Goal: Information Seeking & Learning: Learn about a topic

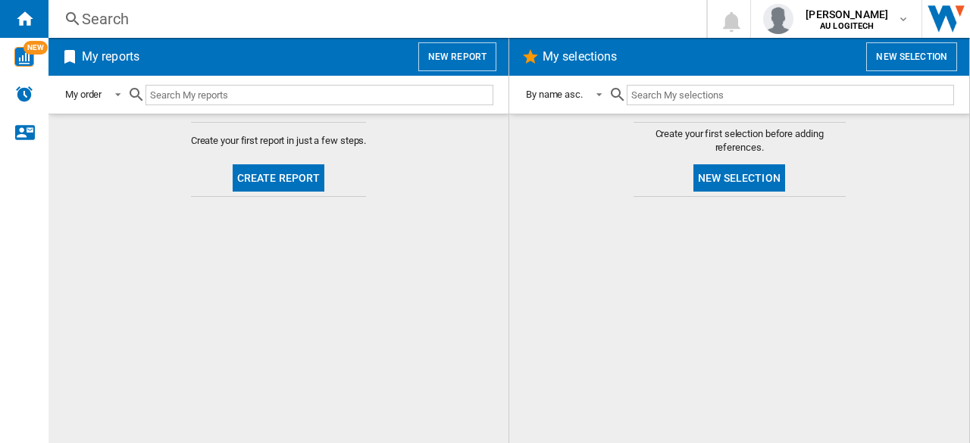
click at [922, 68] on div "My selections New selection" at bounding box center [739, 57] width 460 height 38
click at [922, 68] on button "New selection" at bounding box center [911, 56] width 91 height 29
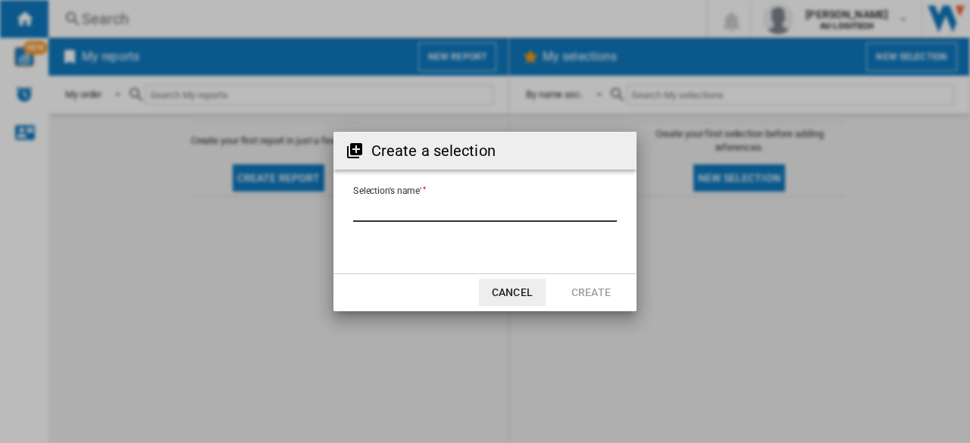
click at [393, 211] on input "Selection's name'" at bounding box center [485, 210] width 264 height 23
type input "****"
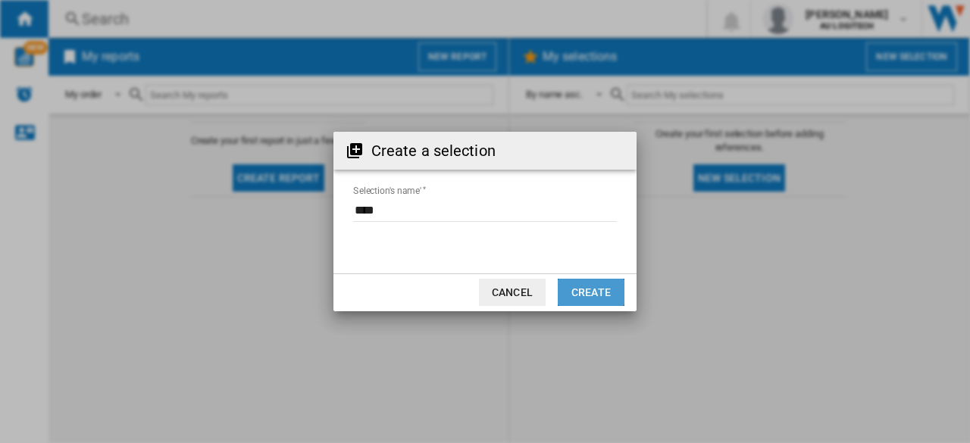
click at [611, 293] on button "Create" at bounding box center [591, 292] width 67 height 27
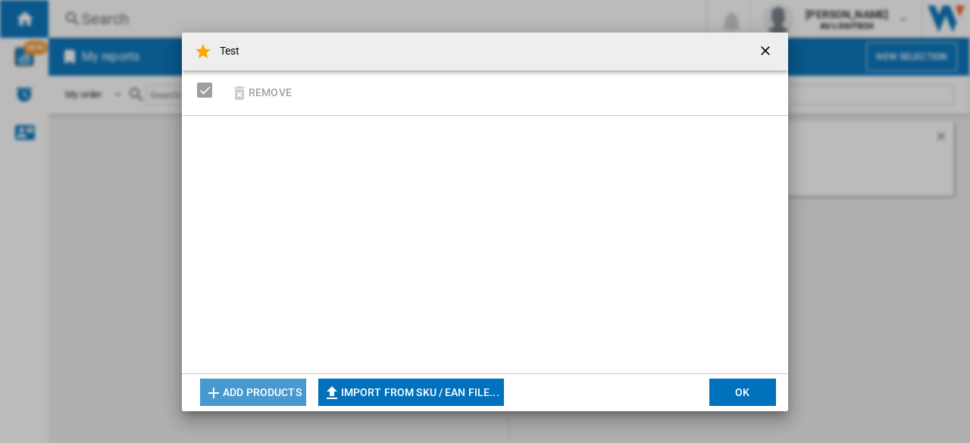
click at [255, 381] on button "Add products" at bounding box center [253, 392] width 106 height 27
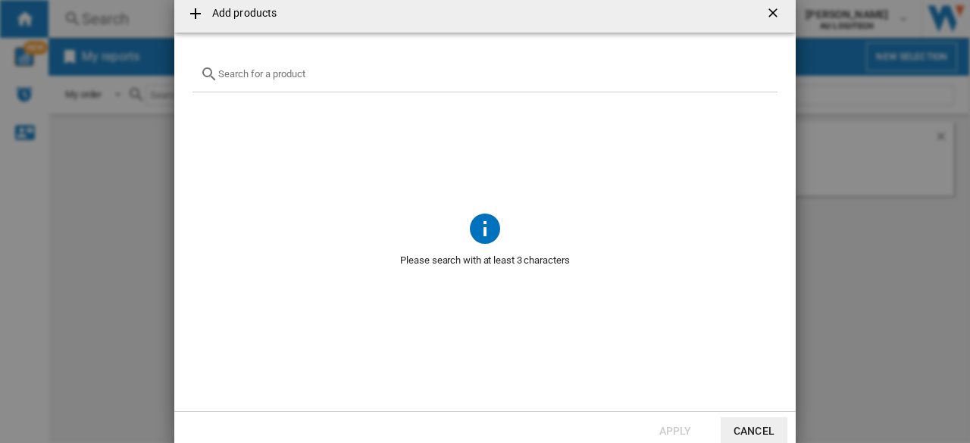
click at [326, 73] on input "text" at bounding box center [494, 73] width 552 height 11
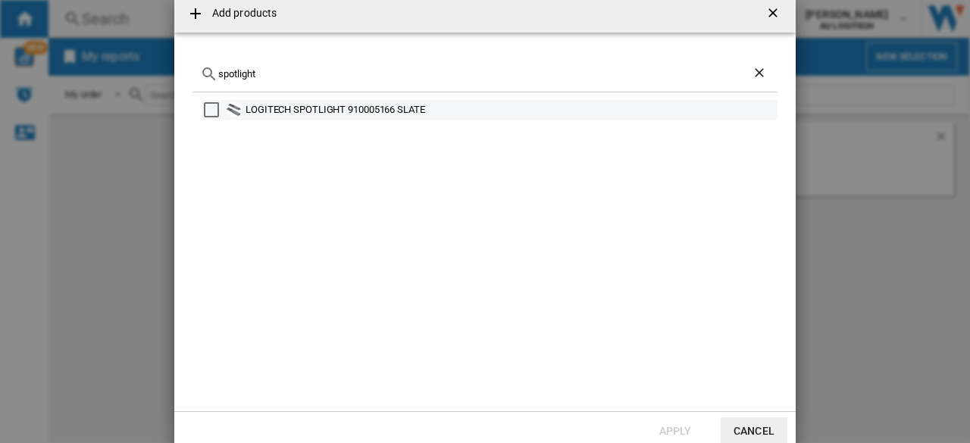
type input "spotlight"
click at [214, 111] on div "Select" at bounding box center [211, 109] width 15 height 15
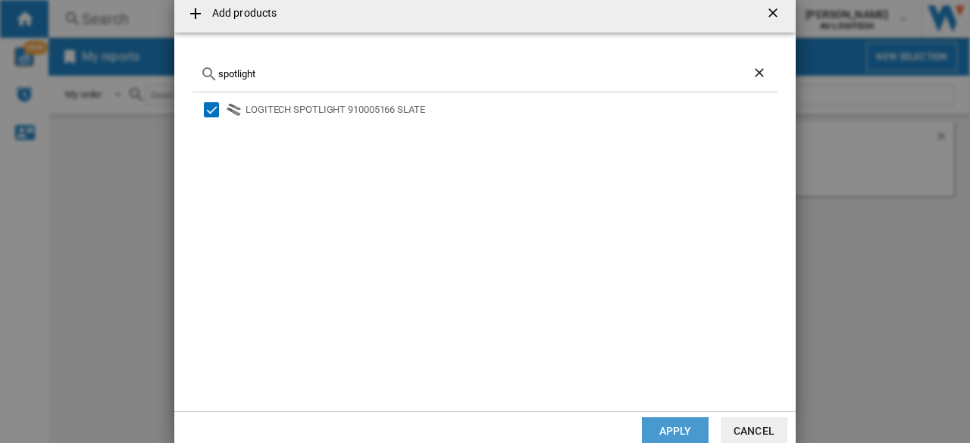
click at [672, 422] on button "Apply" at bounding box center [675, 431] width 67 height 27
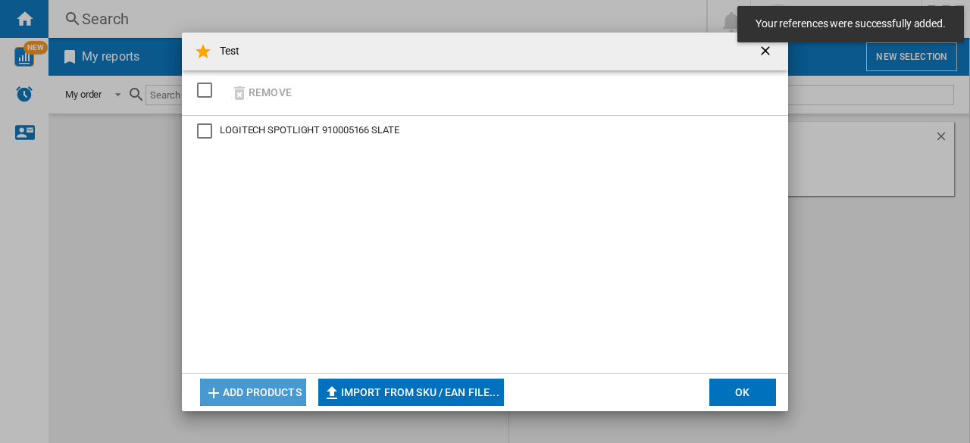
click at [239, 397] on button "Add products" at bounding box center [253, 392] width 106 height 27
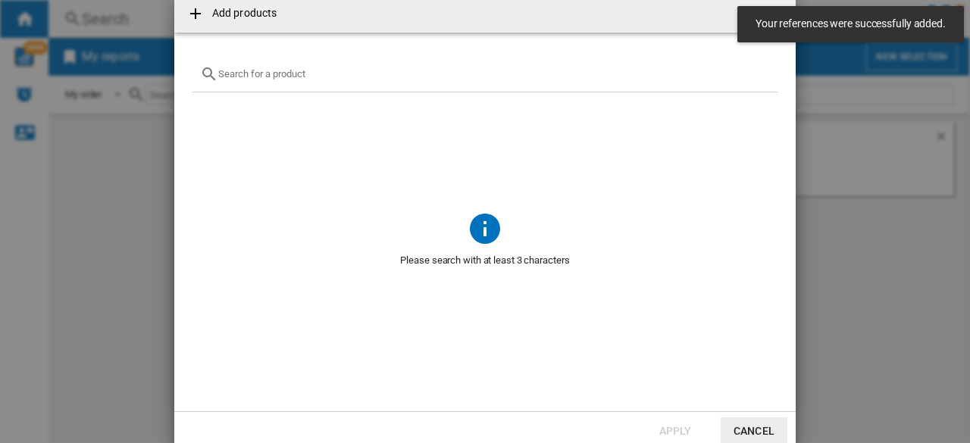
scroll to position [1, 0]
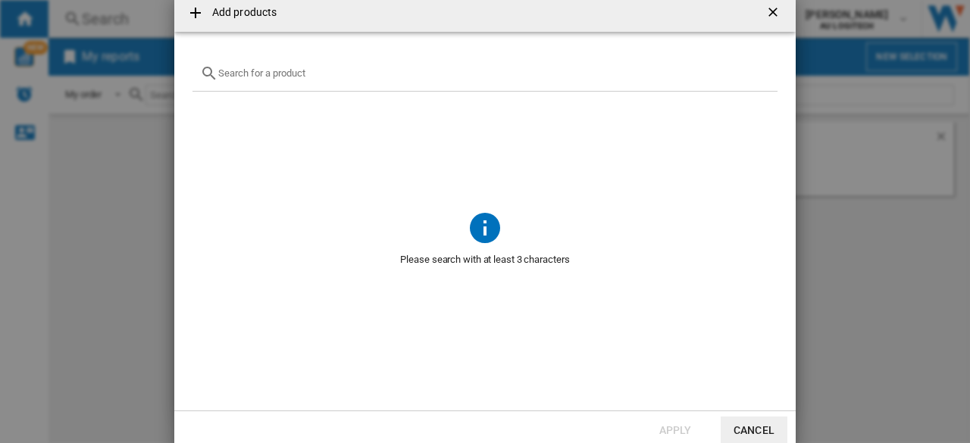
click at [315, 75] on input "{{getI18NText('SELECTIONS.EDITION_POPUP.OPEN_PRODUCTS_POPUP')}} {{::getI18NText…" at bounding box center [494, 72] width 552 height 11
type input "r"
click at [738, 430] on button "Cancel" at bounding box center [754, 430] width 67 height 27
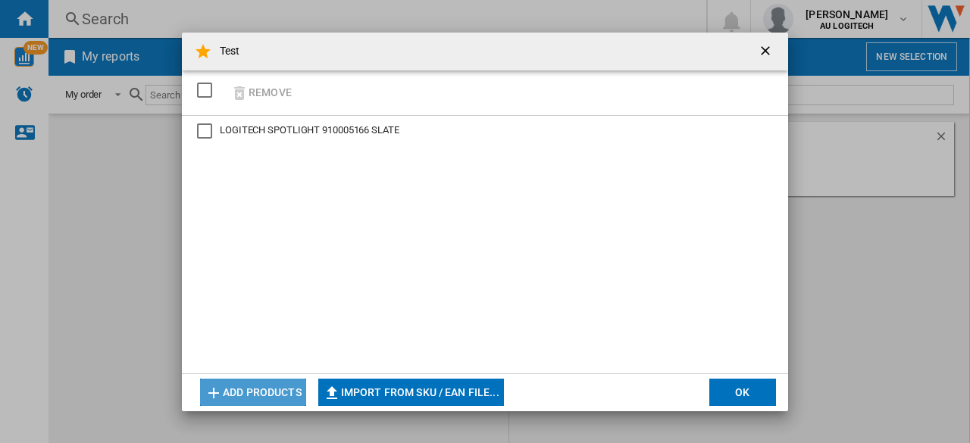
click at [264, 395] on button "Add products" at bounding box center [253, 392] width 106 height 27
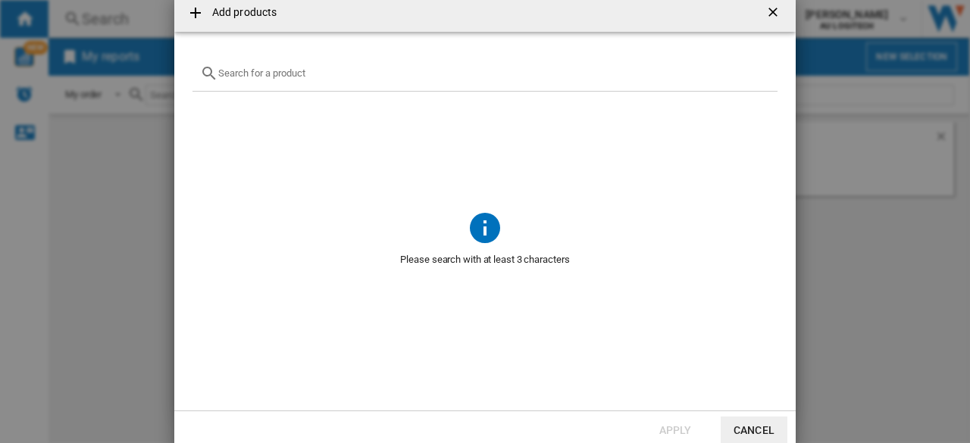
drag, startPoint x: 293, startPoint y: 83, endPoint x: 293, endPoint y: 73, distance: 9.9
click at [293, 73] on div "{{getI18NText('SELECTIONS.EDITION_POPUP.OPEN_PRODUCTS_POPUP')}} {{::getI18NText…" at bounding box center [484, 74] width 585 height 36
paste input "910-006521"
click at [293, 73] on input "{{getI18NText('SELECTIONS.EDITION_POPUP.OPEN_PRODUCTS_POPUP')}} {{::getI18NText…" at bounding box center [494, 72] width 552 height 11
type input "910-006521"
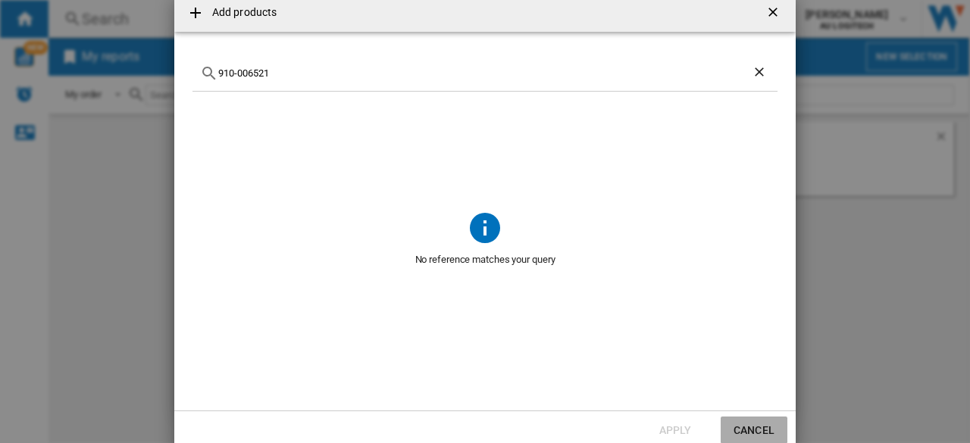
click at [737, 427] on button "Cancel" at bounding box center [754, 430] width 67 height 27
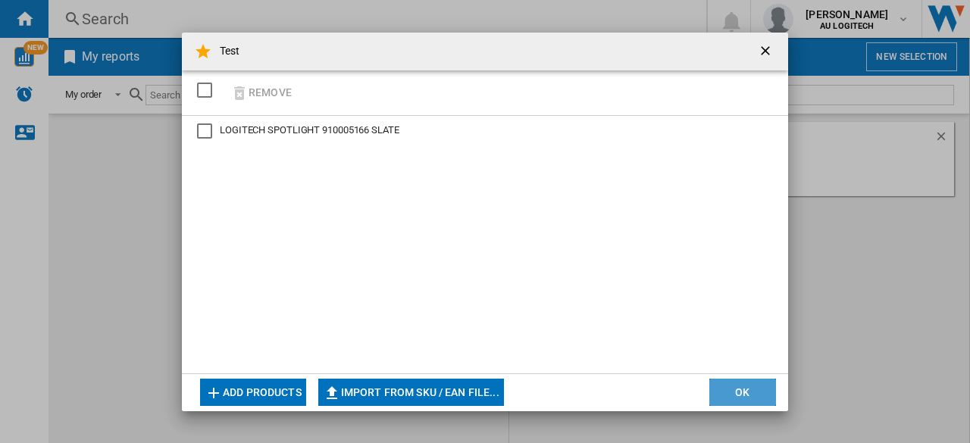
click at [735, 390] on button "OK" at bounding box center [742, 392] width 67 height 27
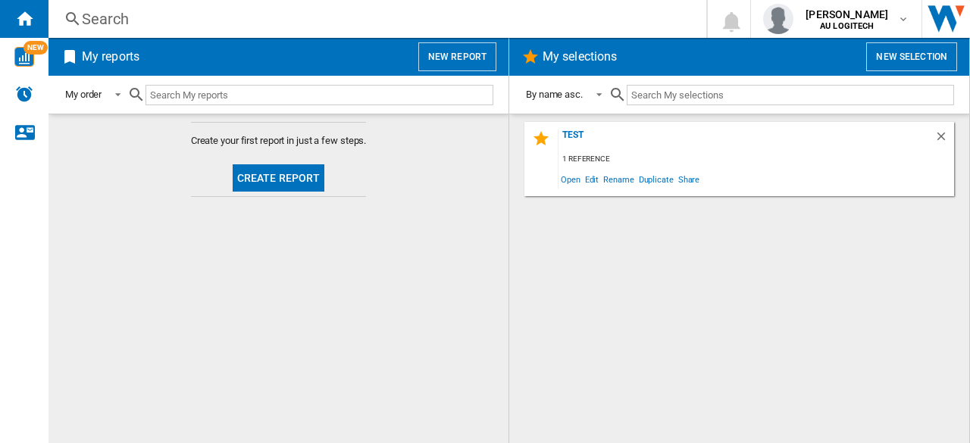
click at [588, 154] on div "1 reference" at bounding box center [757, 159] width 396 height 19
click at [573, 177] on span "Open" at bounding box center [571, 179] width 24 height 20
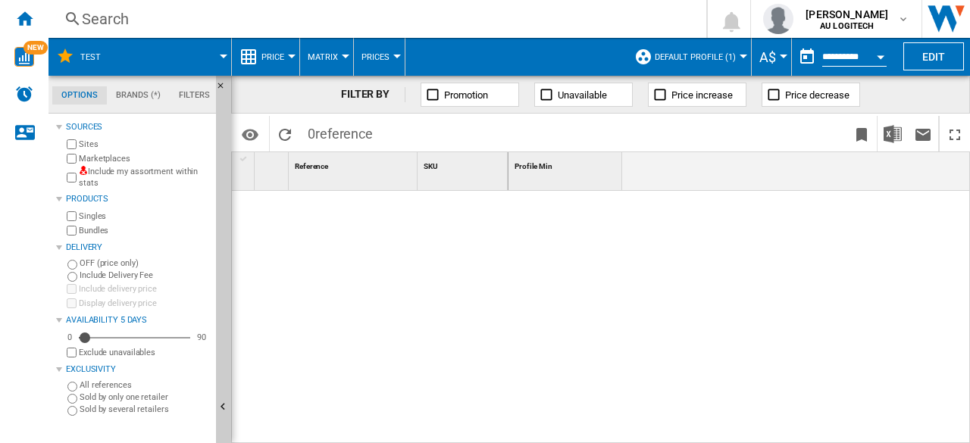
click at [150, 334] on div "5" at bounding box center [134, 337] width 111 height 15
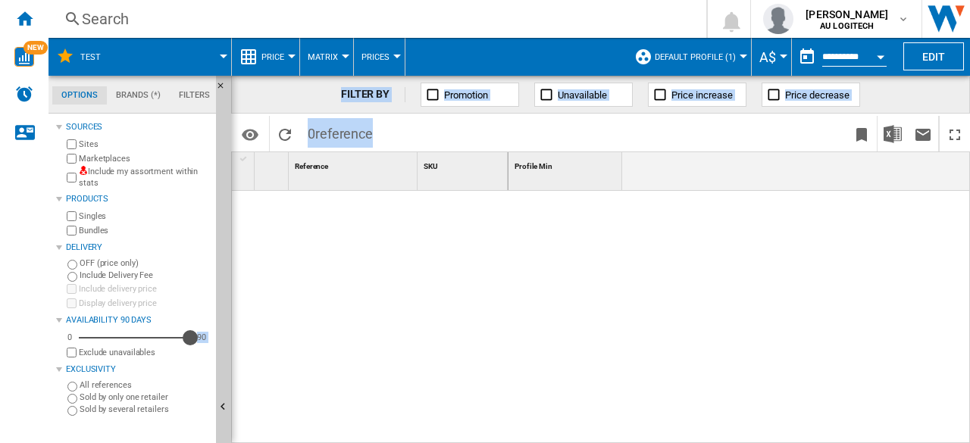
drag, startPoint x: 150, startPoint y: 334, endPoint x: 236, endPoint y: 352, distance: 88.1
click at [236, 352] on div "Options Brands (*) Filters Options Brands (*) Filters Sources Sites Marketplace…" at bounding box center [510, 260] width 922 height 368
click at [269, 284] on div at bounding box center [370, 314] width 277 height 246
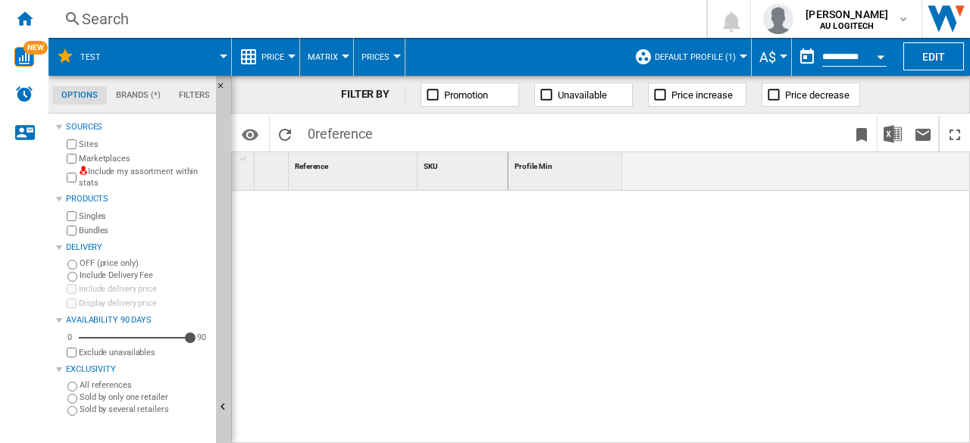
click at [335, 63] on button "Matrix" at bounding box center [327, 57] width 38 height 38
click at [382, 58] on md-backdrop at bounding box center [485, 221] width 970 height 443
click at [382, 58] on span "Prices" at bounding box center [375, 57] width 28 height 10
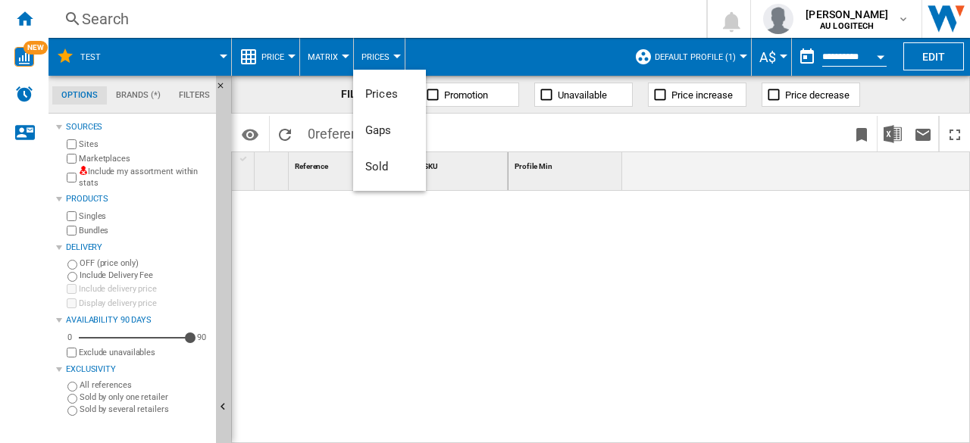
click at [258, 57] on md-backdrop at bounding box center [485, 221] width 970 height 443
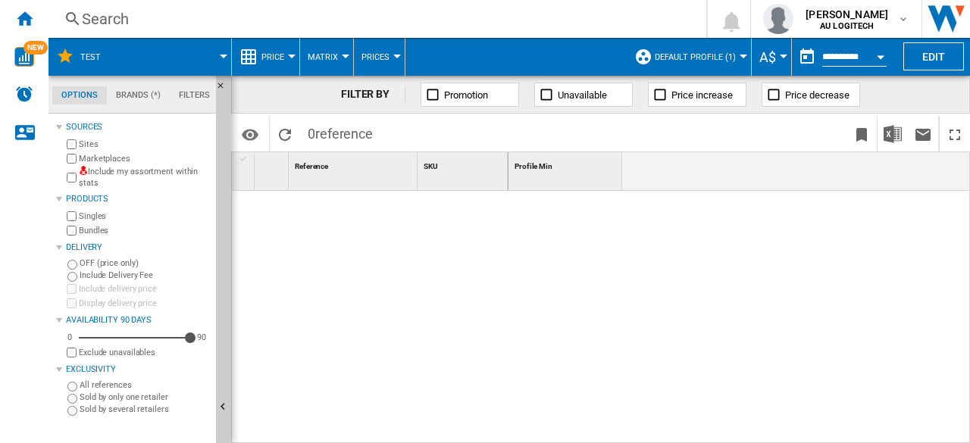
click at [258, 57] on div "Price" at bounding box center [265, 57] width 52 height 38
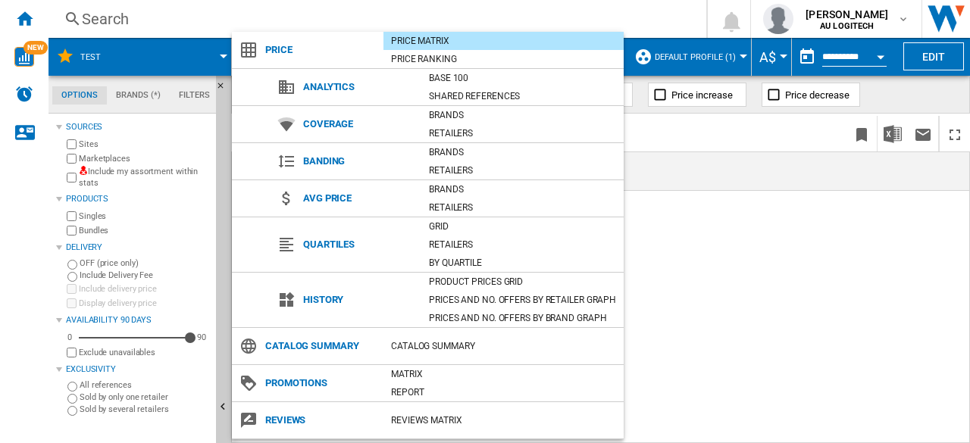
click at [809, 272] on md-backdrop at bounding box center [485, 221] width 970 height 443
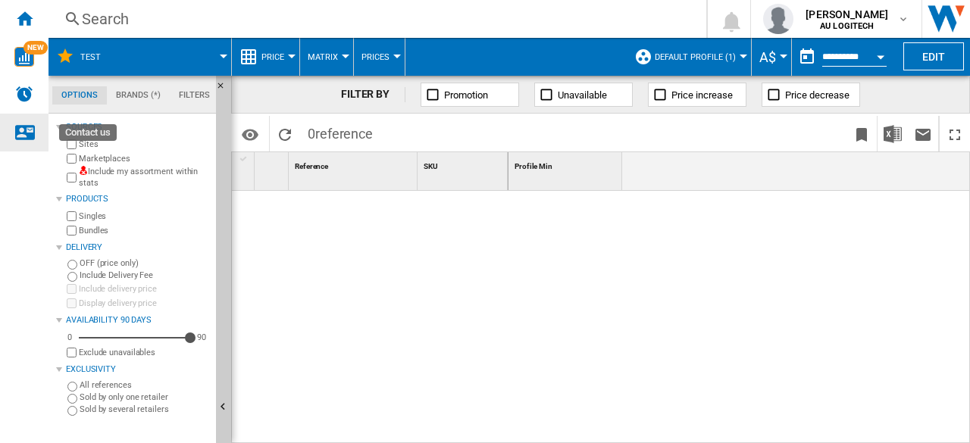
click at [21, 129] on ng-md-icon "Contact us" at bounding box center [24, 132] width 18 height 18
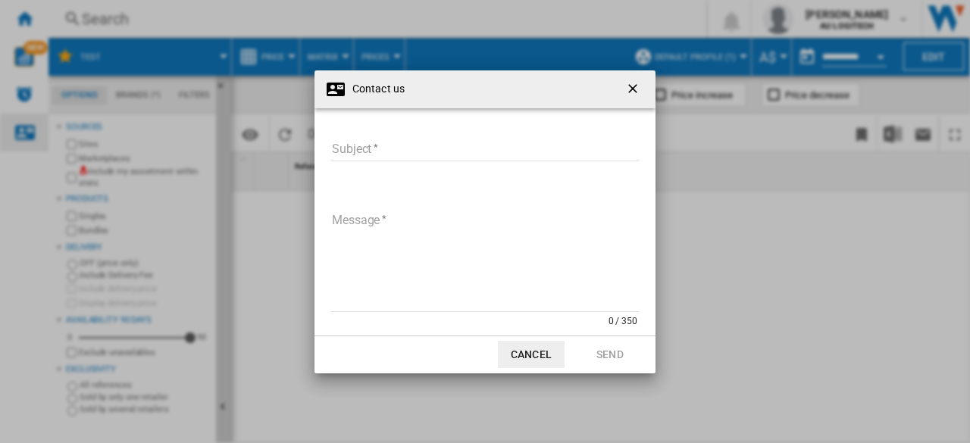
click at [21, 129] on div "Contact us Subject Subject required Message 0 / 350 Message required Cancel Send" at bounding box center [485, 221] width 970 height 443
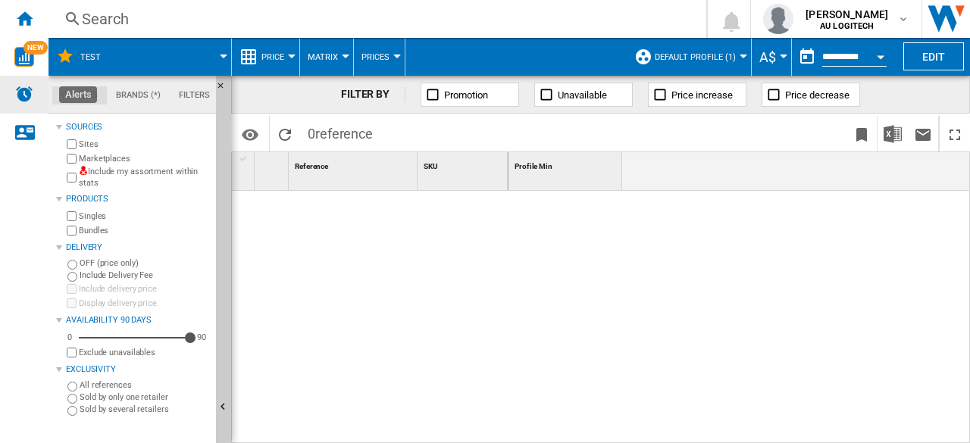
click at [15, 104] on div "Alerts" at bounding box center [24, 95] width 49 height 38
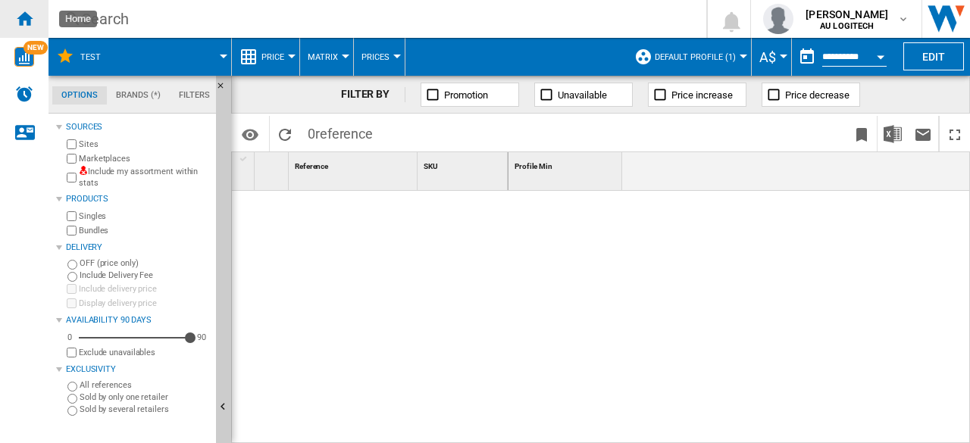
click at [27, 31] on div "Home" at bounding box center [24, 19] width 49 height 38
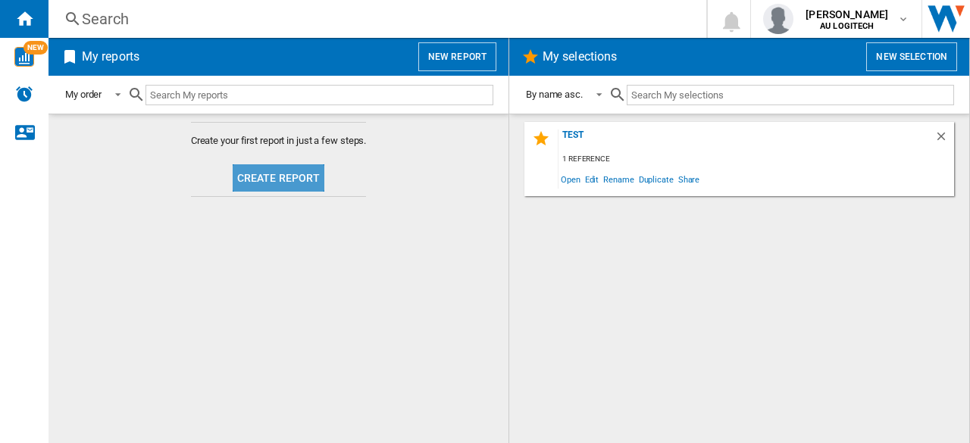
click at [299, 182] on button "Create report" at bounding box center [279, 177] width 92 height 27
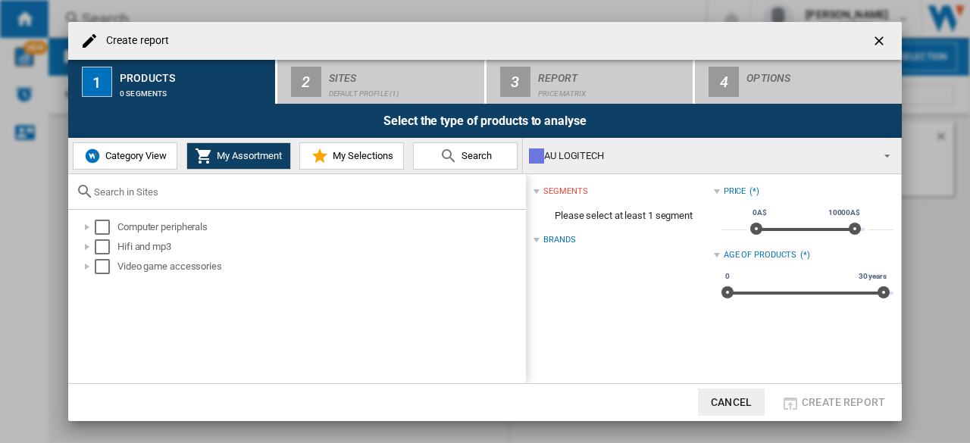
click at [336, 158] on span "My Selections" at bounding box center [361, 155] width 64 height 11
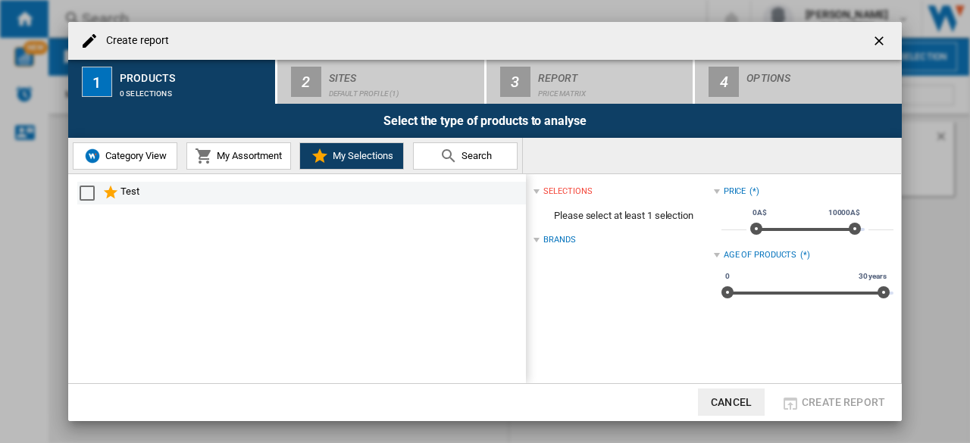
click at [97, 189] on md-checkbox "Select" at bounding box center [91, 193] width 23 height 18
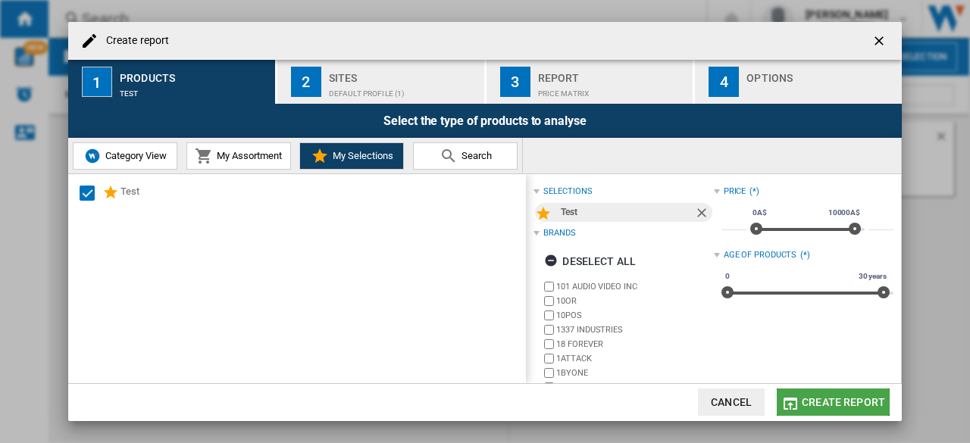
click at [818, 399] on span "Create report" at bounding box center [843, 402] width 83 height 12
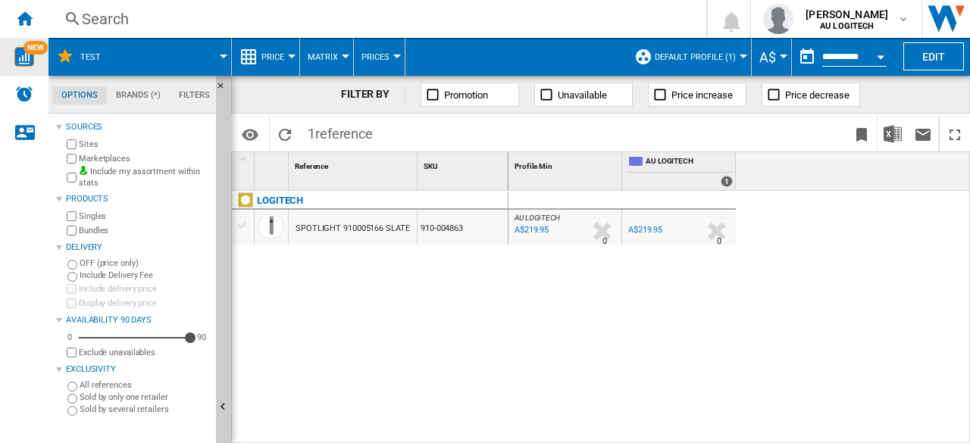
click at [25, 59] on img "WiseCard" at bounding box center [24, 57] width 20 height 20
click at [20, 11] on ng-md-icon "Home" at bounding box center [24, 18] width 18 height 18
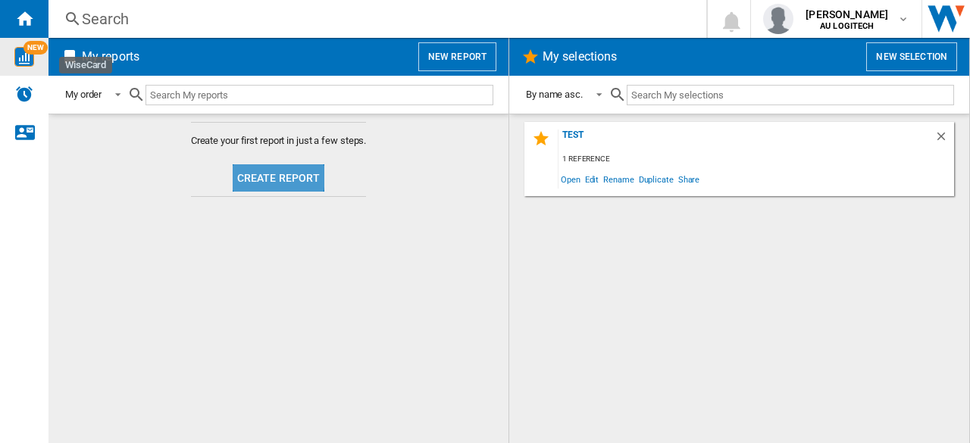
click at [252, 176] on button "Create report" at bounding box center [279, 177] width 92 height 27
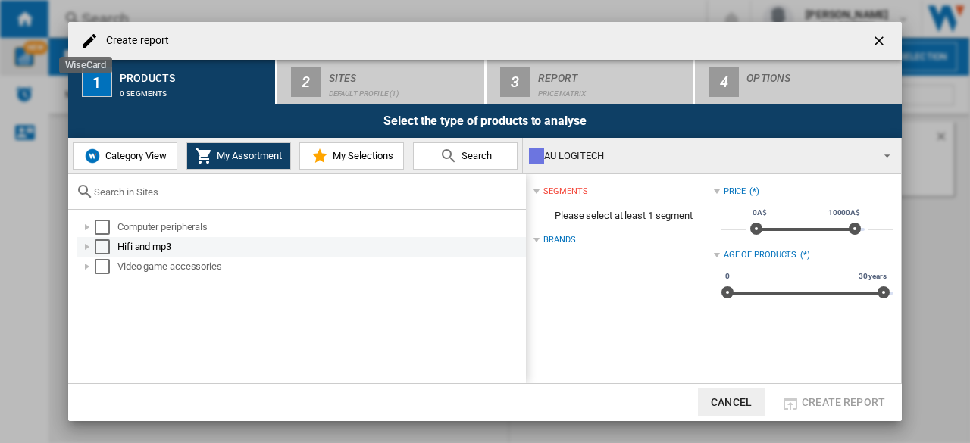
click at [155, 245] on div "Hifi and mp3" at bounding box center [320, 246] width 406 height 15
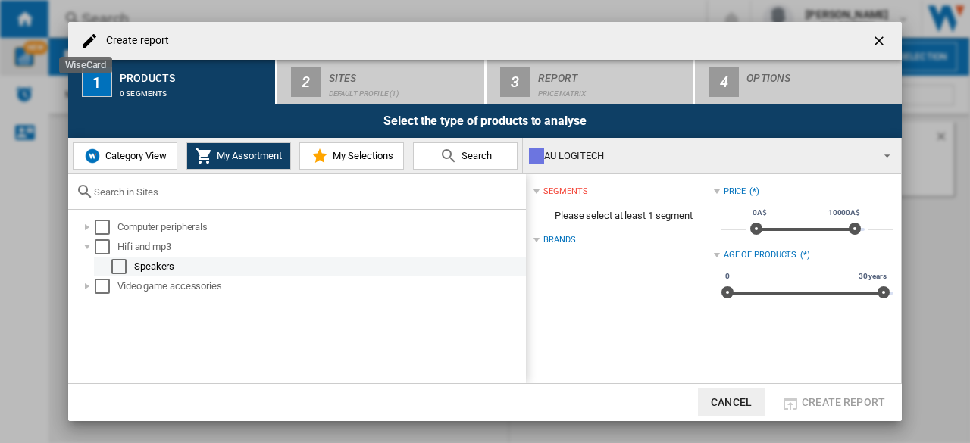
click at [142, 269] on div "Speakers" at bounding box center [329, 266] width 390 height 15
click at [123, 271] on div "Select" at bounding box center [118, 266] width 15 height 15
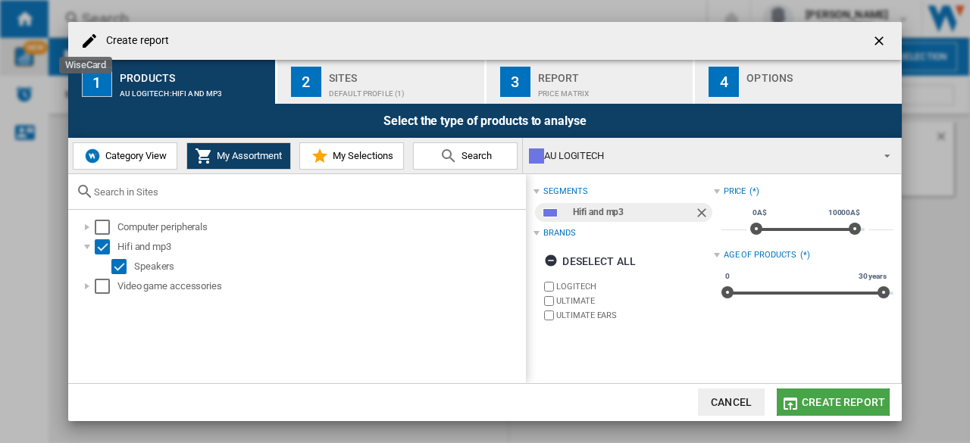
click at [821, 399] on span "Create report" at bounding box center [843, 402] width 83 height 12
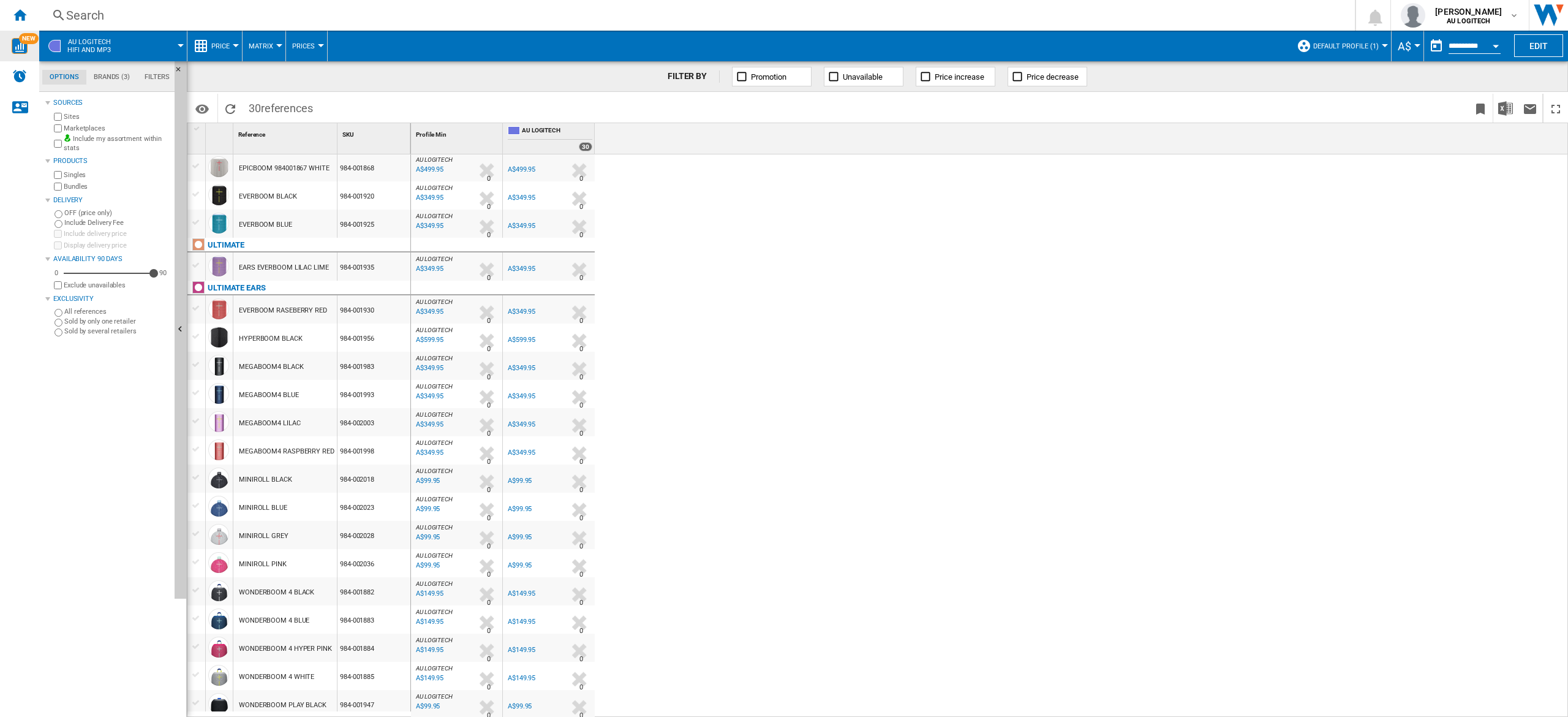
click at [757, 72] on span "Promotion" at bounding box center [769, 76] width 36 height 9
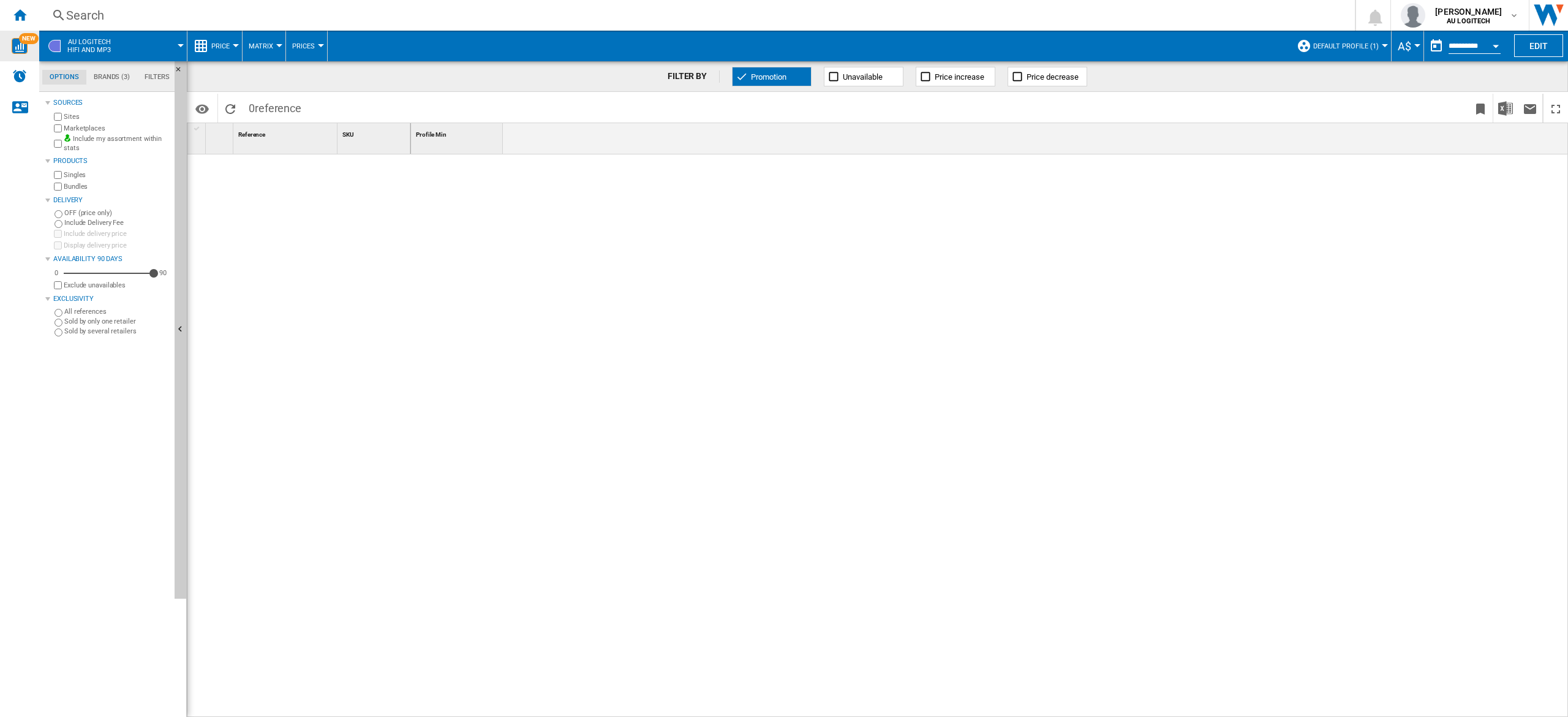
click at [748, 78] on ng-md-icon at bounding box center [741, 76] width 12 height 12
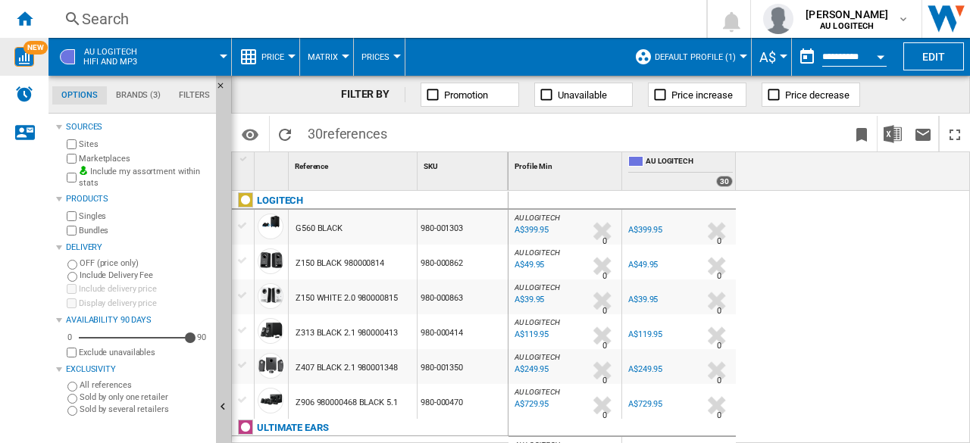
click at [872, 51] on button "Open calendar" at bounding box center [880, 54] width 27 height 27
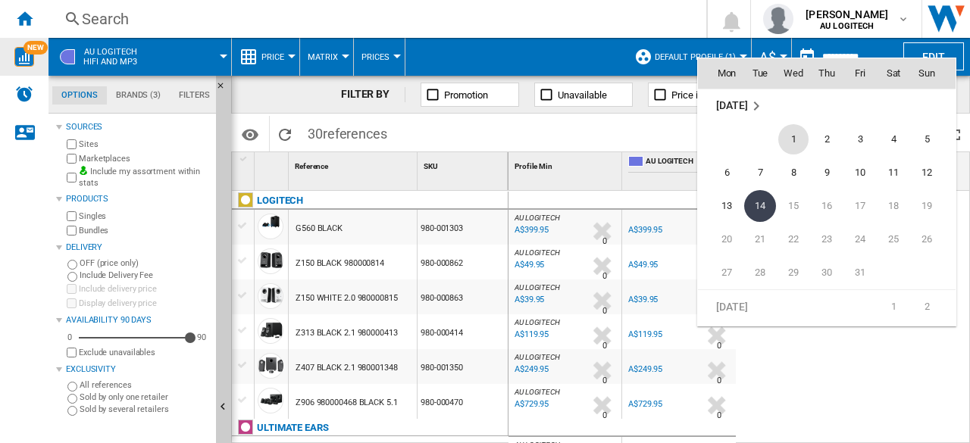
click at [800, 142] on span "1" at bounding box center [793, 139] width 30 height 30
type input "**********"
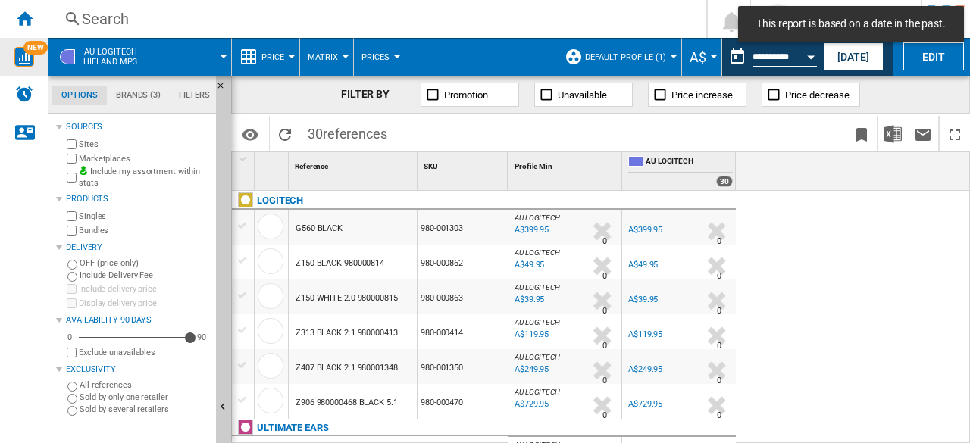
click at [436, 95] on ng-md-icon at bounding box center [432, 94] width 15 height 15
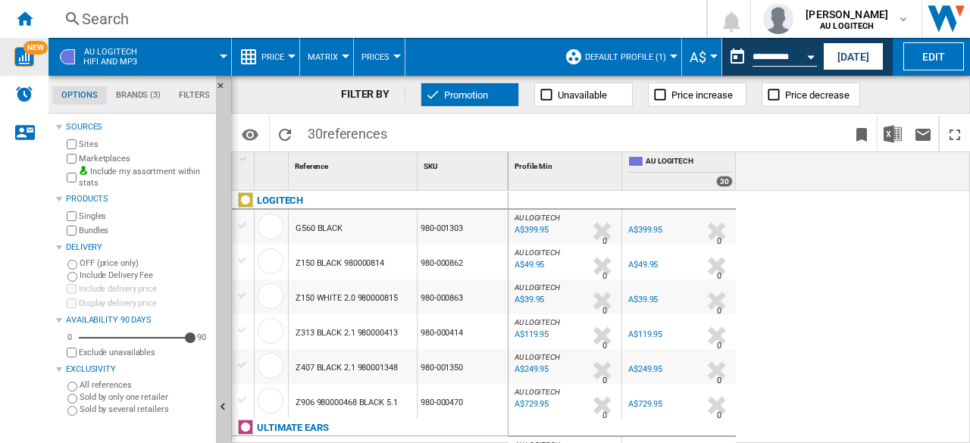
click at [530, 228] on div "A$399.95" at bounding box center [530, 230] width 36 height 15
click at [531, 227] on div "A$399.95" at bounding box center [530, 230] width 36 height 15
click at [288, 199] on div "LOGITECH" at bounding box center [280, 201] width 46 height 18
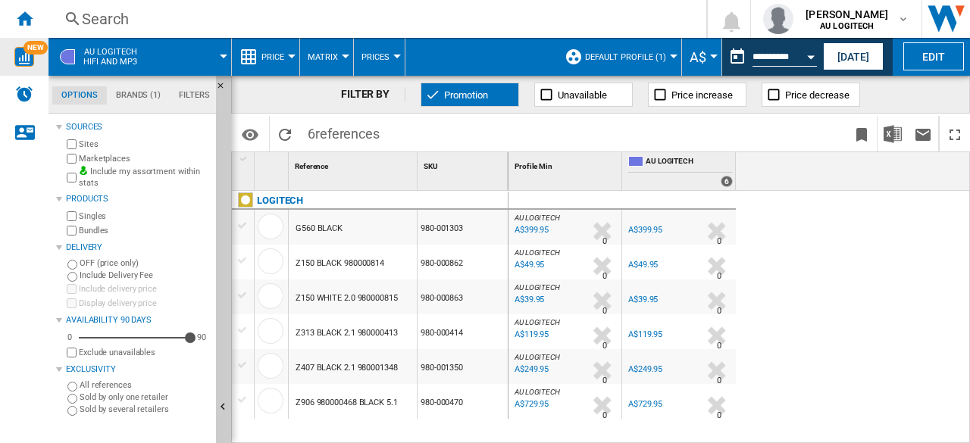
click at [533, 264] on div "A$49.95" at bounding box center [528, 265] width 32 height 15
click at [482, 87] on button "Promotion" at bounding box center [470, 95] width 99 height 24
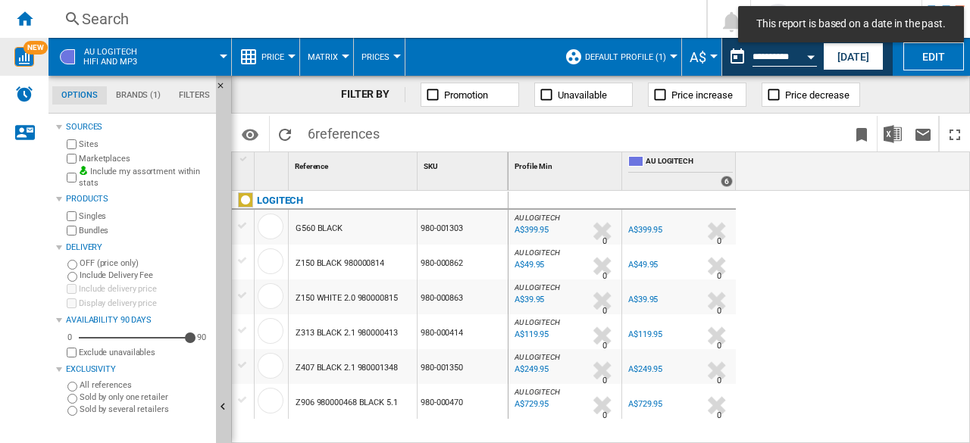
click at [574, 95] on span "Unavailable" at bounding box center [582, 94] width 49 height 11
click at [583, 95] on span "Unavailable" at bounding box center [582, 94] width 49 height 11
click at [665, 98] on ng-md-icon at bounding box center [659, 94] width 15 height 15
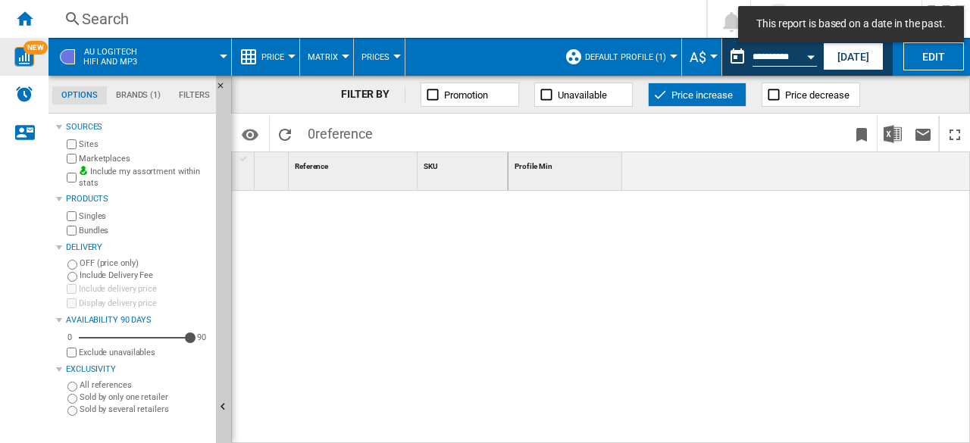
click at [712, 87] on button "Price increase" at bounding box center [697, 95] width 99 height 24
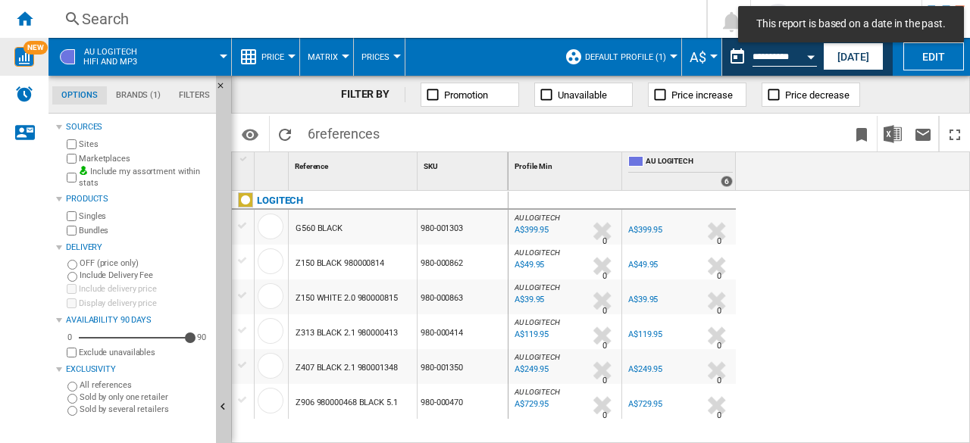
click at [810, 93] on span "Price decrease" at bounding box center [817, 94] width 64 height 11
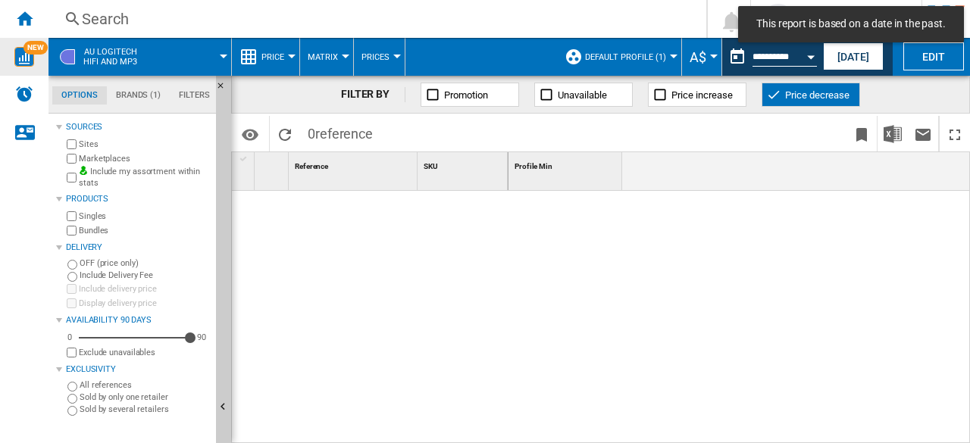
click at [781, 100] on button "Price decrease" at bounding box center [811, 95] width 99 height 24
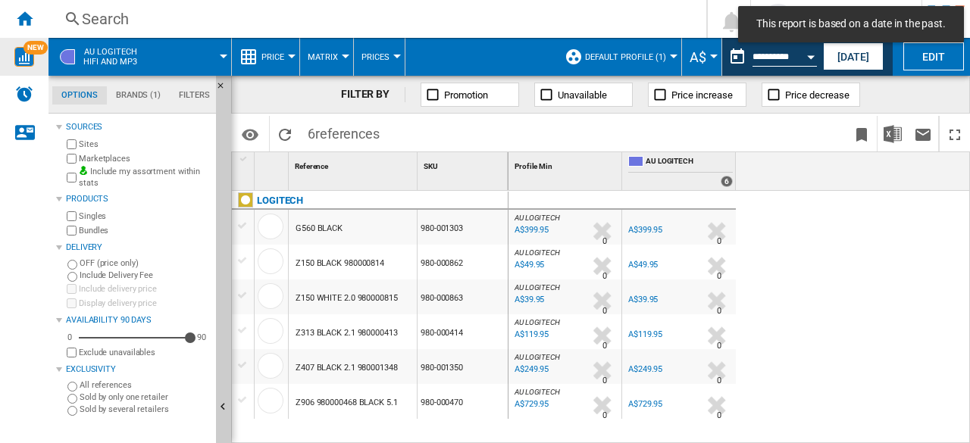
click at [106, 228] on label "Bundles" at bounding box center [144, 230] width 131 height 11
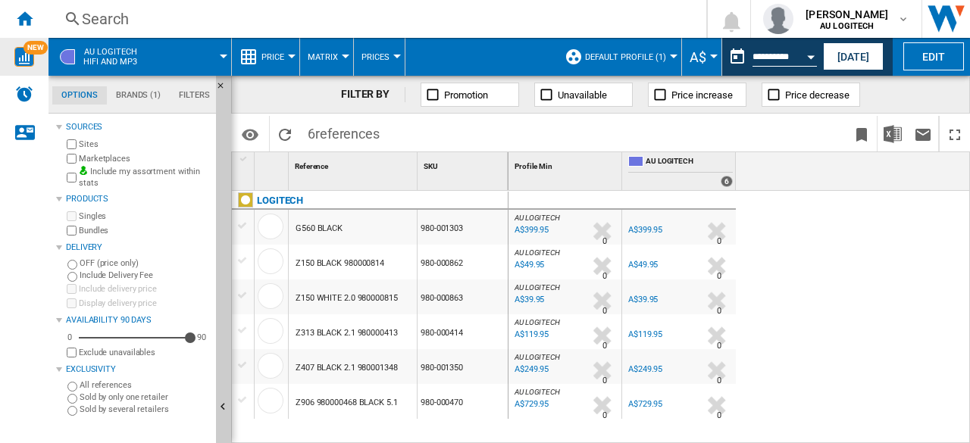
click at [667, 62] on button "Default profile (1)" at bounding box center [629, 57] width 89 height 38
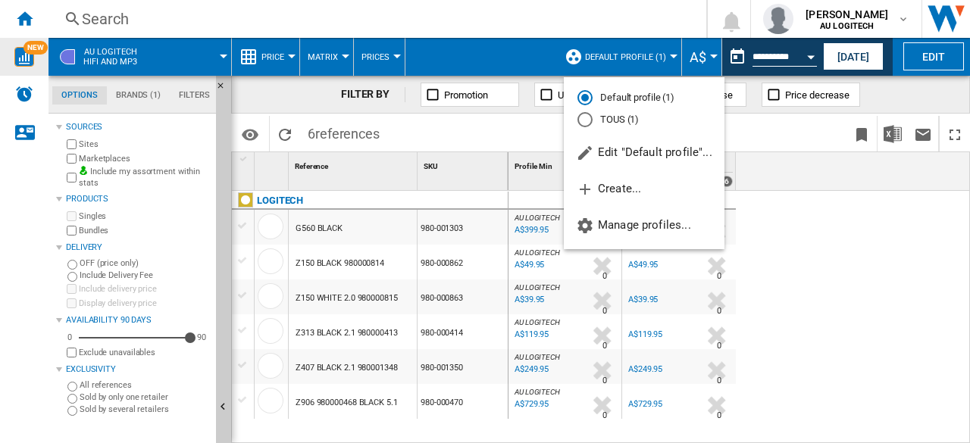
click at [667, 62] on md-backdrop at bounding box center [485, 221] width 970 height 443
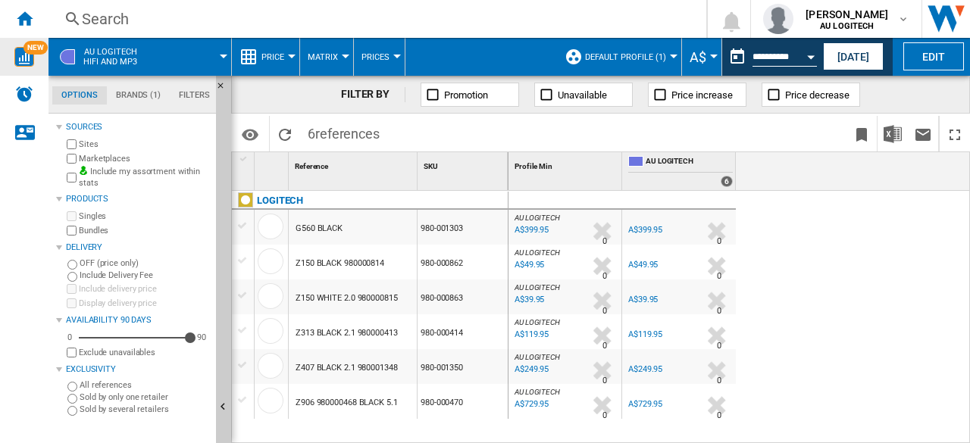
click at [471, 87] on button "Promotion" at bounding box center [470, 95] width 99 height 24
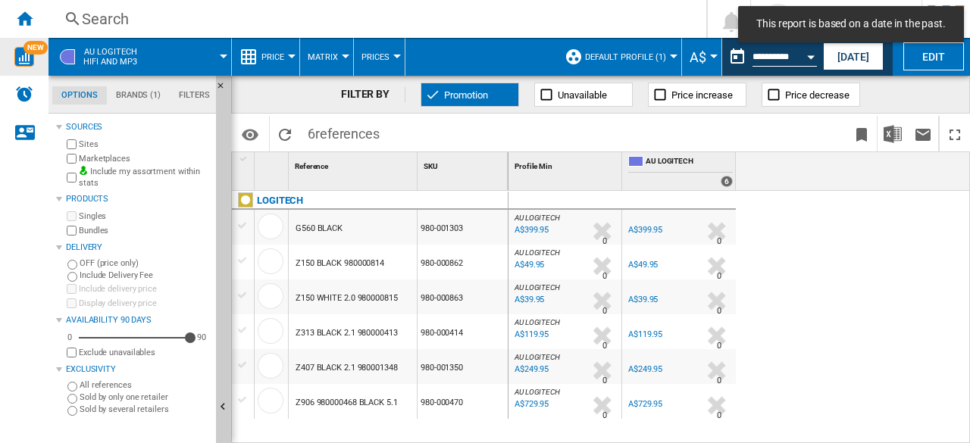
click at [85, 155] on label "Marketplaces" at bounding box center [144, 158] width 131 height 11
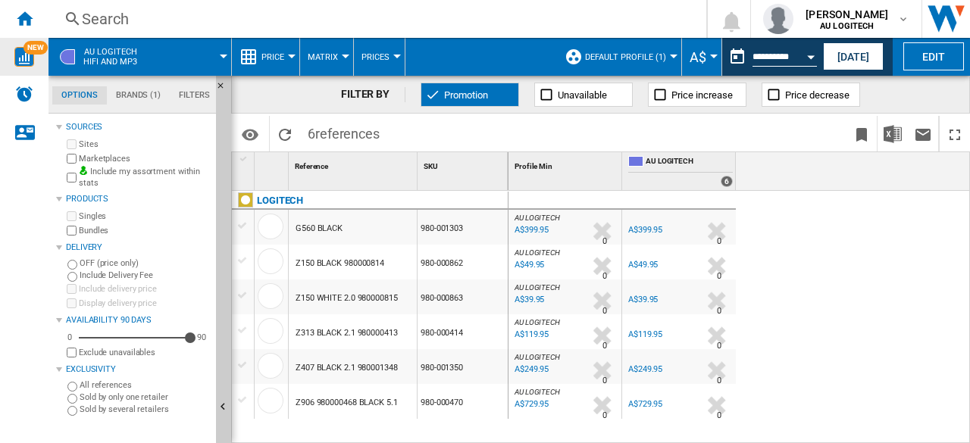
click at [333, 61] on span "Matrix" at bounding box center [323, 57] width 30 height 10
click at [386, 39] on md-backdrop at bounding box center [485, 221] width 970 height 443
click at [118, 161] on label "Marketplaces" at bounding box center [144, 158] width 131 height 11
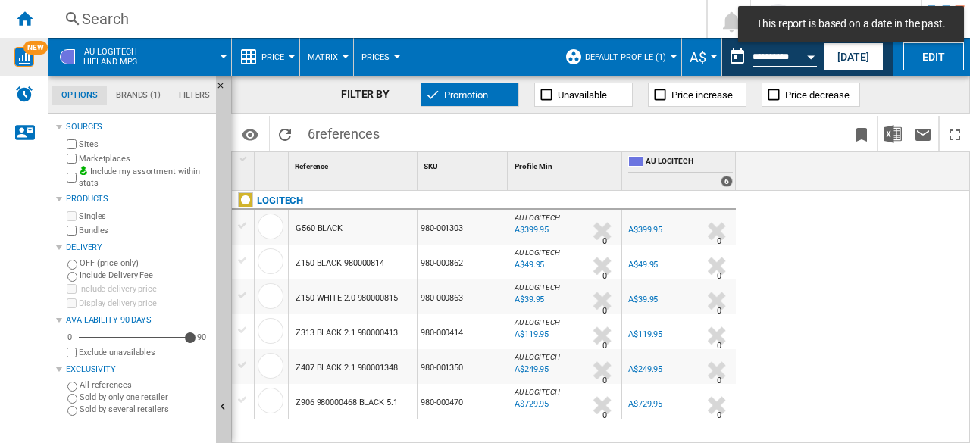
click at [136, 99] on md-tab-item "Brands (1)" at bounding box center [138, 95] width 63 height 18
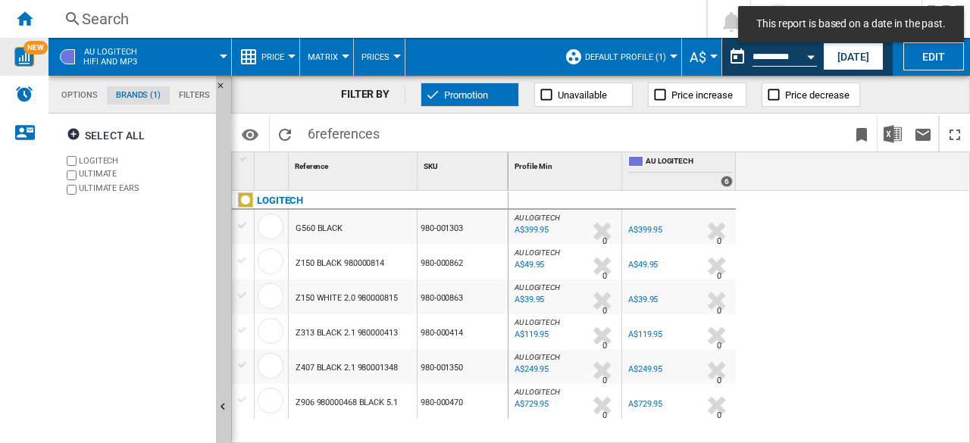
scroll to position [58, 0]
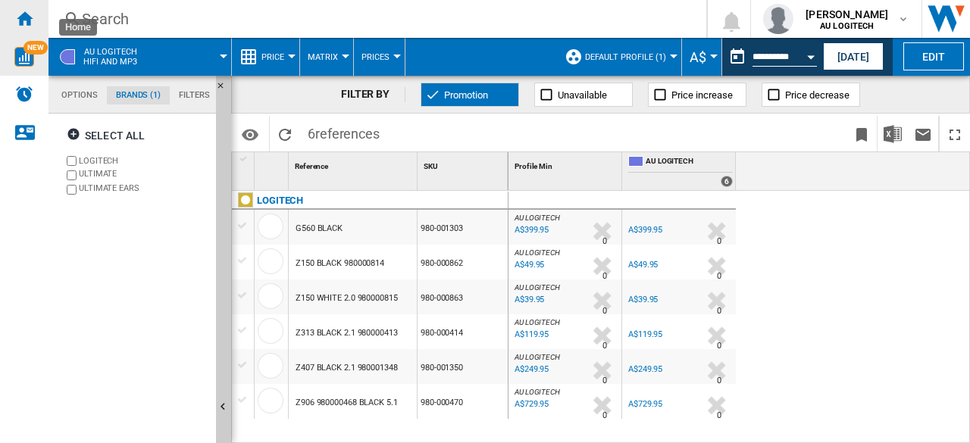
click at [27, 28] on div "Home" at bounding box center [24, 19] width 49 height 38
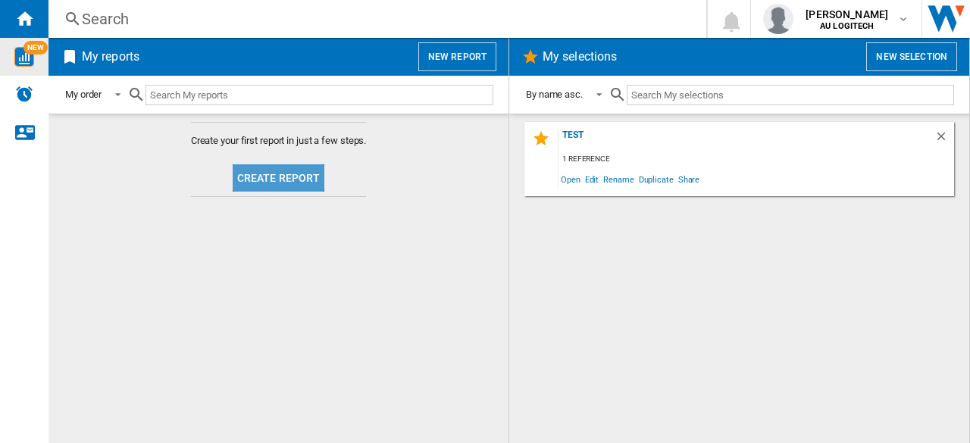
click at [258, 169] on button "Create report" at bounding box center [279, 177] width 92 height 27
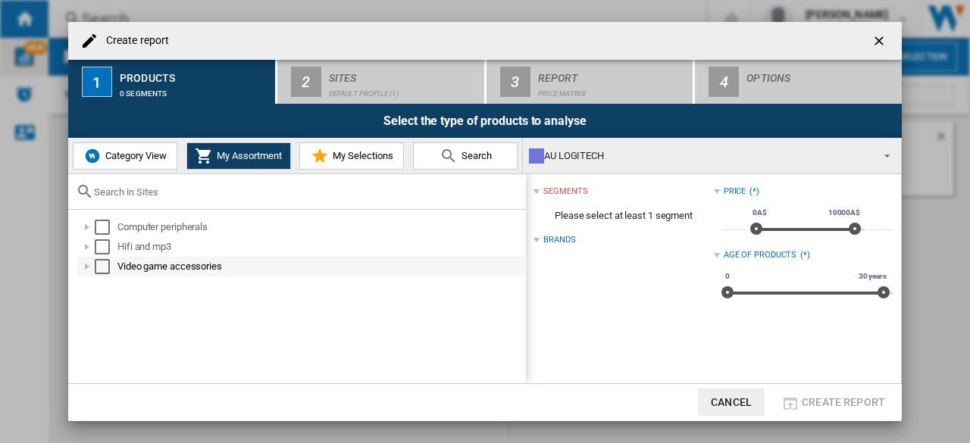
click at [164, 264] on div "Video game accessories" at bounding box center [320, 266] width 406 height 15
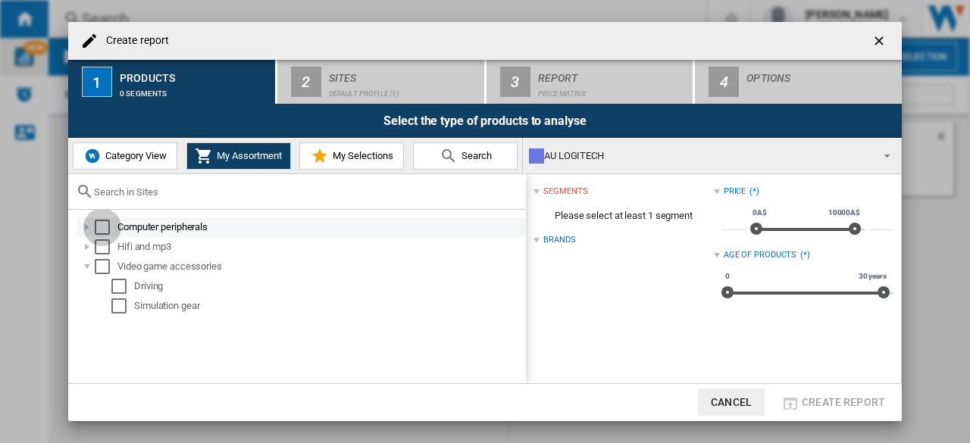
click at [107, 230] on div "Select" at bounding box center [102, 227] width 15 height 15
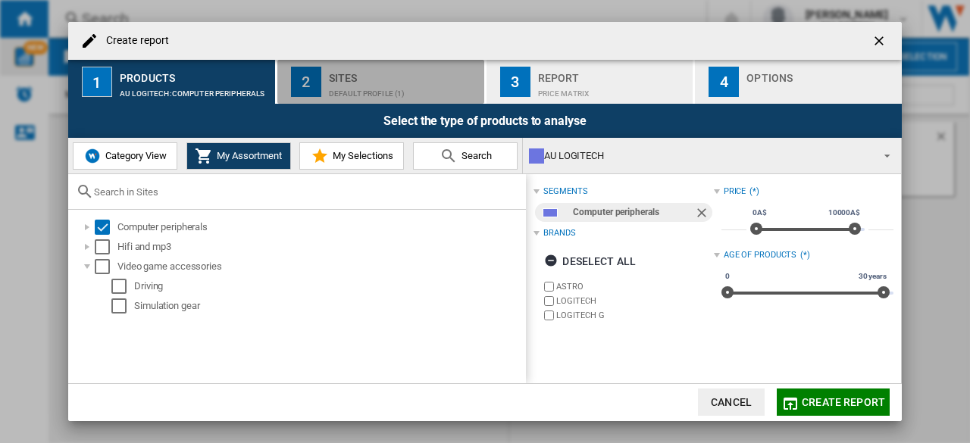
click at [333, 77] on div "Sites" at bounding box center [403, 74] width 149 height 16
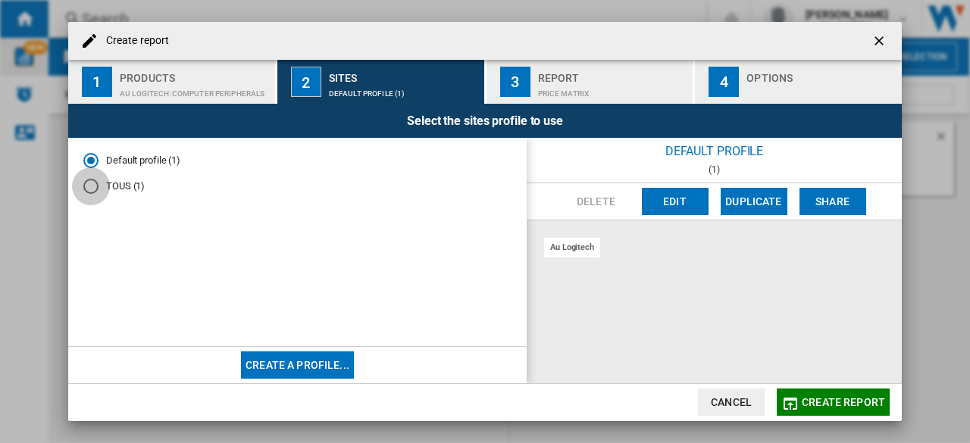
click at [83, 185] on div "TOUS (1)" at bounding box center [90, 186] width 15 height 15
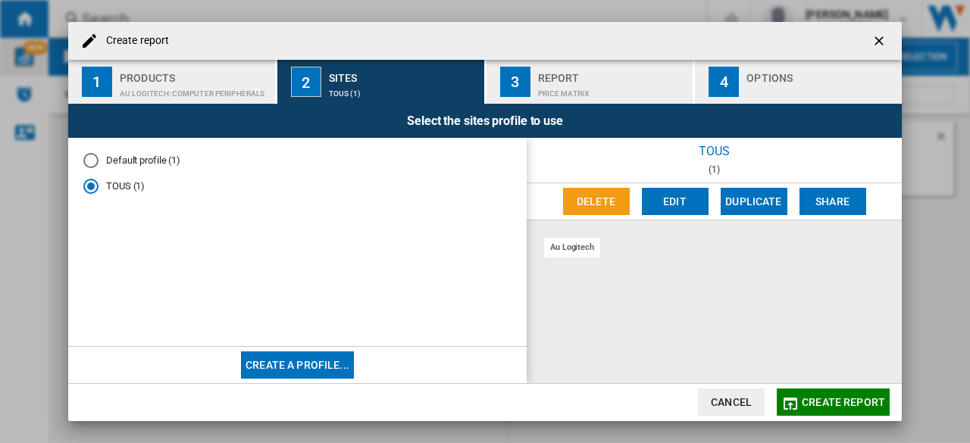
click at [85, 174] on md-radio-group "Default profile (1) TOUS (1)" at bounding box center [297, 179] width 428 height 52
click at [95, 167] on div "Default profile (1)" at bounding box center [90, 160] width 15 height 15
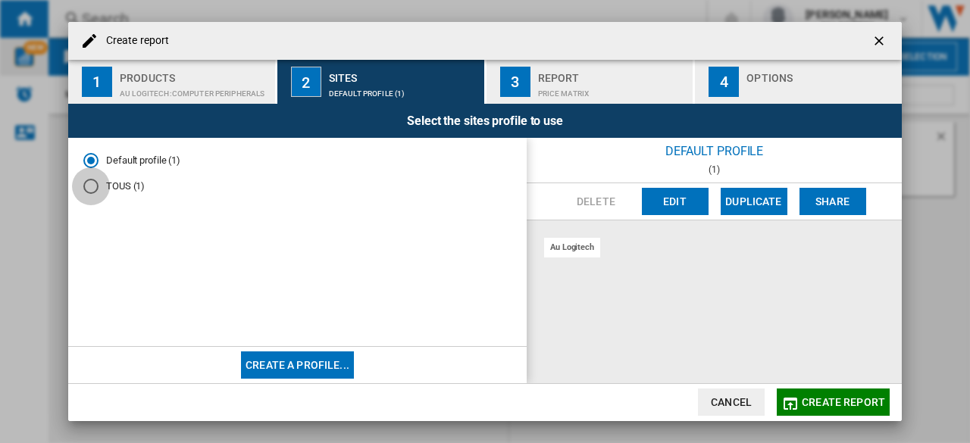
click at [86, 181] on div "TOUS (1)" at bounding box center [90, 186] width 15 height 15
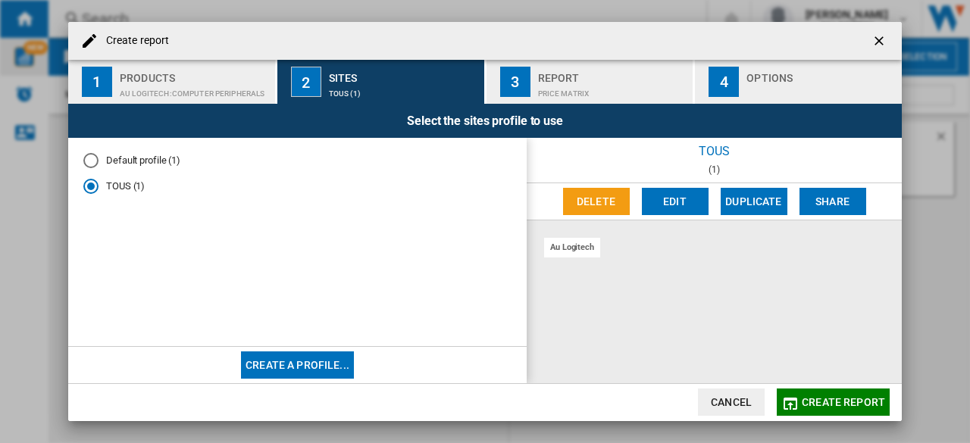
click at [571, 253] on div "au logitech" at bounding box center [572, 247] width 56 height 19
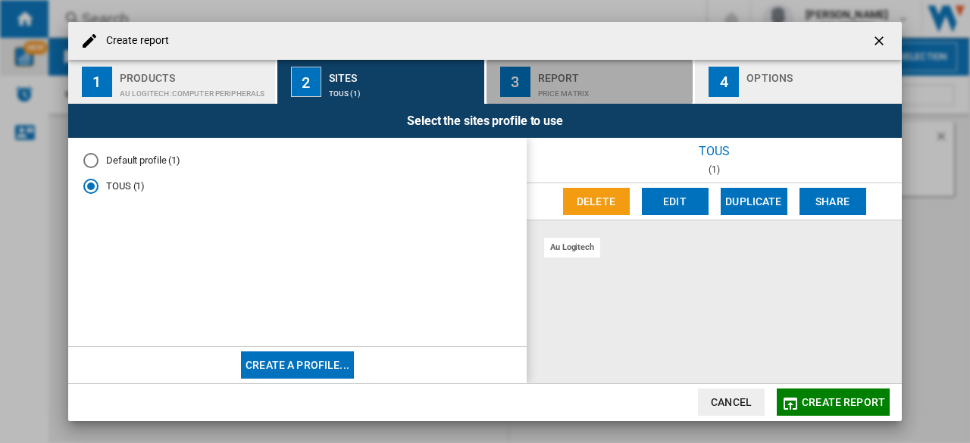
click at [587, 92] on div "Price Matrix" at bounding box center [612, 90] width 149 height 16
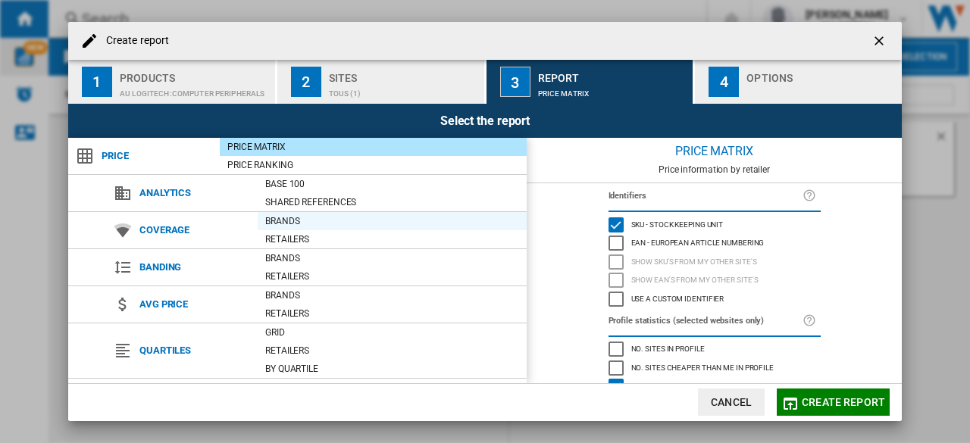
click at [288, 225] on div "Brands" at bounding box center [392, 221] width 269 height 15
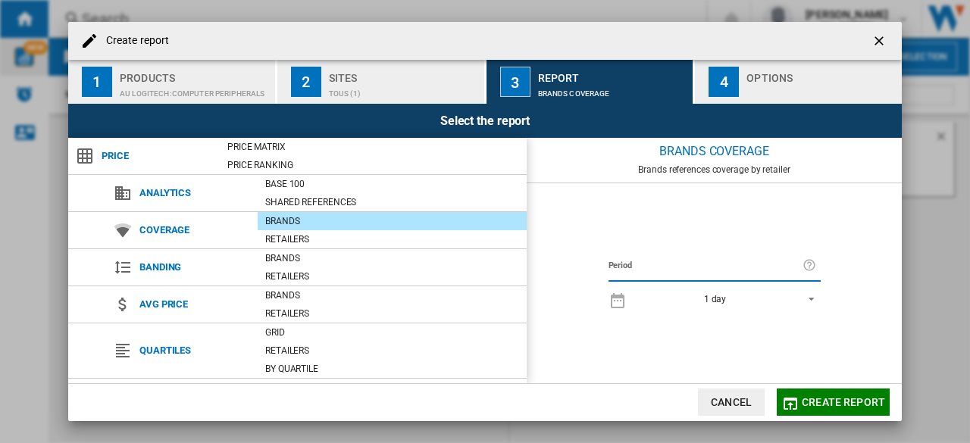
click at [615, 301] on ng-md-icon "Create report ..." at bounding box center [618, 299] width 18 height 18
click at [803, 298] on span "REPORTS.WIZARD.STEPS.REPORT.STEPS.REPORT_OPTIONS.PERIOD: 1 day" at bounding box center [807, 299] width 18 height 14
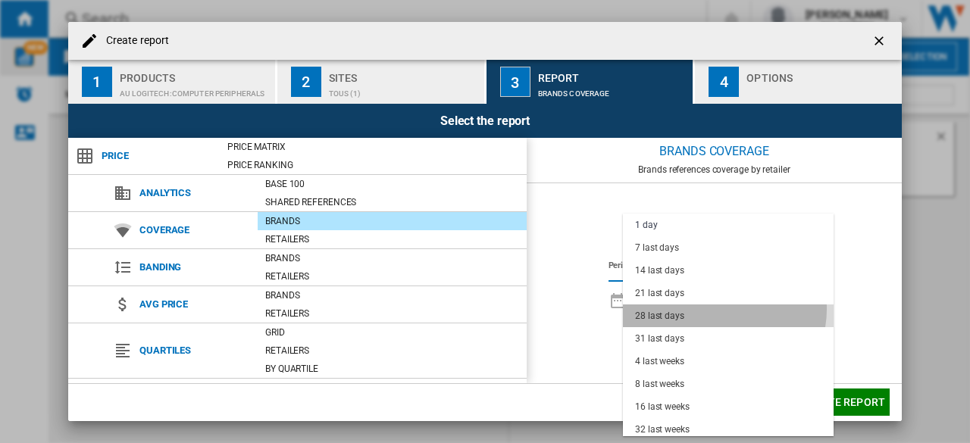
click at [715, 309] on md-option "28 last days" at bounding box center [728, 316] width 211 height 23
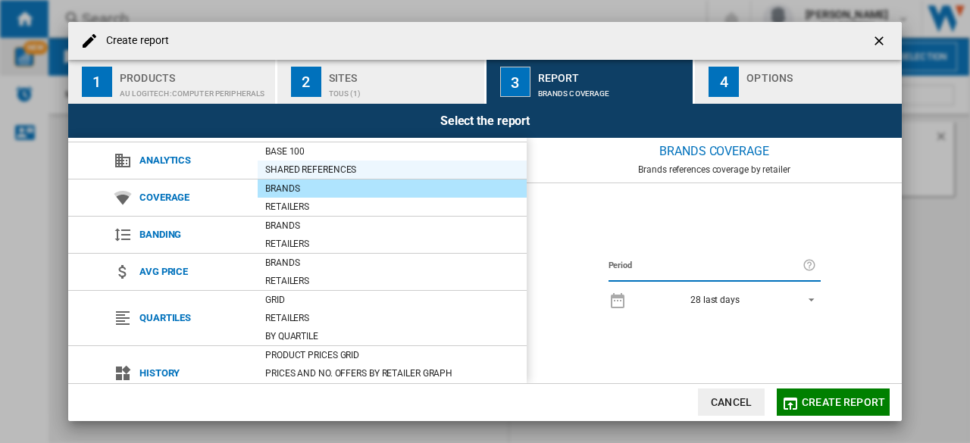
scroll to position [39, 0]
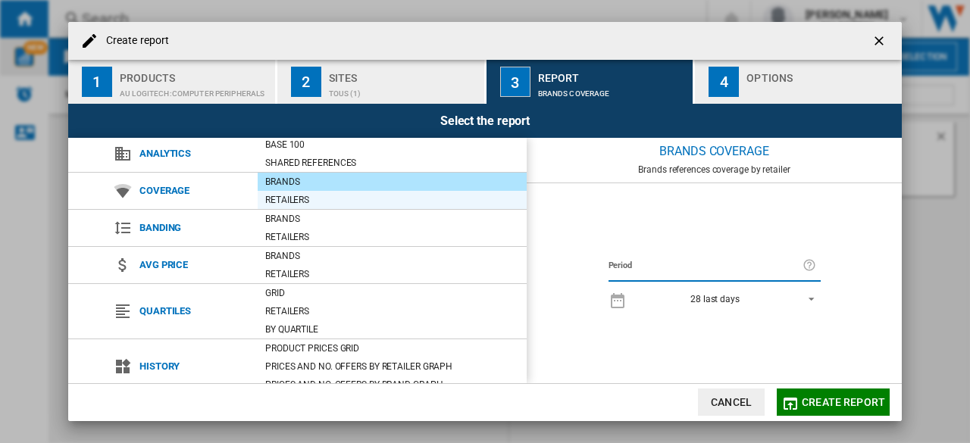
click at [365, 204] on div "Retailers" at bounding box center [392, 199] width 269 height 15
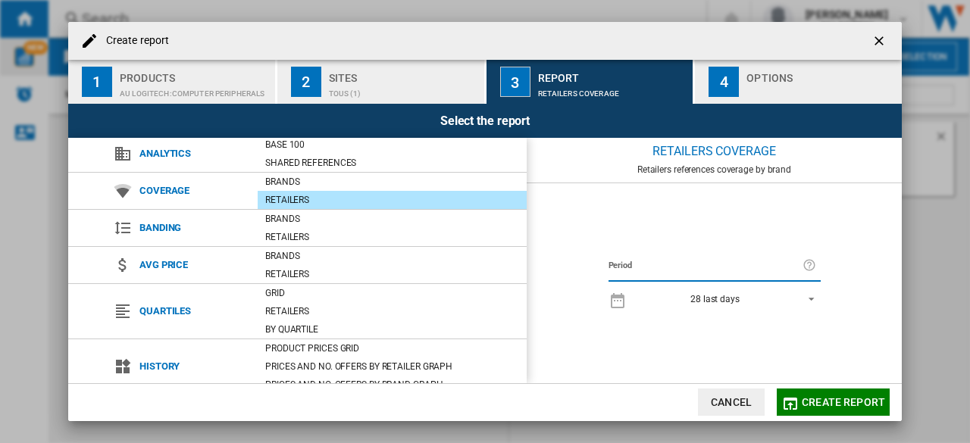
click at [458, 199] on div "Retailers" at bounding box center [392, 199] width 269 height 15
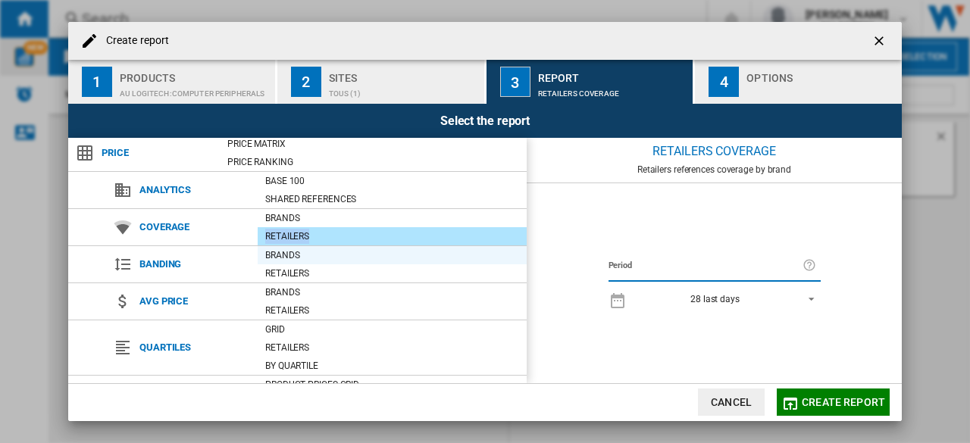
scroll to position [0, 0]
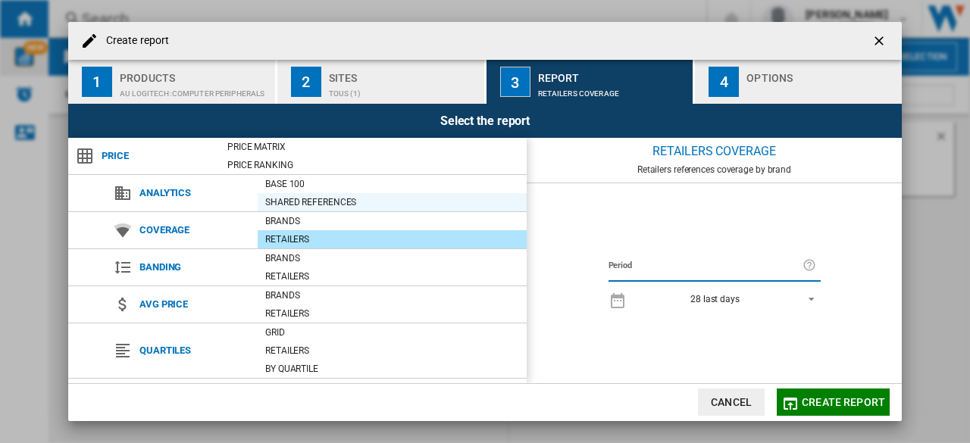
click at [276, 205] on div "Shared references" at bounding box center [392, 202] width 269 height 15
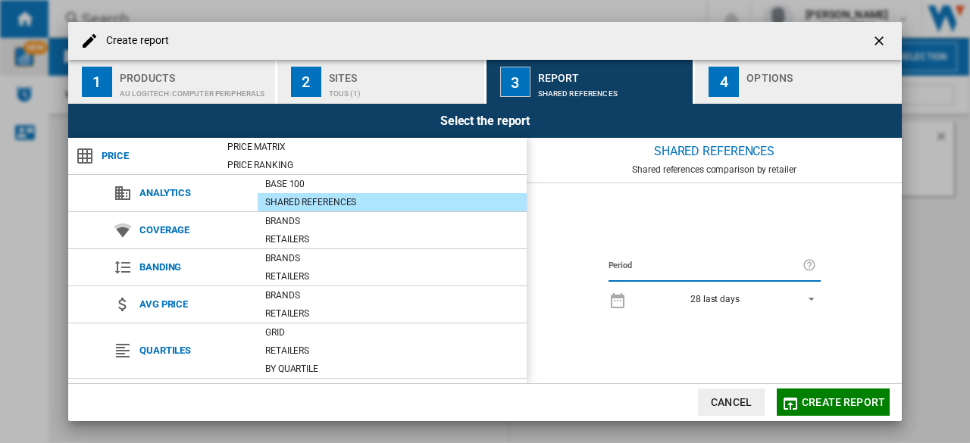
click at [276, 205] on div "Shared references" at bounding box center [392, 202] width 269 height 15
click at [286, 180] on div "Base 100" at bounding box center [392, 184] width 269 height 15
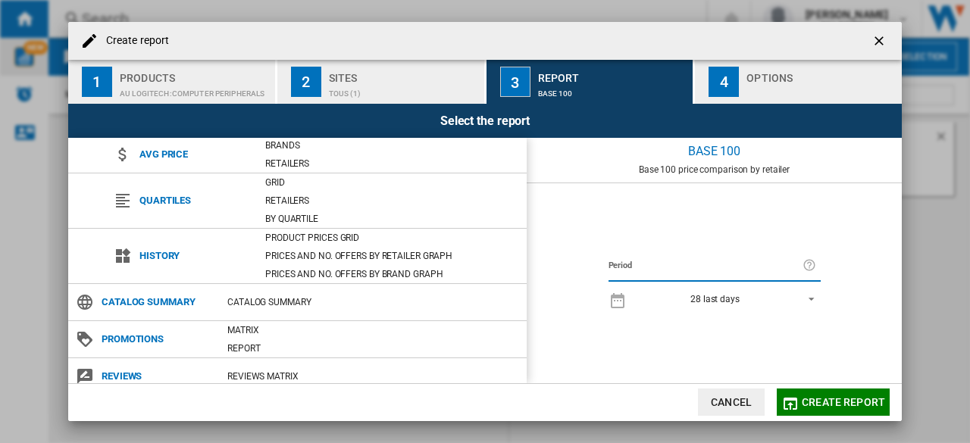
scroll to position [159, 0]
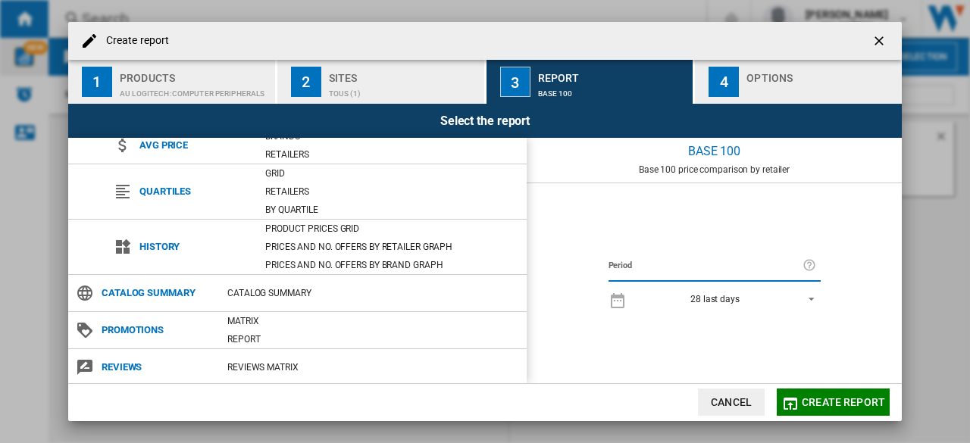
click at [286, 183] on div "Retailers" at bounding box center [392, 192] width 269 height 18
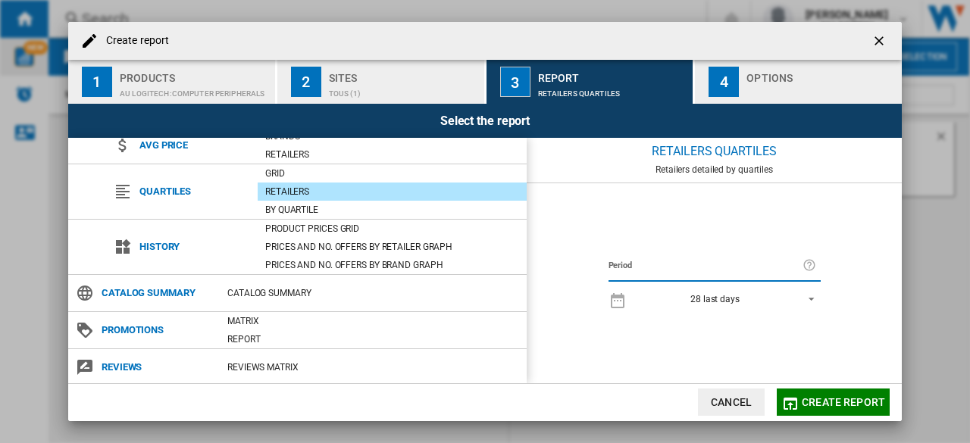
click at [286, 183] on div "Retailers" at bounding box center [392, 192] width 269 height 18
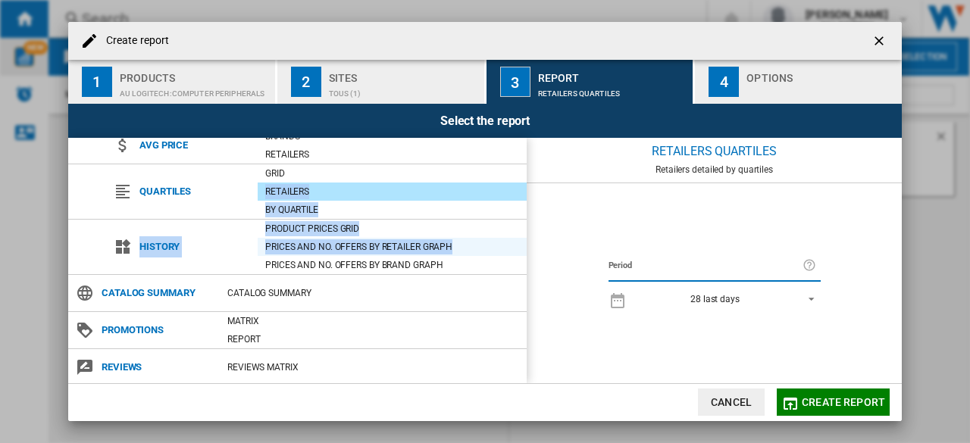
drag, startPoint x: 286, startPoint y: 180, endPoint x: 289, endPoint y: 249, distance: 69.0
click at [289, 249] on div "Price Price Matrix Price Ranking Analytics Base 100 Shared references Coverage …" at bounding box center [297, 261] width 458 height 246
click at [289, 249] on div "Prices and No. offers by retailer graph" at bounding box center [392, 246] width 269 height 15
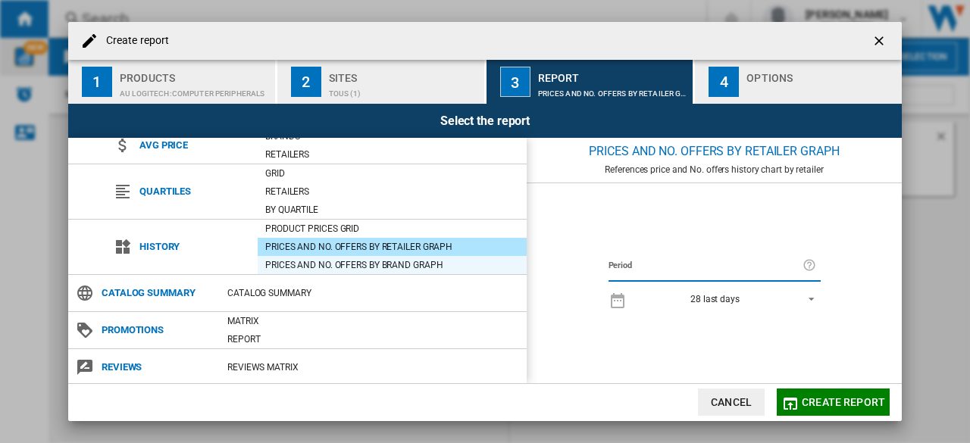
click at [287, 256] on div "Prices and No. offers by brand graph" at bounding box center [392, 265] width 269 height 18
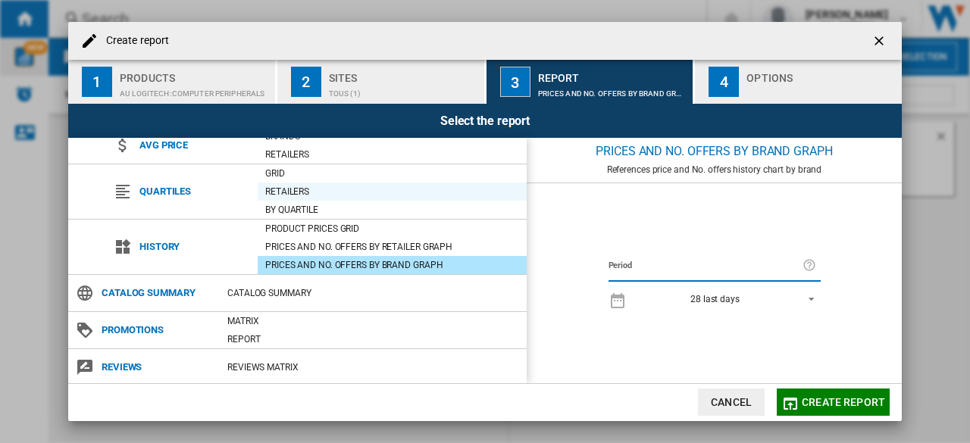
click at [430, 191] on div "Retailers" at bounding box center [392, 191] width 269 height 15
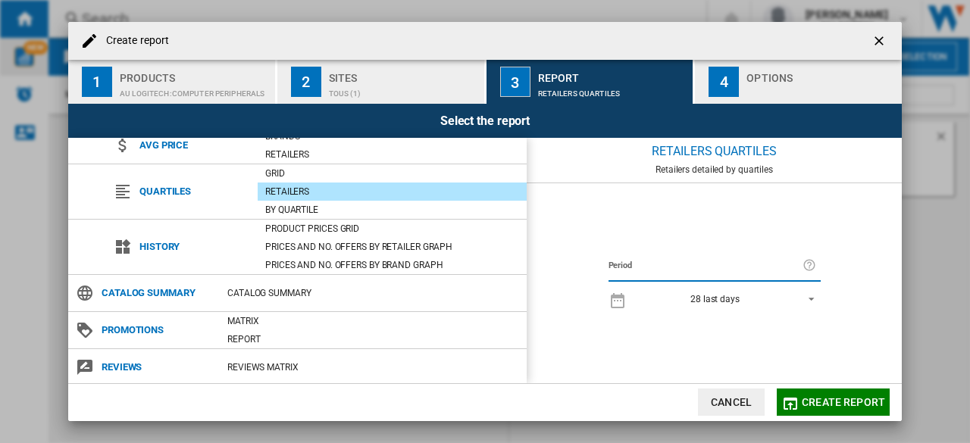
scroll to position [0, 0]
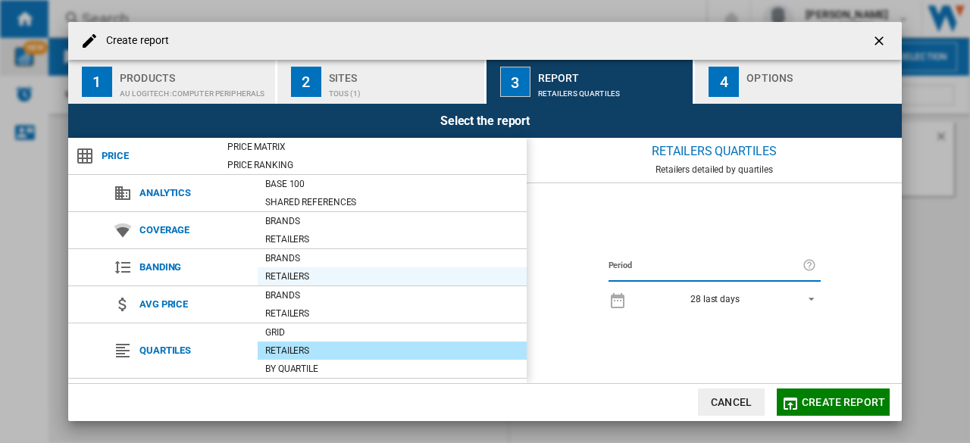
click at [289, 271] on div "Retailers" at bounding box center [392, 276] width 269 height 15
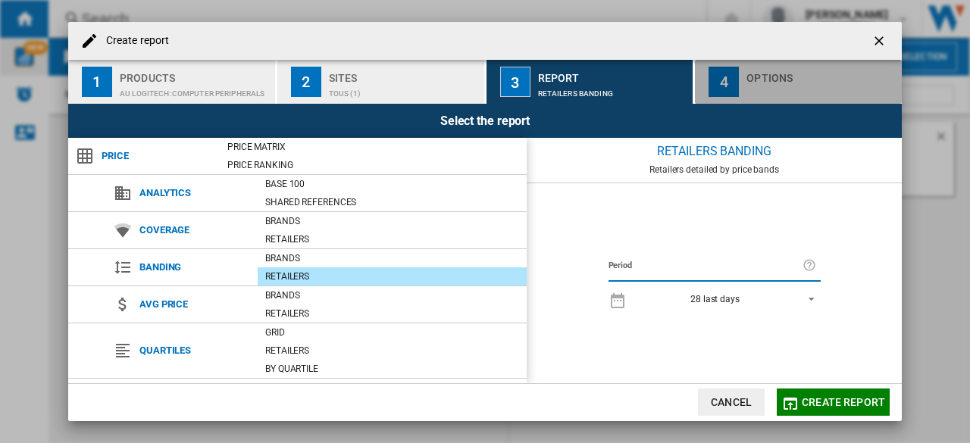
click at [767, 84] on div "Create report ..." at bounding box center [820, 90] width 149 height 16
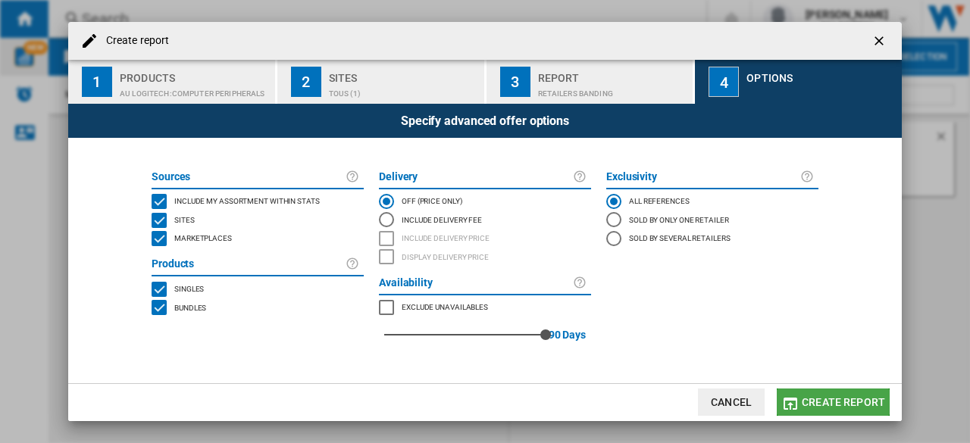
click at [810, 398] on span "Create report" at bounding box center [843, 402] width 83 height 12
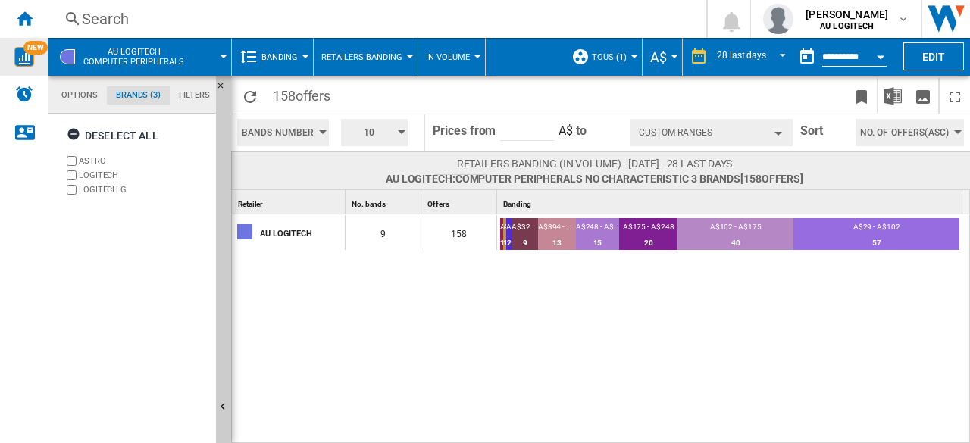
click at [500, 217] on table "A$467 - A$540 1 0.63% A$540 - A$613 1 0.63% A$686 - A$759 2 1.27% A$321 - A$394…" at bounding box center [729, 236] width 459 height 38
click at [397, 56] on span "Retailers Banding" at bounding box center [361, 57] width 81 height 10
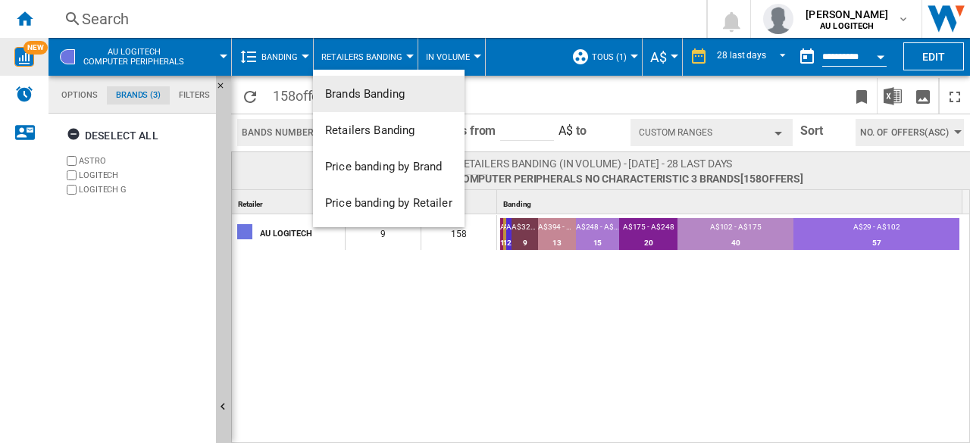
click at [377, 97] on span "Brands Banding" at bounding box center [365, 94] width 80 height 14
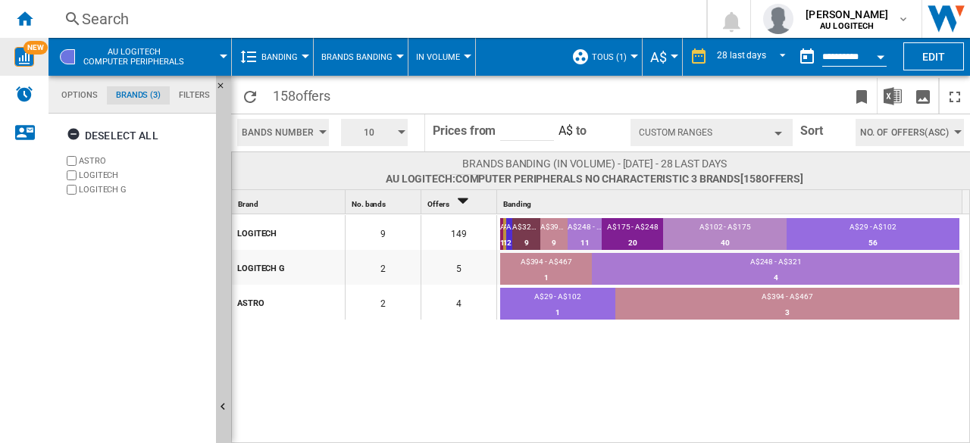
click at [367, 76] on div "158 offers" at bounding box center [600, 95] width 739 height 38
click at [291, 55] on span "Banding" at bounding box center [279, 57] width 36 height 10
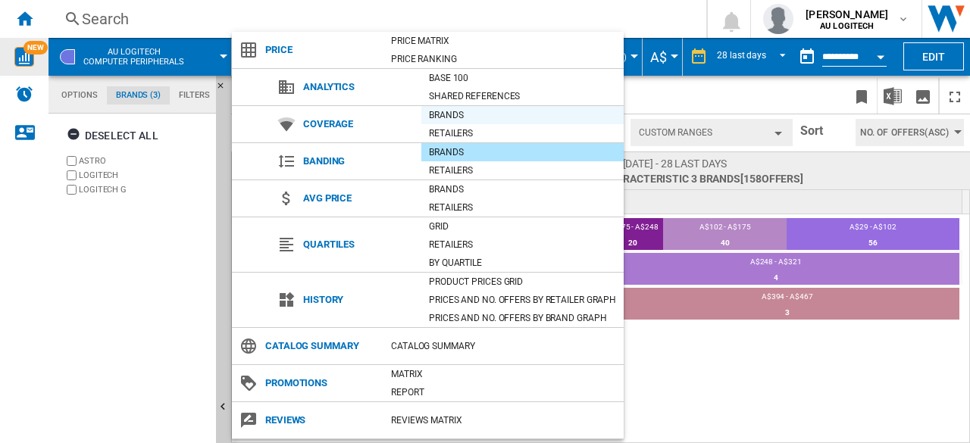
click at [449, 112] on div "Brands" at bounding box center [522, 115] width 202 height 15
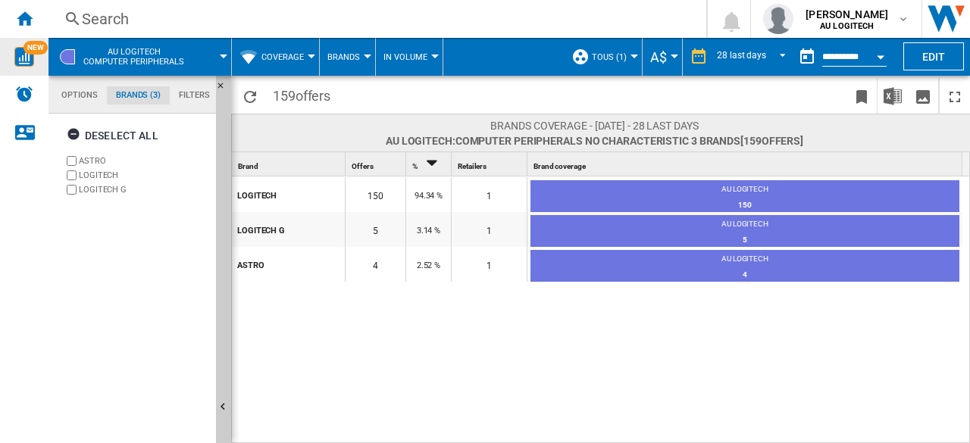
click at [305, 54] on button "Coverage" at bounding box center [286, 57] width 50 height 38
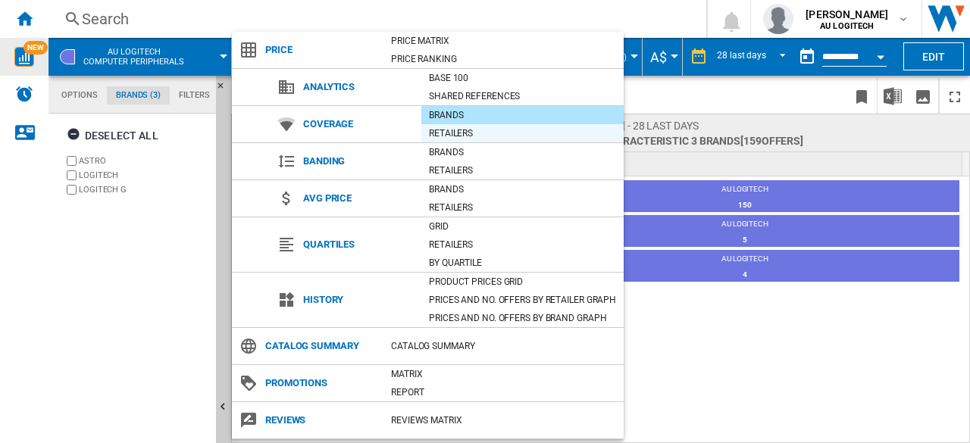
click at [439, 128] on div "Retailers" at bounding box center [522, 133] width 202 height 15
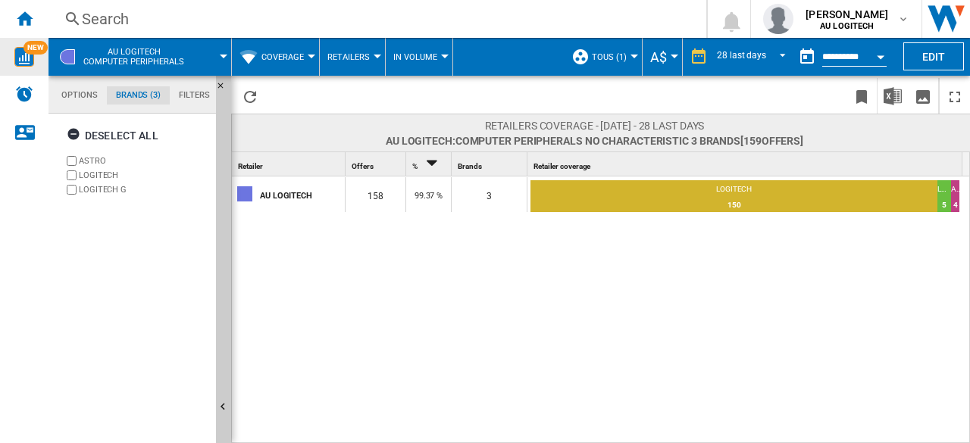
click at [279, 51] on button "Coverage" at bounding box center [286, 57] width 50 height 38
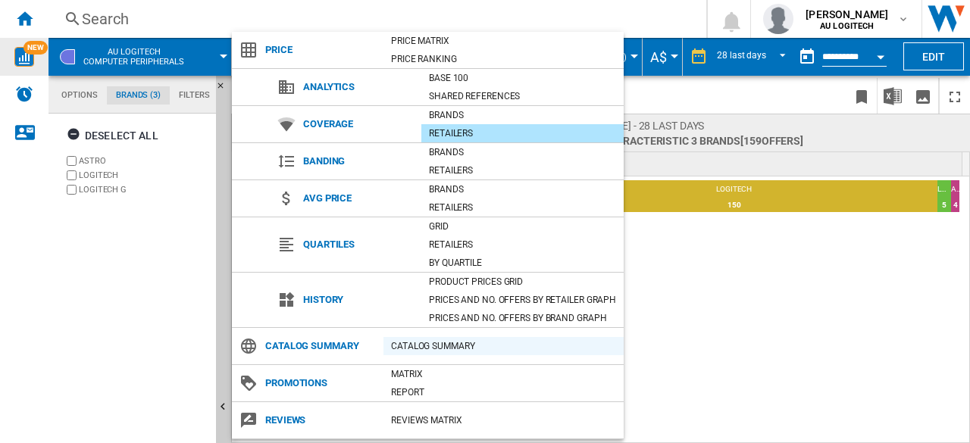
click at [430, 343] on div "Catalog Summary" at bounding box center [503, 346] width 240 height 15
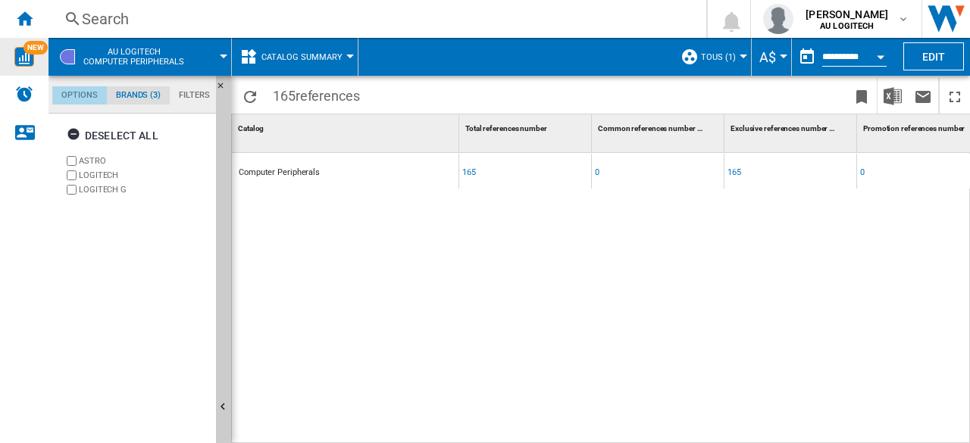
click at [84, 99] on md-tab-item "Options" at bounding box center [79, 95] width 55 height 18
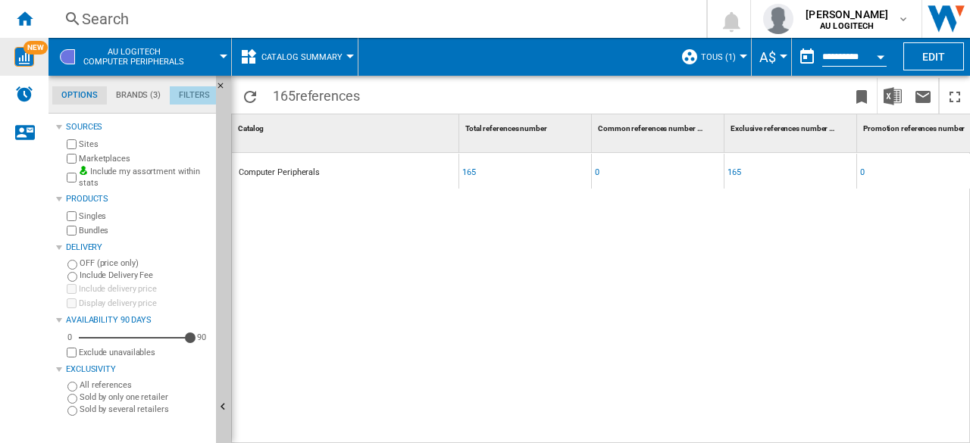
click at [206, 102] on md-tab-item "Filters" at bounding box center [194, 95] width 49 height 18
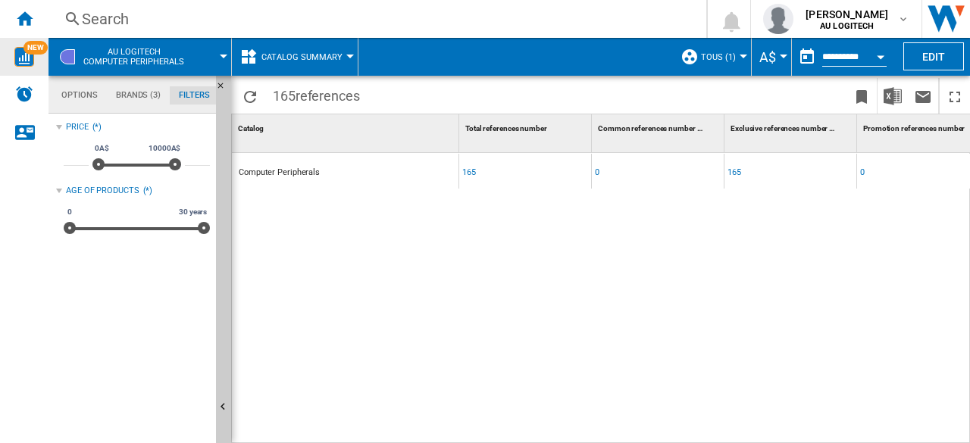
scroll to position [98, 0]
click at [24, 90] on img "Alerts" at bounding box center [24, 94] width 18 height 18
click at [35, 22] on div "Home" at bounding box center [24, 19] width 49 height 38
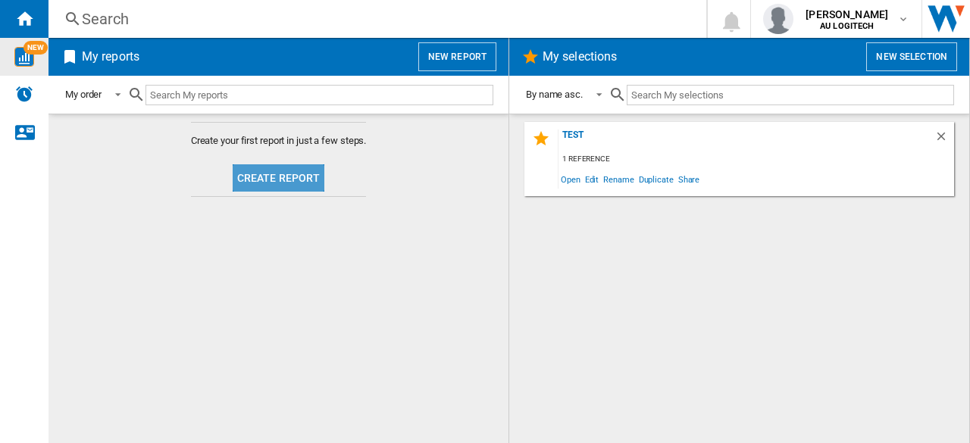
click at [293, 180] on button "Create report" at bounding box center [279, 177] width 92 height 27
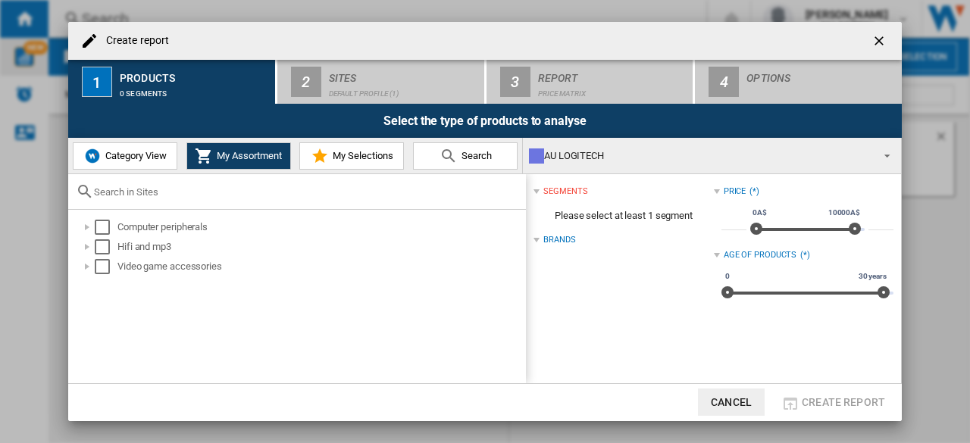
click at [153, 154] on span "Category View" at bounding box center [134, 155] width 65 height 11
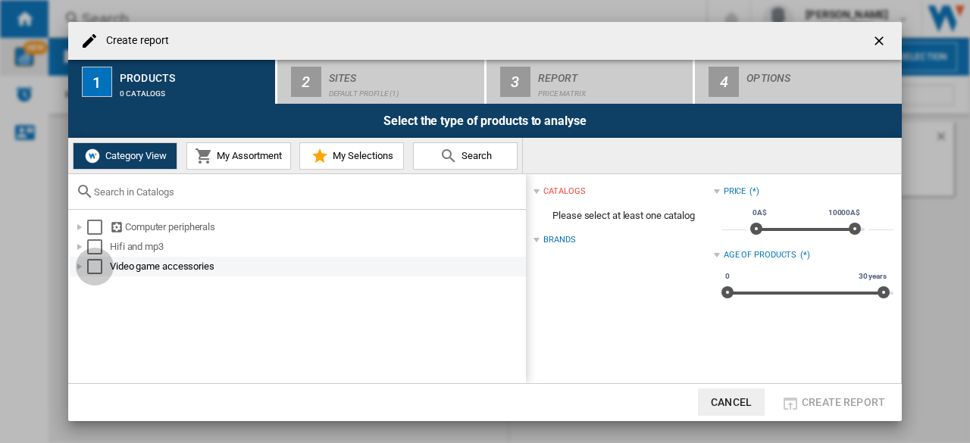
click at [95, 268] on div "Select" at bounding box center [94, 266] width 15 height 15
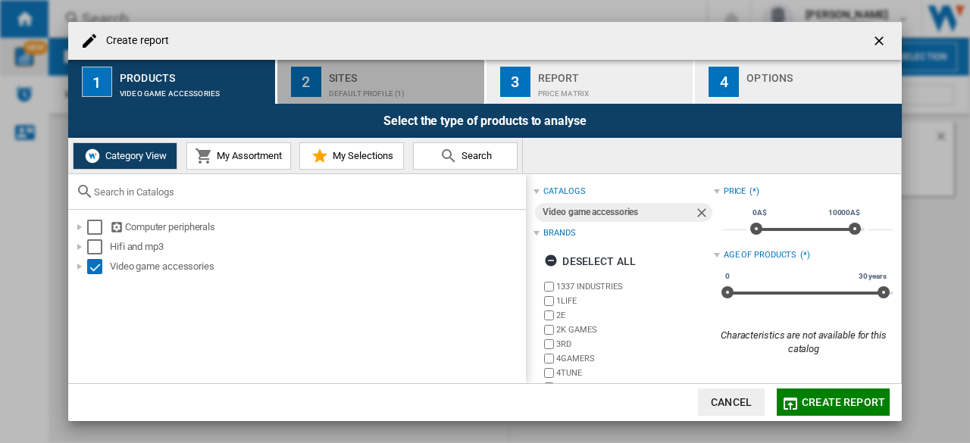
click at [393, 90] on div "Default profile (1)" at bounding box center [403, 90] width 149 height 16
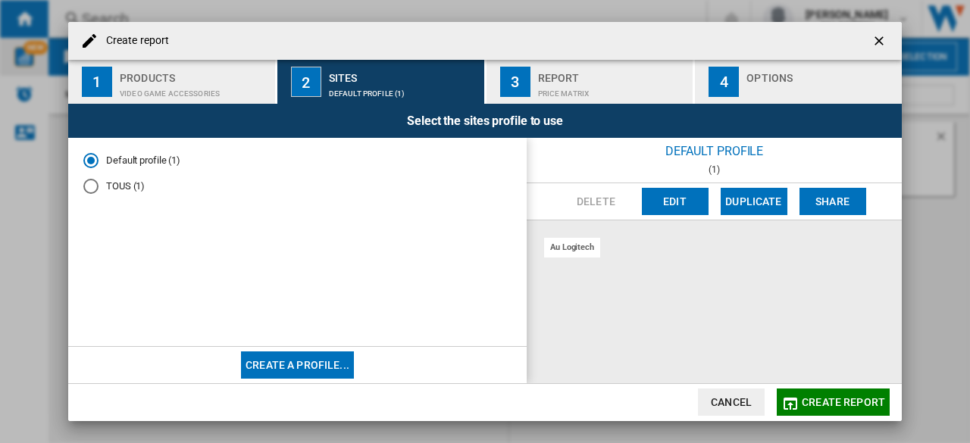
click at [102, 181] on md-radio-button "TOUS (1)" at bounding box center [297, 187] width 428 height 14
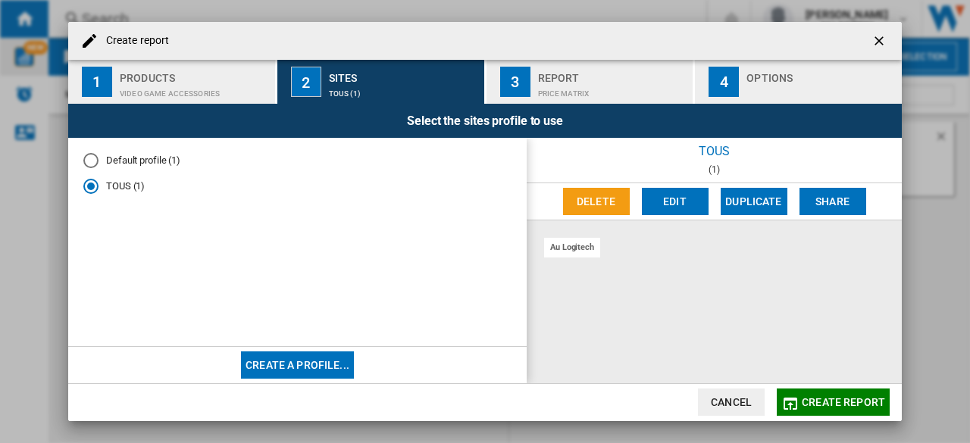
click at [574, 252] on div "au logitech" at bounding box center [572, 247] width 56 height 19
click at [684, 193] on button "Edit" at bounding box center [675, 201] width 67 height 27
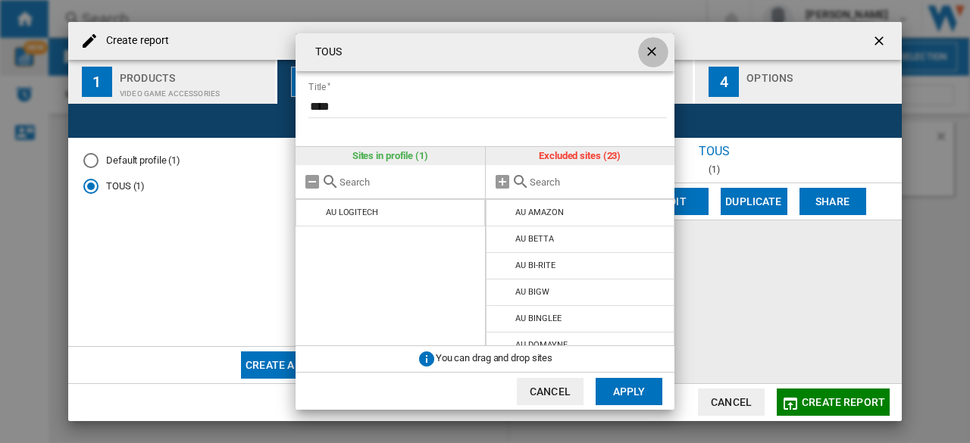
click at [646, 50] on ng-md-icon "getI18NText('BUTTONS.CLOSE_DIALOG')" at bounding box center [653, 53] width 18 height 18
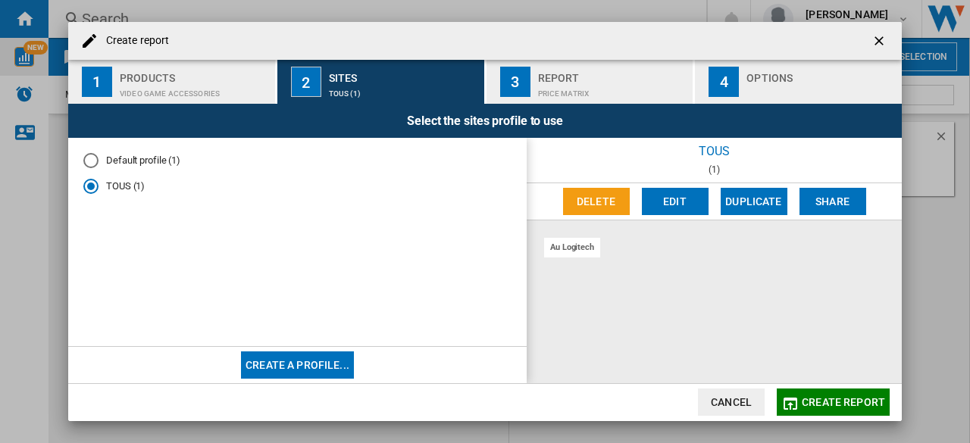
click at [152, 158] on md-radio-button "Default profile (1)" at bounding box center [297, 160] width 428 height 14
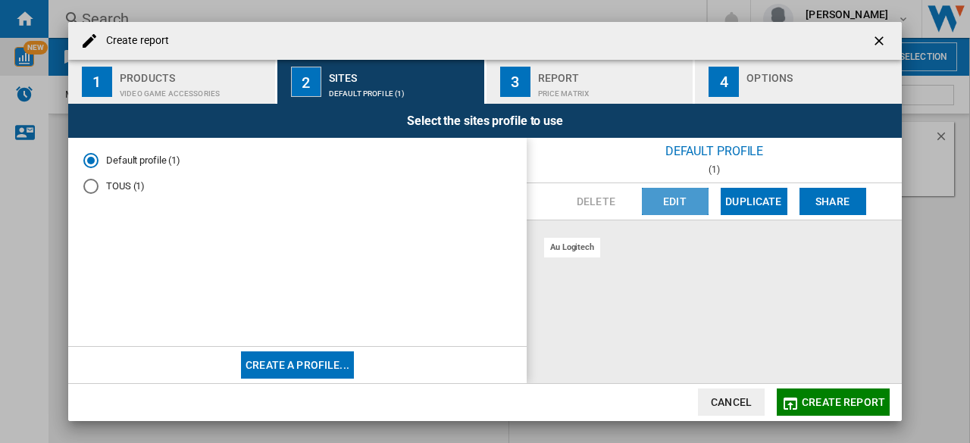
click at [678, 197] on button "Edit" at bounding box center [675, 201] width 67 height 27
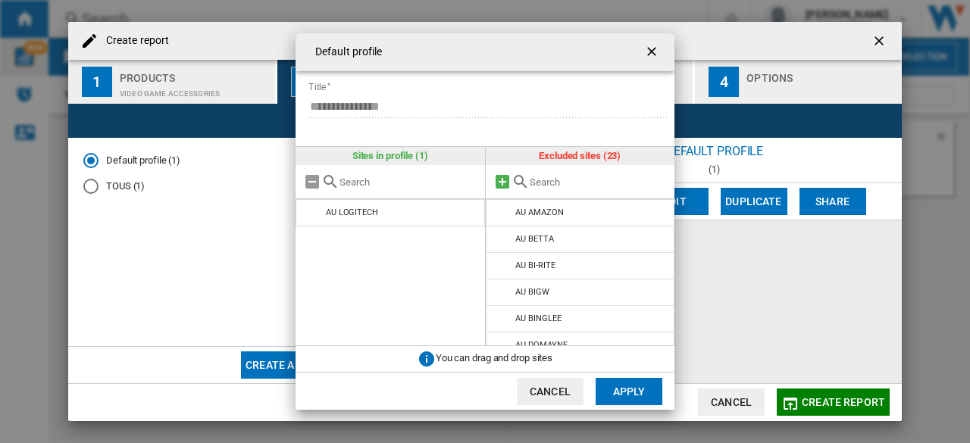
click at [501, 186] on md-icon "Default profile ..." at bounding box center [502, 182] width 18 height 18
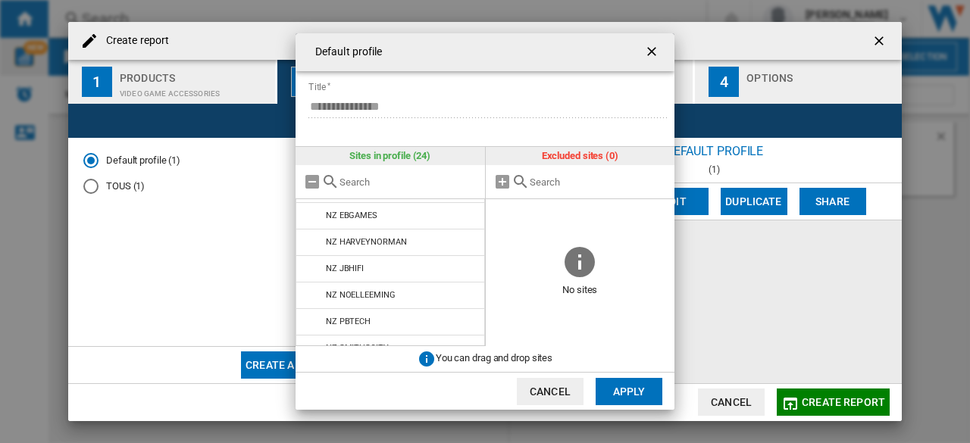
scroll to position [490, 0]
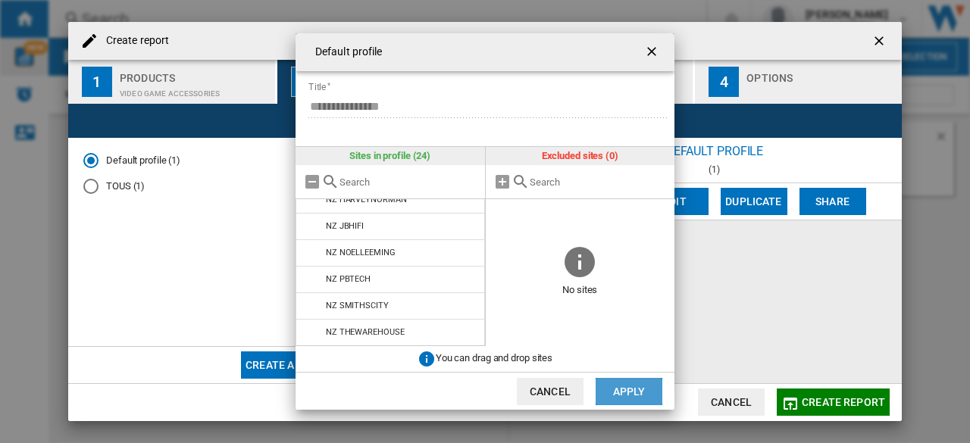
click at [615, 386] on button "Apply" at bounding box center [629, 391] width 67 height 27
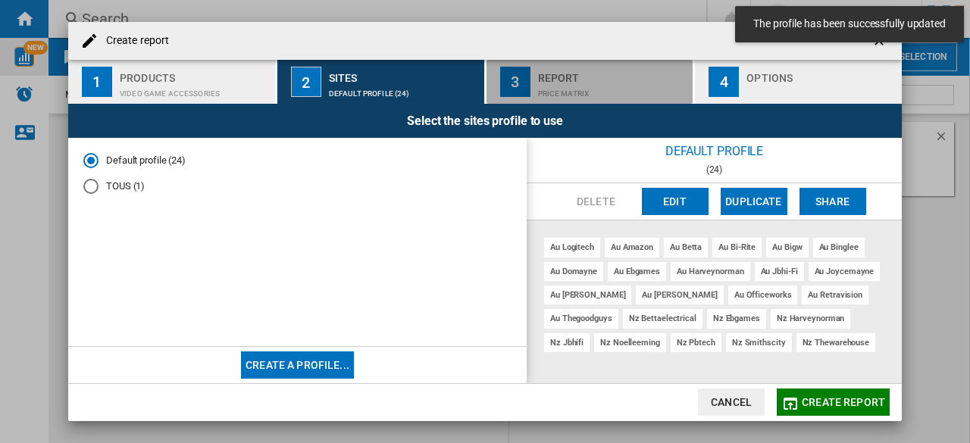
click at [643, 78] on div "Report" at bounding box center [612, 74] width 149 height 16
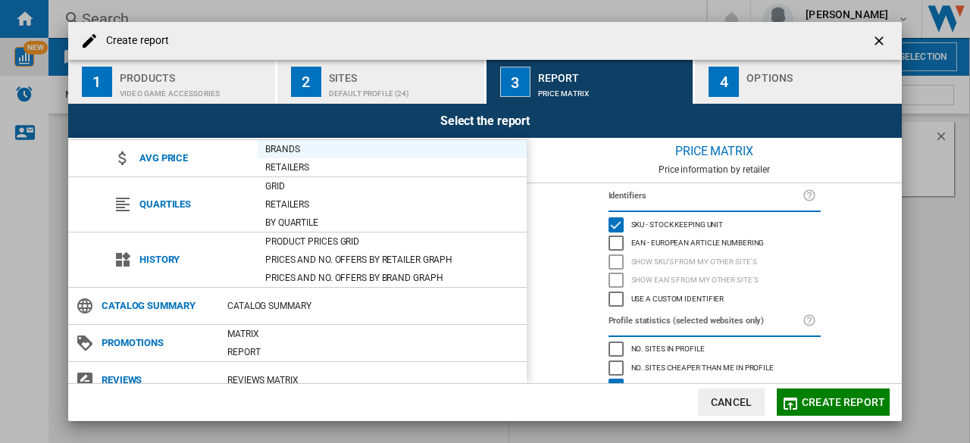
scroll to position [159, 0]
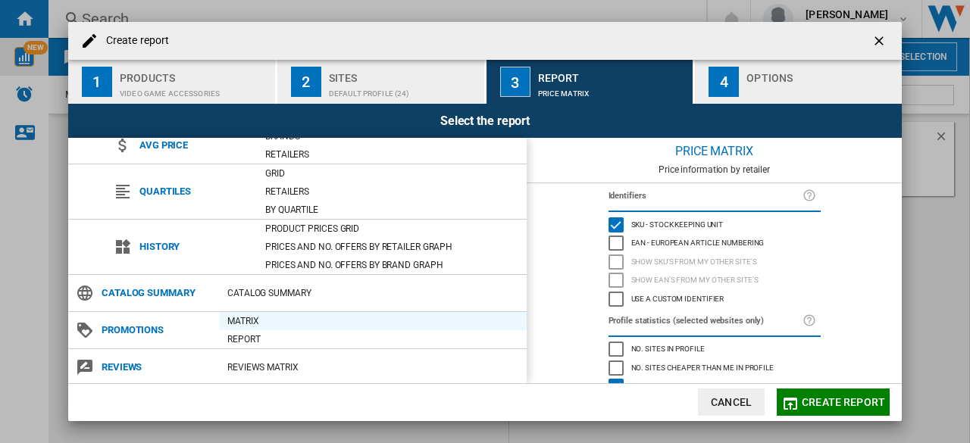
click at [255, 323] on div "Matrix" at bounding box center [373, 321] width 307 height 15
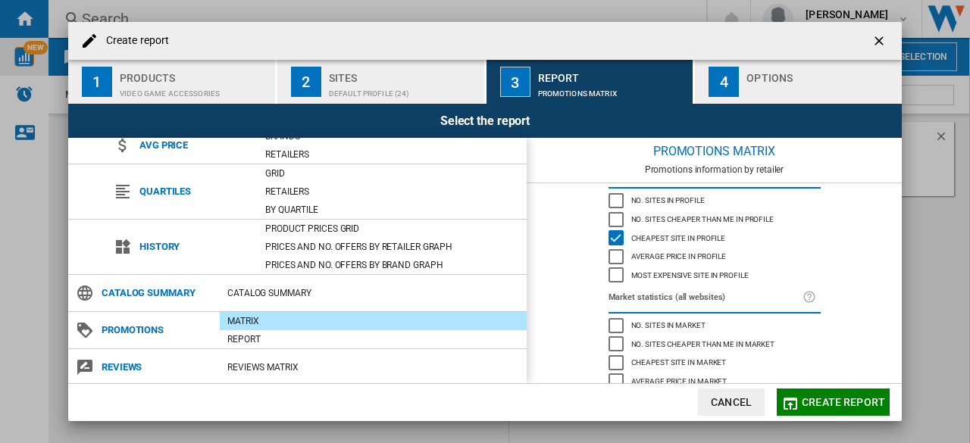
scroll to position [150, 0]
click at [815, 402] on span "Create report" at bounding box center [843, 402] width 83 height 12
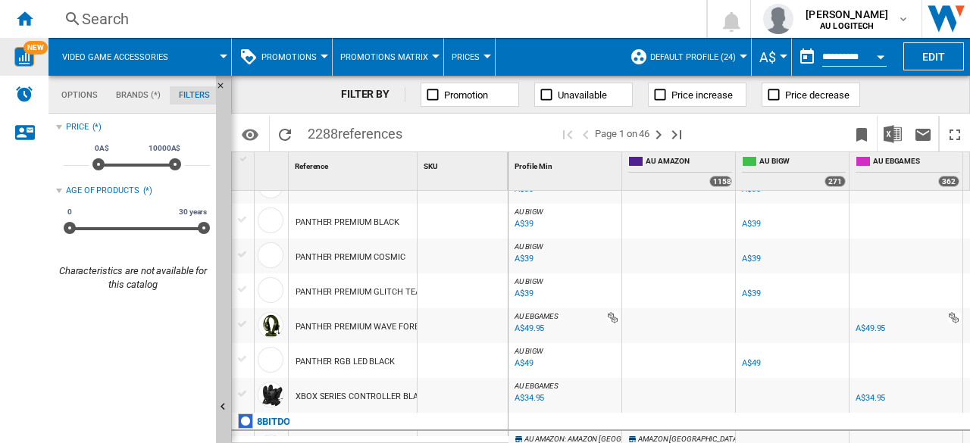
scroll to position [610, 0]
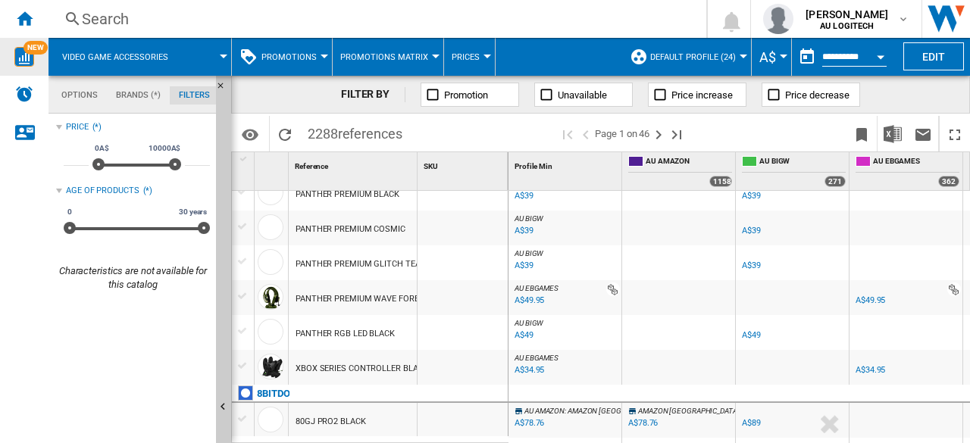
click at [613, 288] on div at bounding box center [566, 290] width 107 height 14
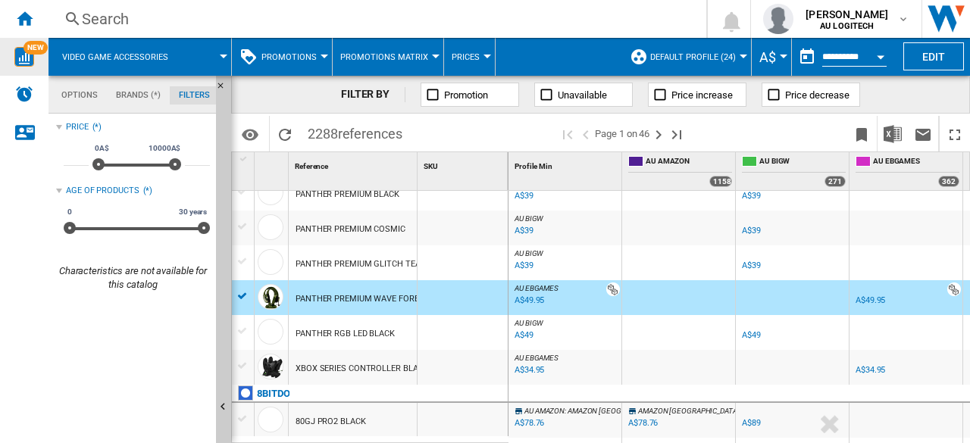
scroll to position [681, 0]
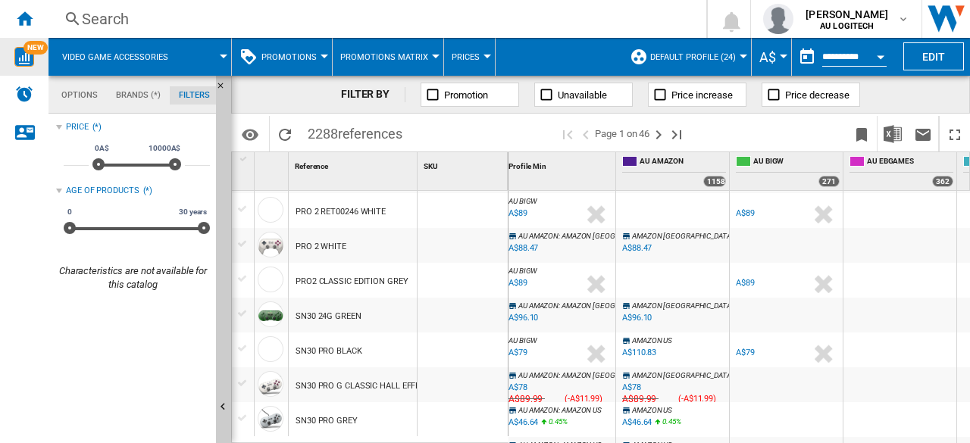
click at [623, 251] on div "A$88.47" at bounding box center [637, 248] width 30 height 10
click at [480, 89] on span "Promotion" at bounding box center [466, 94] width 44 height 11
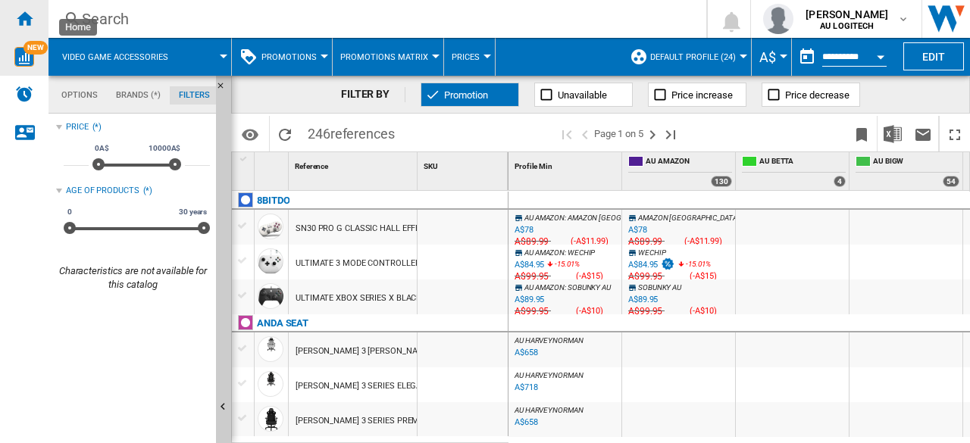
click at [12, 23] on div "Home" at bounding box center [24, 19] width 49 height 38
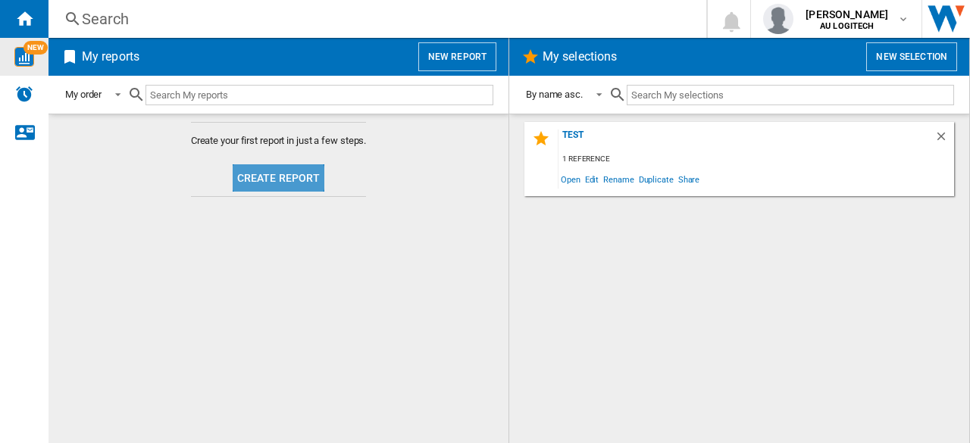
click at [276, 177] on button "Create report" at bounding box center [279, 177] width 92 height 27
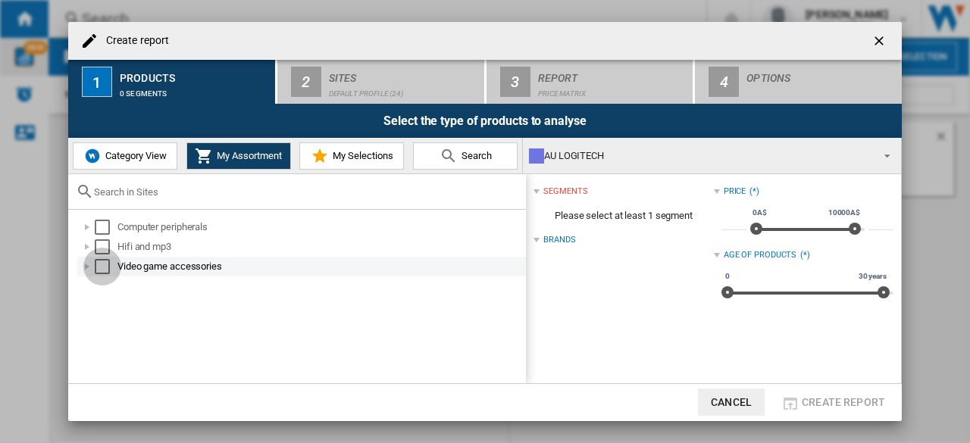
click at [96, 268] on div "Select" at bounding box center [102, 266] width 15 height 15
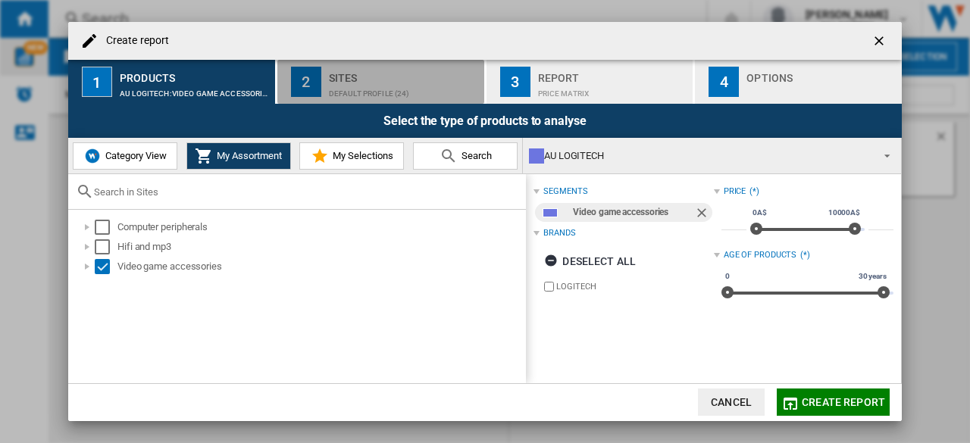
click at [354, 101] on button "2 Sites Default profile (24)" at bounding box center [381, 82] width 208 height 44
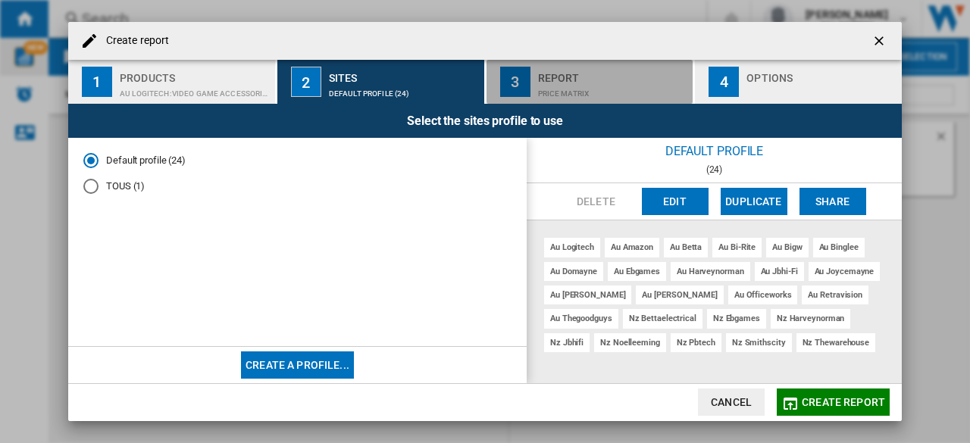
click at [561, 66] on div "Report" at bounding box center [612, 74] width 149 height 16
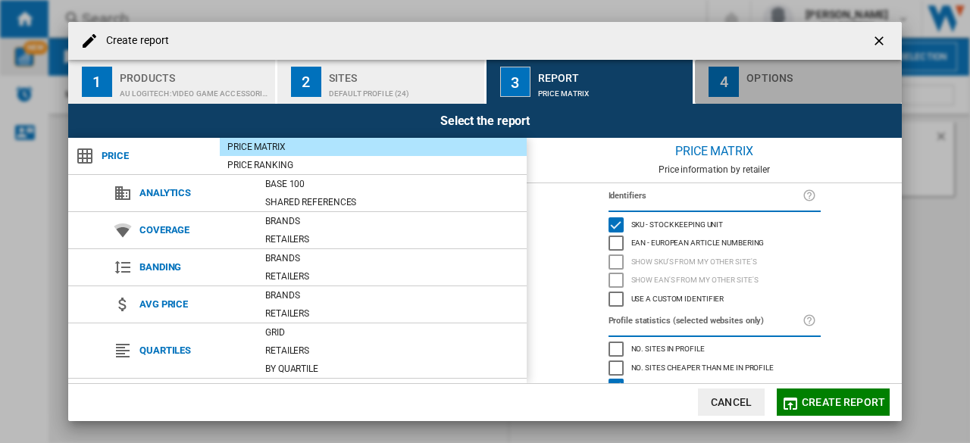
click at [780, 80] on div "Options" at bounding box center [820, 74] width 149 height 16
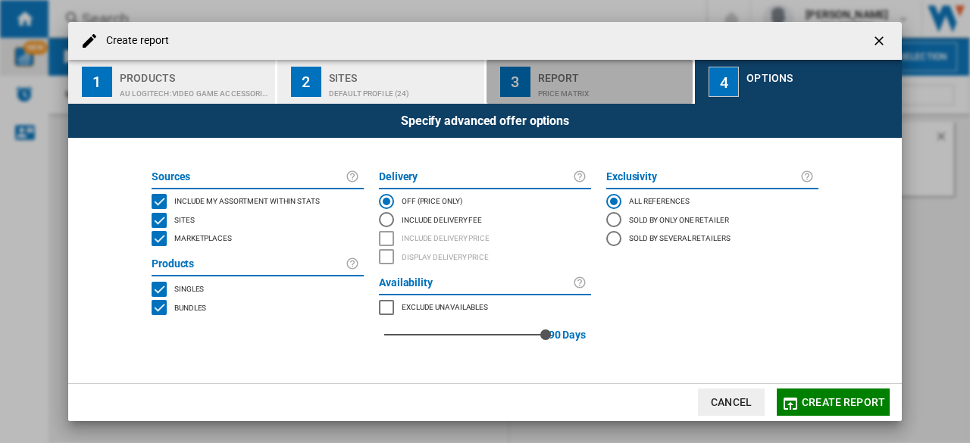
click at [564, 61] on button "3 Report Price Matrix" at bounding box center [591, 82] width 208 height 44
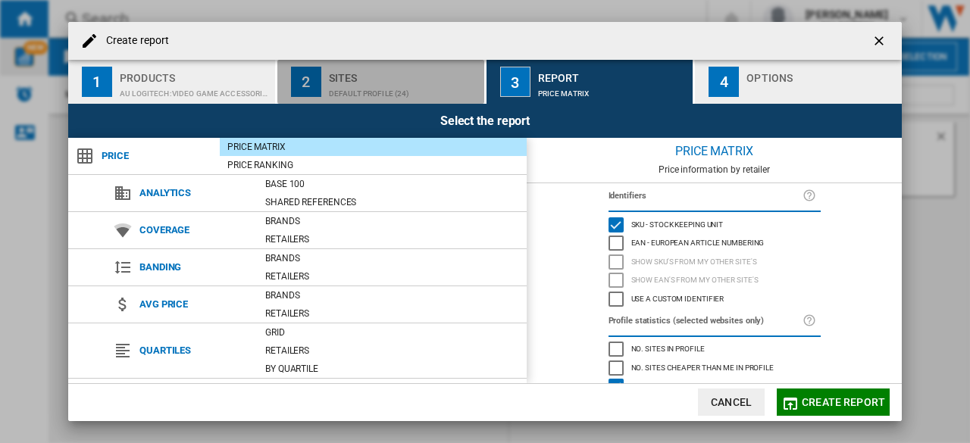
click at [433, 64] on button "2 Sites Default profile (24)" at bounding box center [381, 82] width 208 height 44
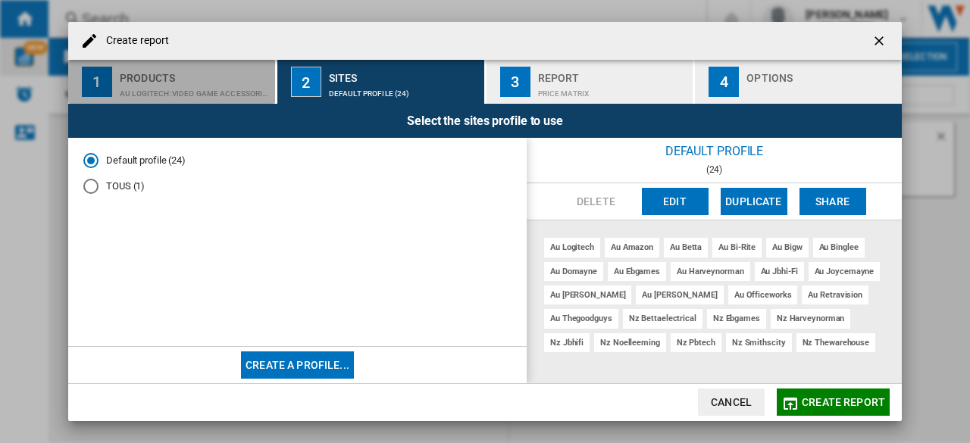
click at [227, 61] on button "1 Products AU LOGITECH:Video game accessories" at bounding box center [172, 82] width 208 height 44
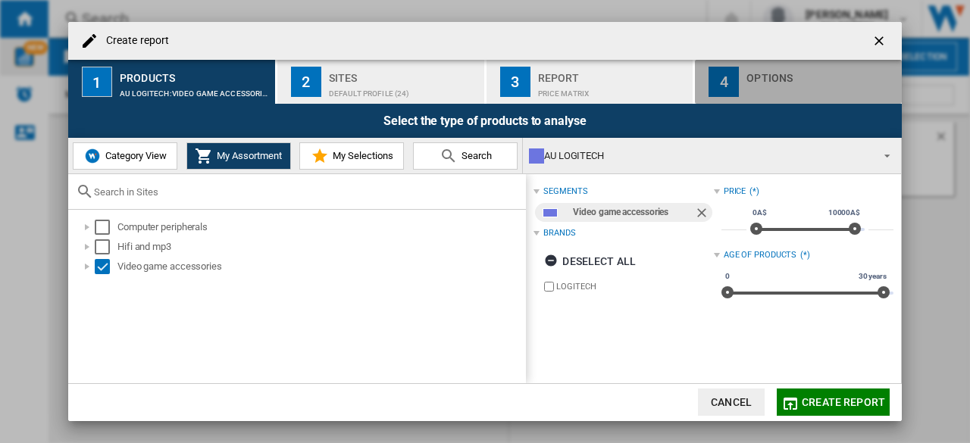
click at [774, 89] on div "Create report ..." at bounding box center [820, 90] width 149 height 16
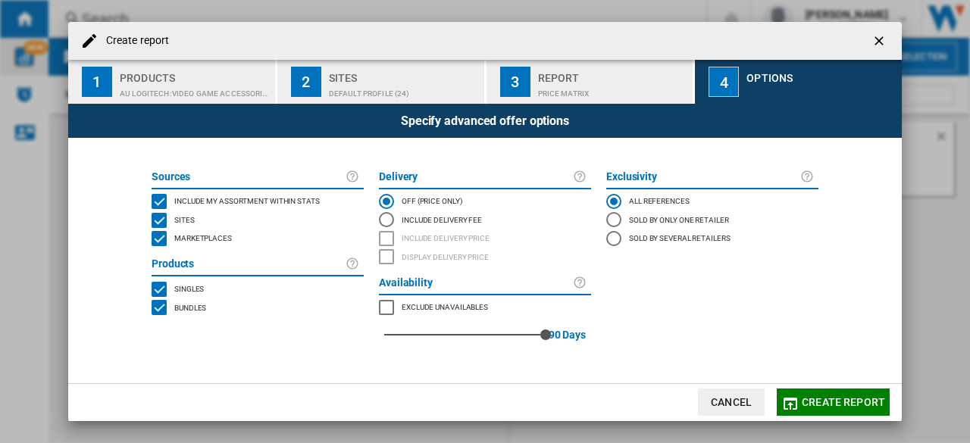
click at [820, 406] on span "Create report" at bounding box center [843, 402] width 83 height 12
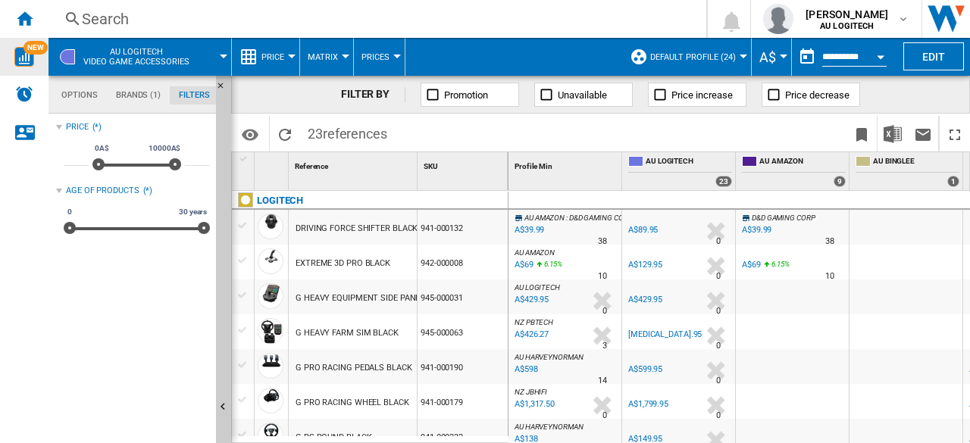
click at [294, 58] on md-menu "Price Price Price Matrix Price Ranking Analytics Base 100 Shared references Cov…" at bounding box center [266, 57] width 68 height 38
click at [286, 56] on button "Price" at bounding box center [276, 57] width 30 height 38
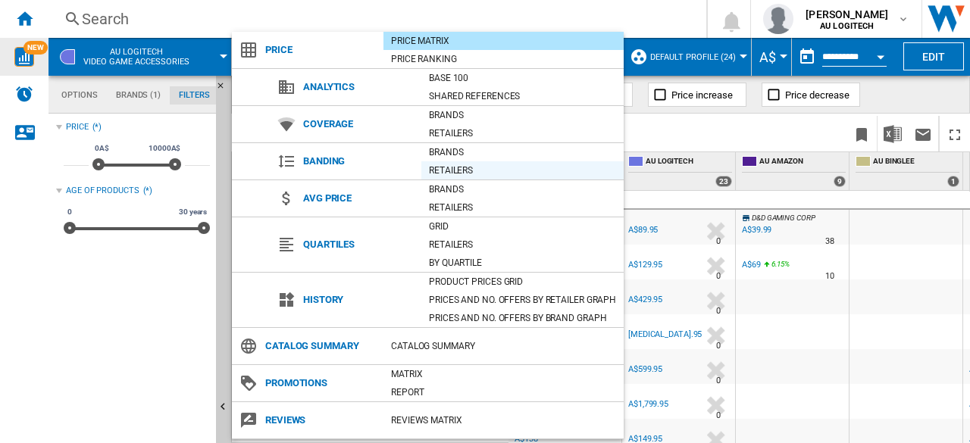
click at [472, 165] on div "Retailers" at bounding box center [522, 170] width 202 height 15
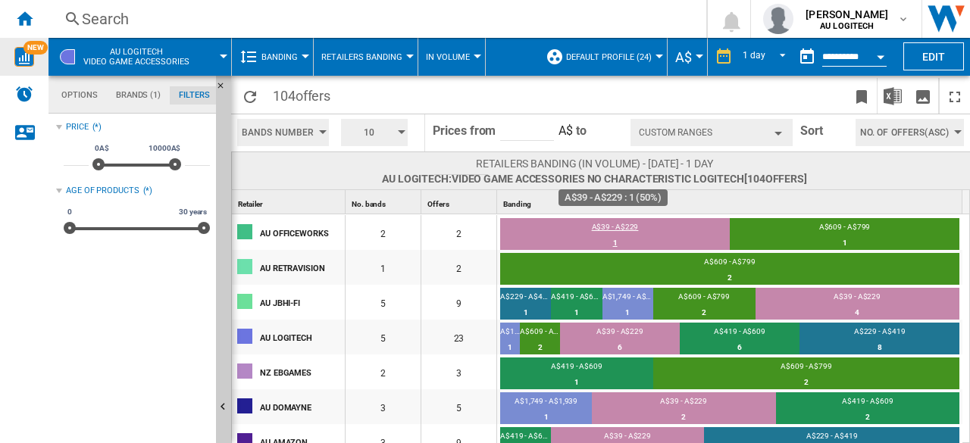
click at [615, 238] on div "1" at bounding box center [615, 243] width 230 height 15
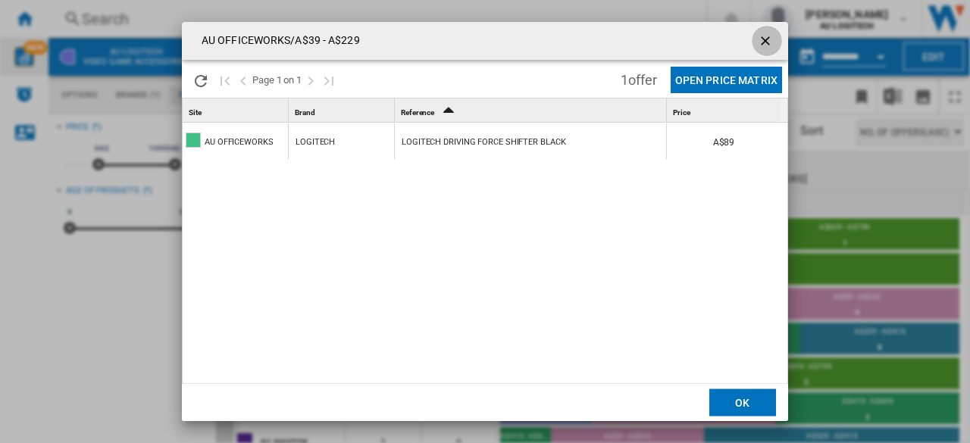
click at [775, 31] on button "Products list popup" at bounding box center [767, 41] width 30 height 30
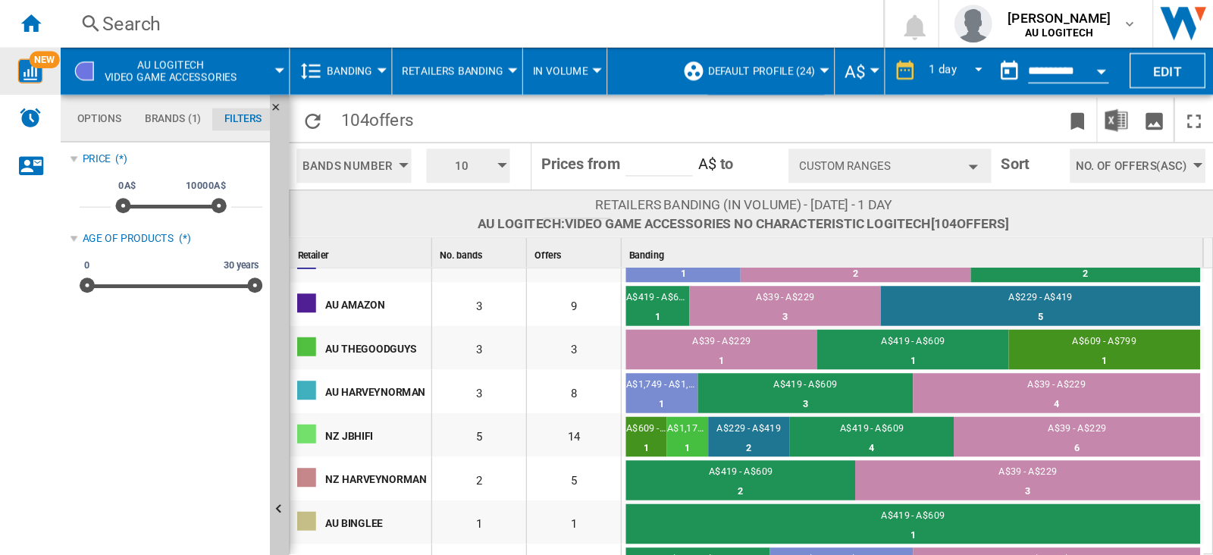
scroll to position [198, 0]
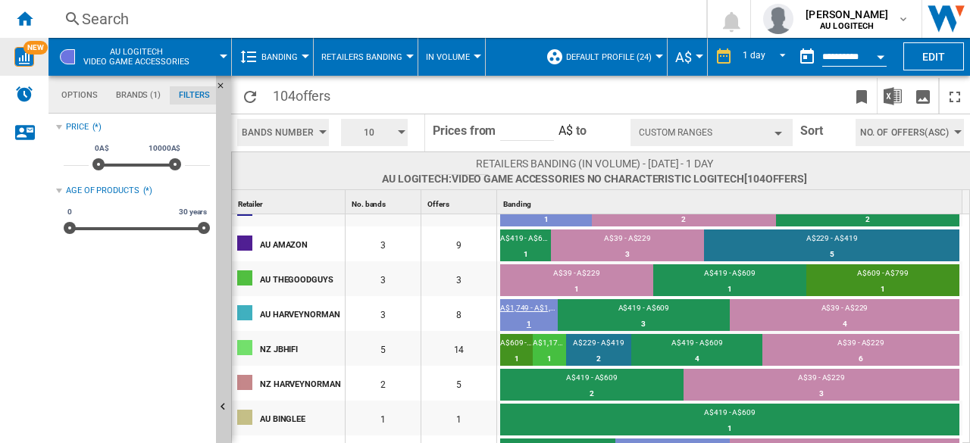
click at [528, 323] on div "1" at bounding box center [529, 324] width 58 height 15
click at [286, 142] on span "Bands Number" at bounding box center [278, 132] width 72 height 27
click at [367, 134] on md-backdrop at bounding box center [485, 221] width 970 height 443
click at [367, 134] on span "10" at bounding box center [369, 132] width 47 height 27
click at [367, 134] on md-backdrop at bounding box center [485, 221] width 970 height 443
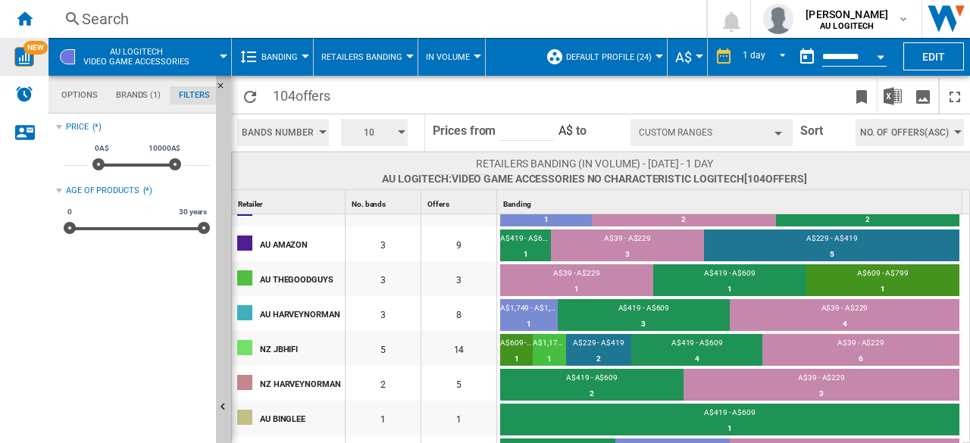
click at [487, 134] on span "Prices from" at bounding box center [464, 131] width 63 height 14
click at [521, 134] on input "*****" at bounding box center [527, 129] width 54 height 23
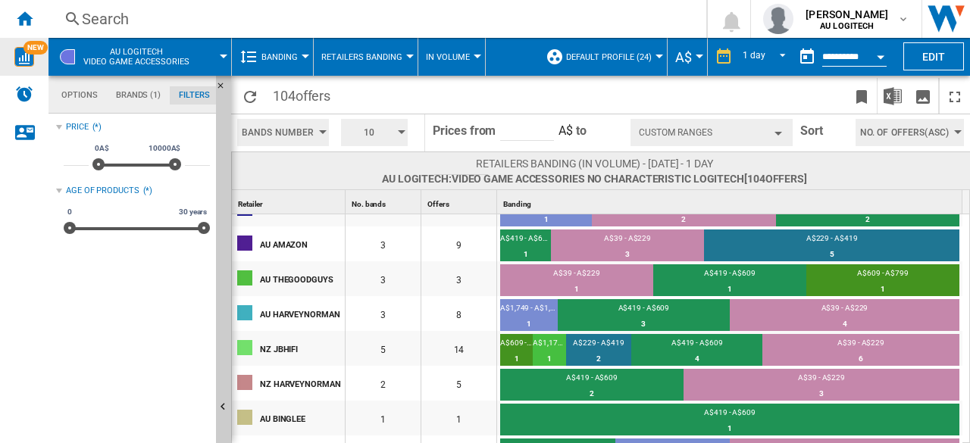
click at [682, 133] on button "Custom Ranges" at bounding box center [712, 132] width 162 height 27
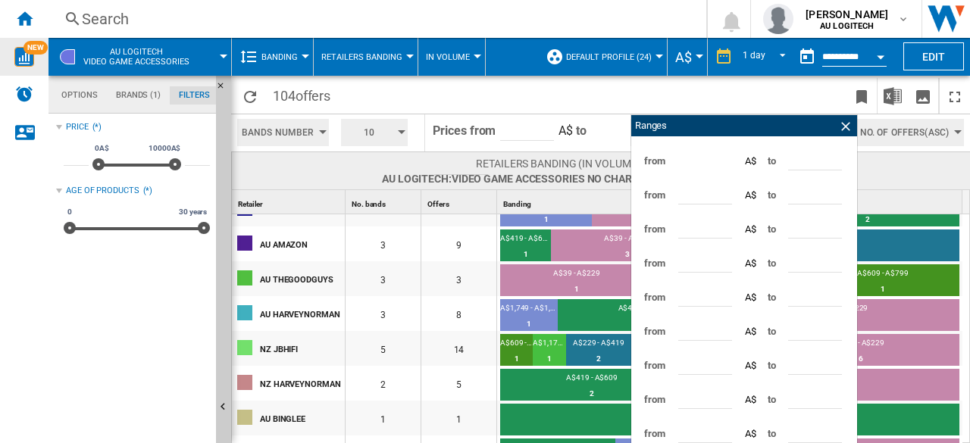
click at [800, 164] on input "***" at bounding box center [815, 159] width 54 height 23
type input "***"
click at [678, 196] on input "***" at bounding box center [705, 193] width 54 height 23
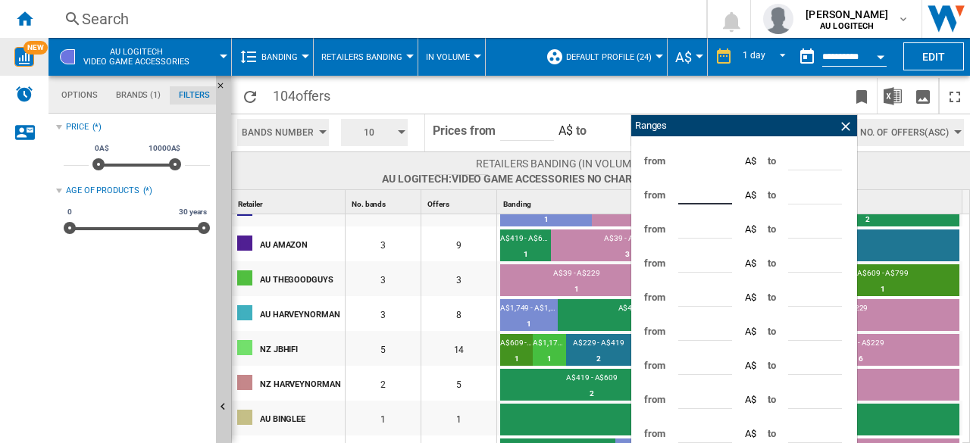
type input "***"
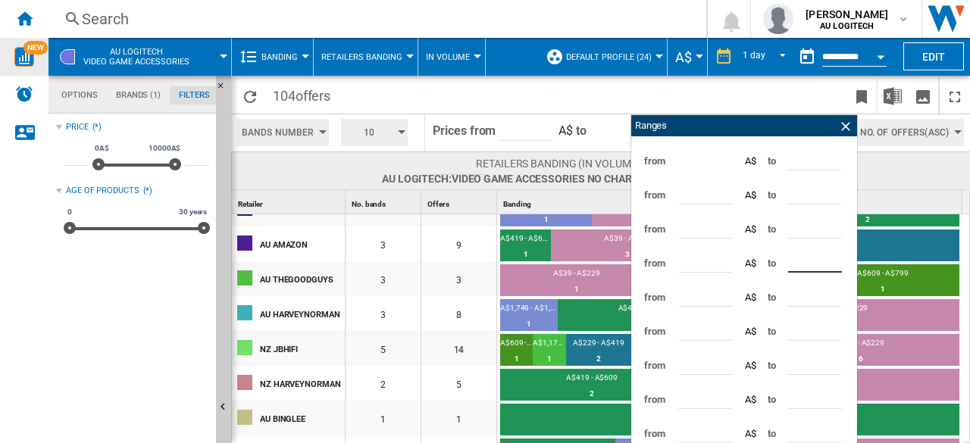
type input "***"
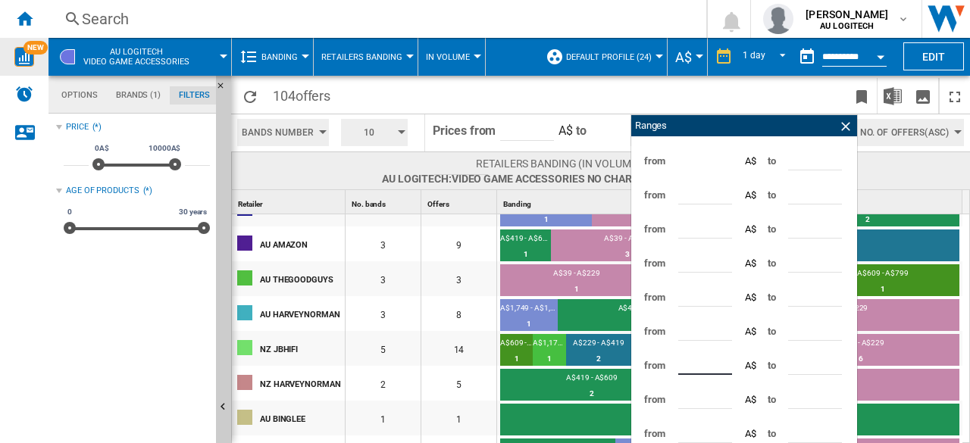
type input "*"
type input "***"
type input "****"
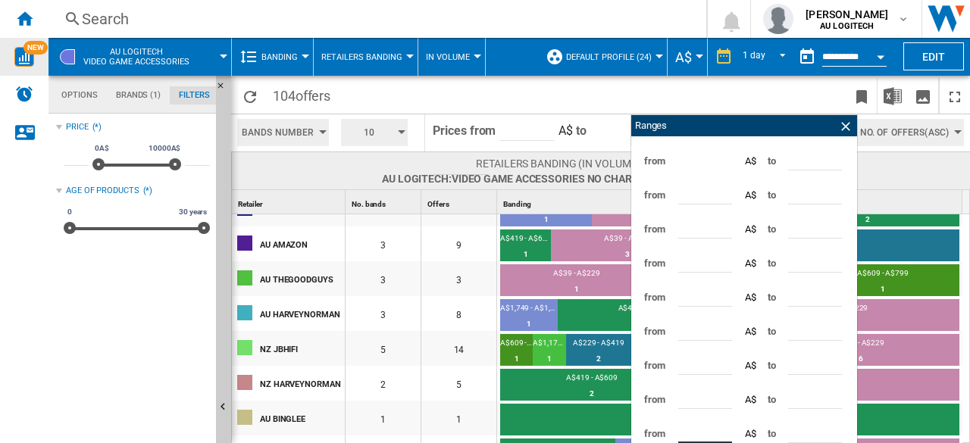
type input "****"
click at [684, 295] on input "***" at bounding box center [705, 295] width 54 height 23
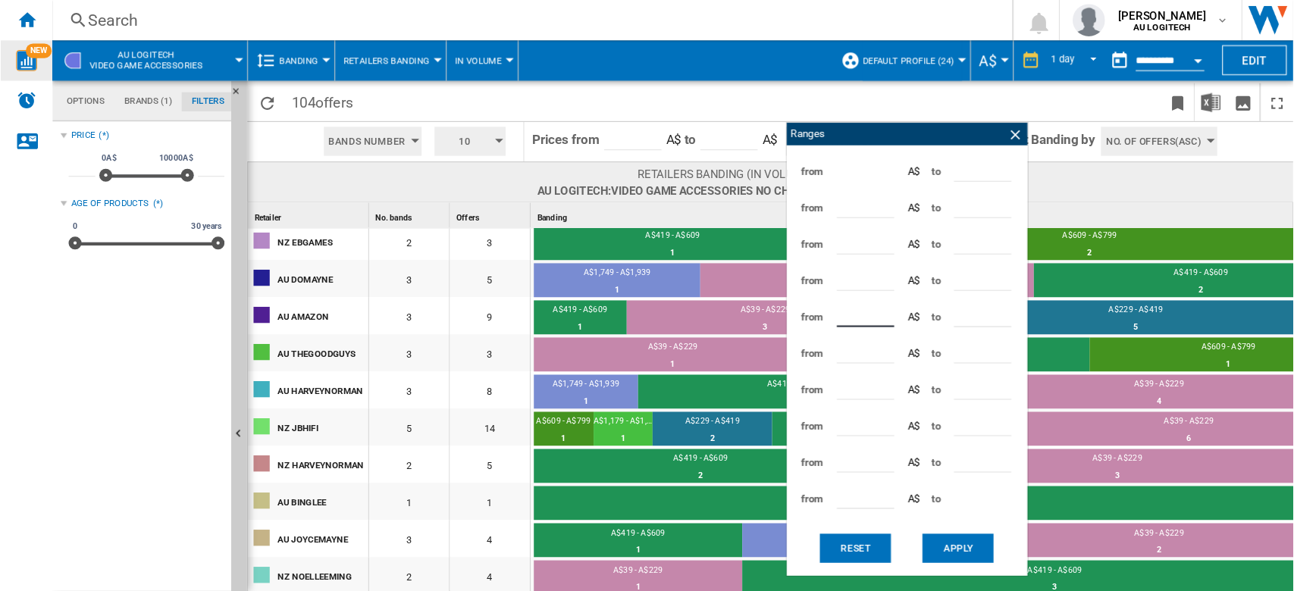
scroll to position [144, 0]
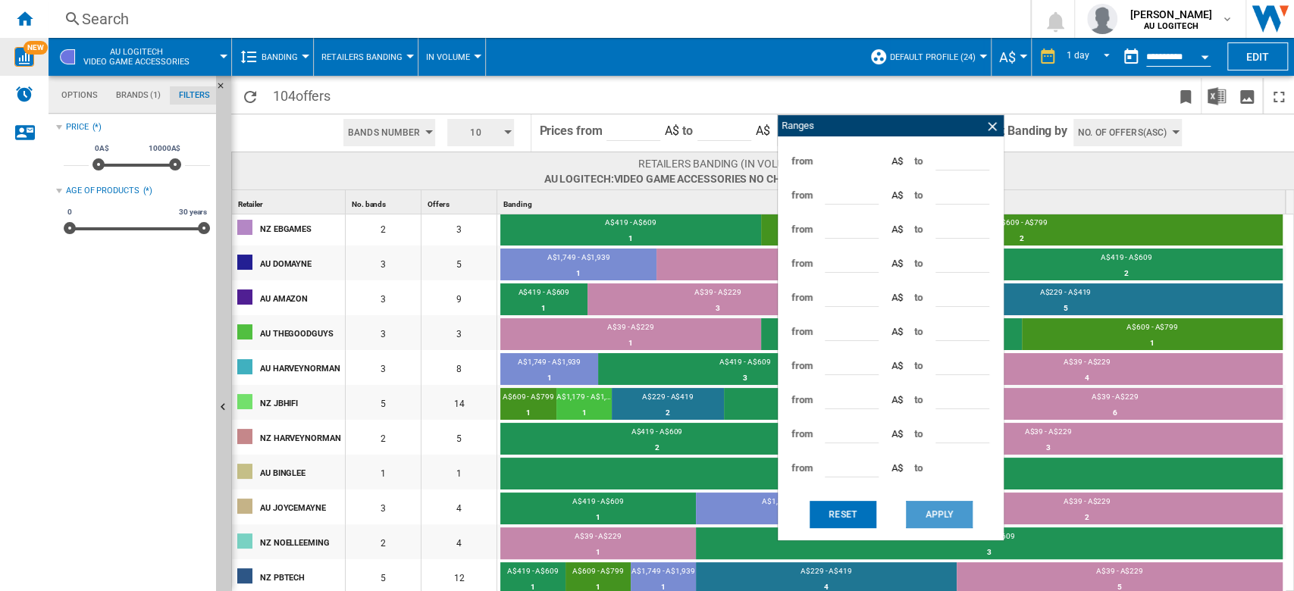
click at [926, 443] on button "Apply" at bounding box center [939, 514] width 67 height 27
click at [843, 300] on input "***" at bounding box center [852, 295] width 54 height 23
type input "***"
click at [856, 443] on input "****" at bounding box center [852, 466] width 54 height 23
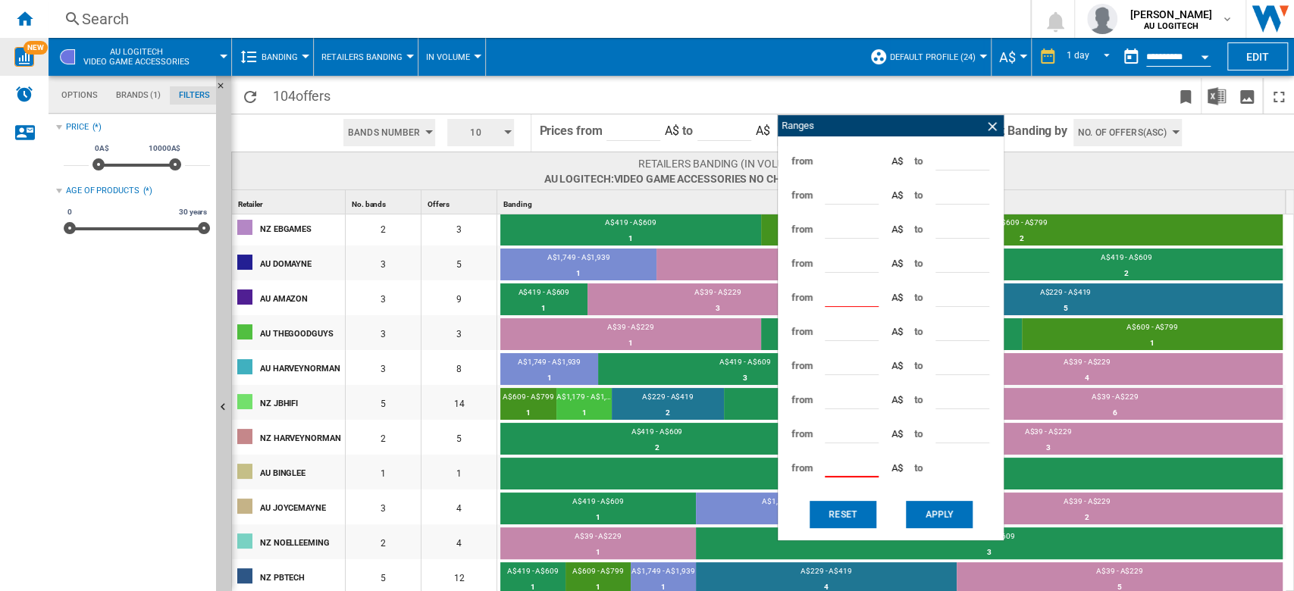
type input "*"
type input "****"
click at [944, 295] on input "***" at bounding box center [962, 295] width 54 height 23
click at [840, 443] on input "****" at bounding box center [852, 466] width 54 height 23
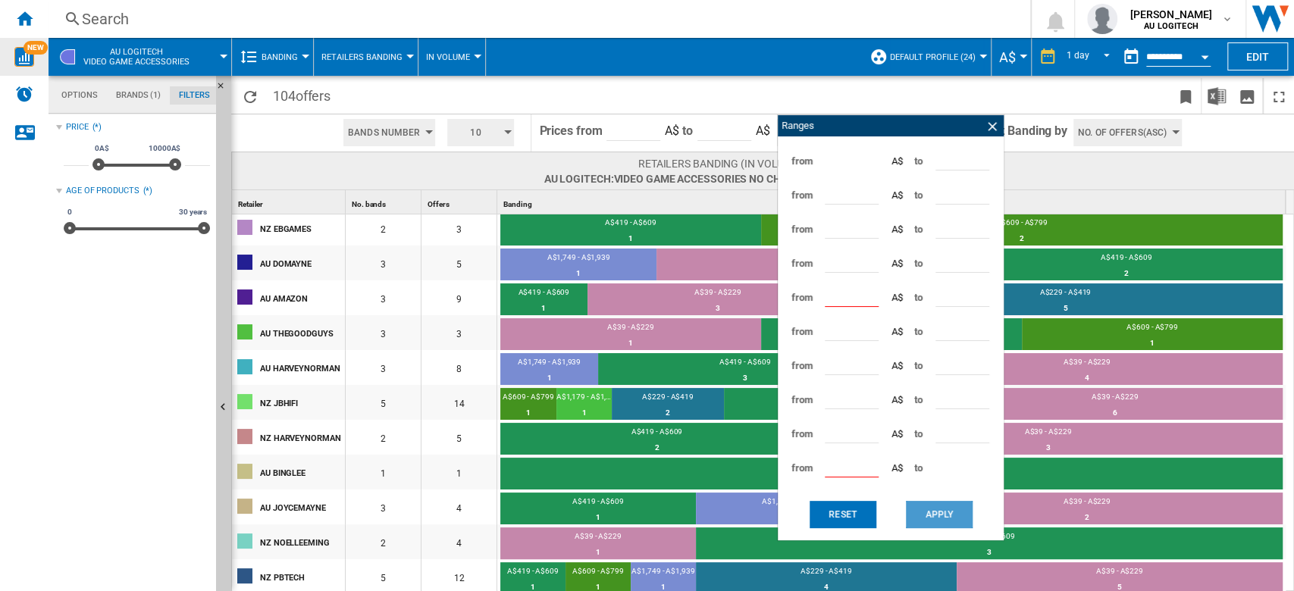
click at [928, 443] on button "Apply" at bounding box center [939, 514] width 67 height 27
click at [842, 443] on input "****" at bounding box center [852, 466] width 54 height 23
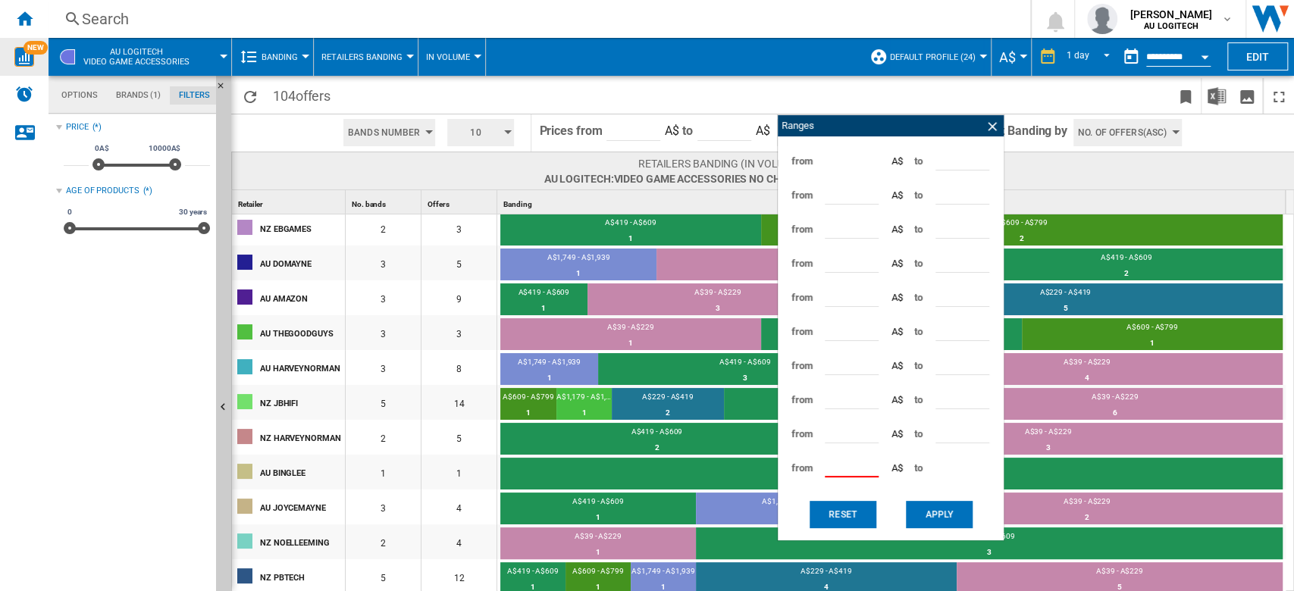
type input "*"
click at [919, 443] on button "Apply" at bounding box center [939, 514] width 67 height 27
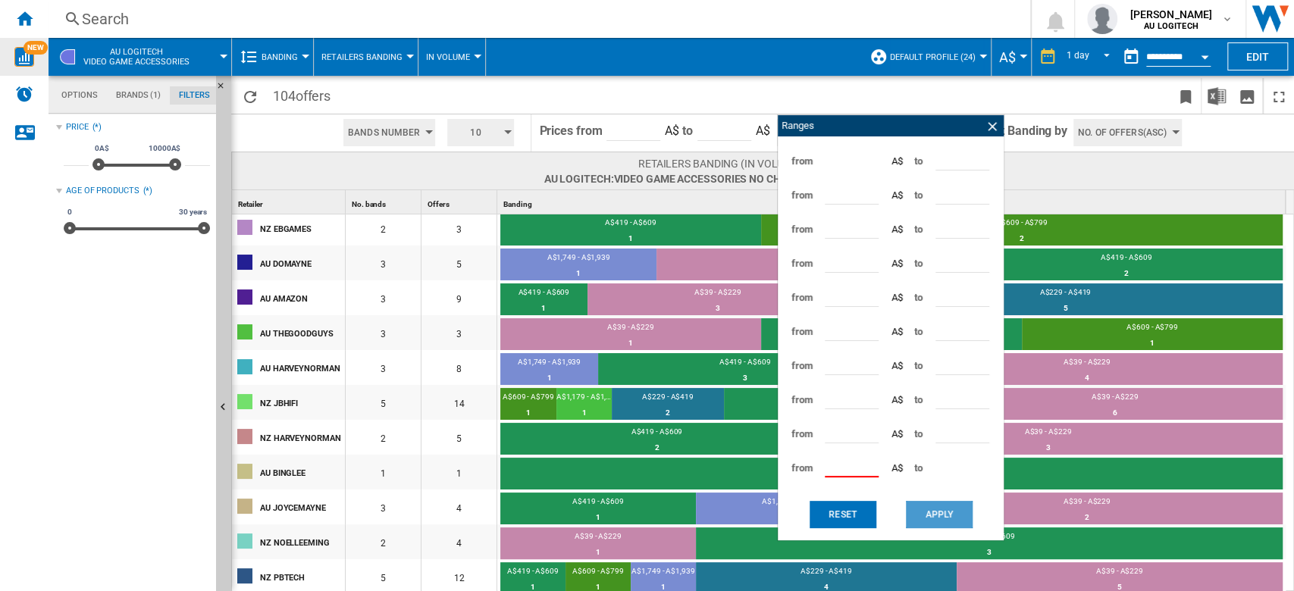
click at [919, 443] on button "Apply" at bounding box center [939, 514] width 67 height 27
click at [843, 443] on input "number" at bounding box center [852, 466] width 54 height 23
click at [951, 443] on button "Apply" at bounding box center [939, 514] width 67 height 27
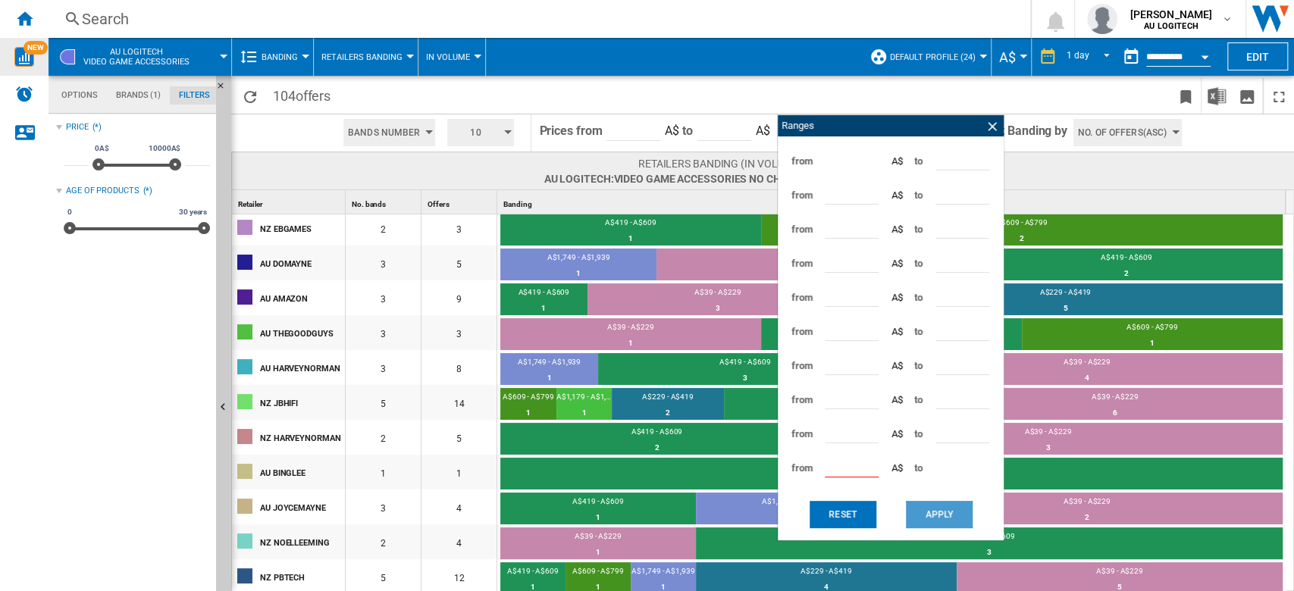
click at [949, 443] on button "Apply" at bounding box center [939, 514] width 67 height 27
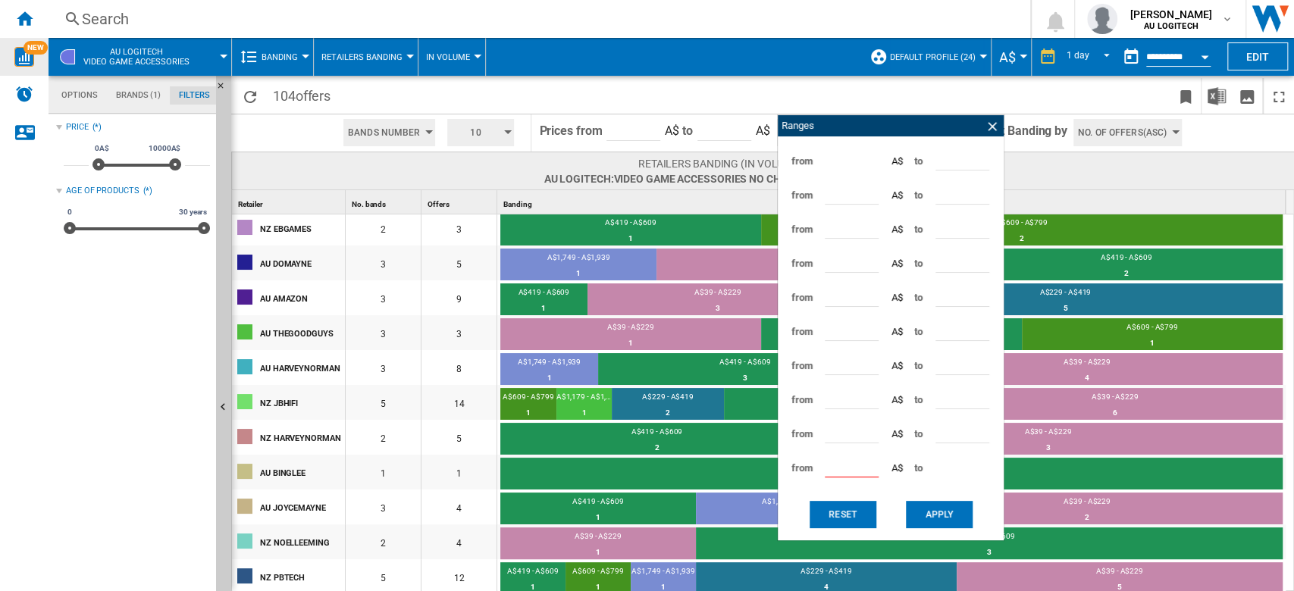
click at [827, 443] on input "****" at bounding box center [852, 466] width 54 height 23
type input "****"
click at [952, 439] on input "****" at bounding box center [962, 432] width 54 height 23
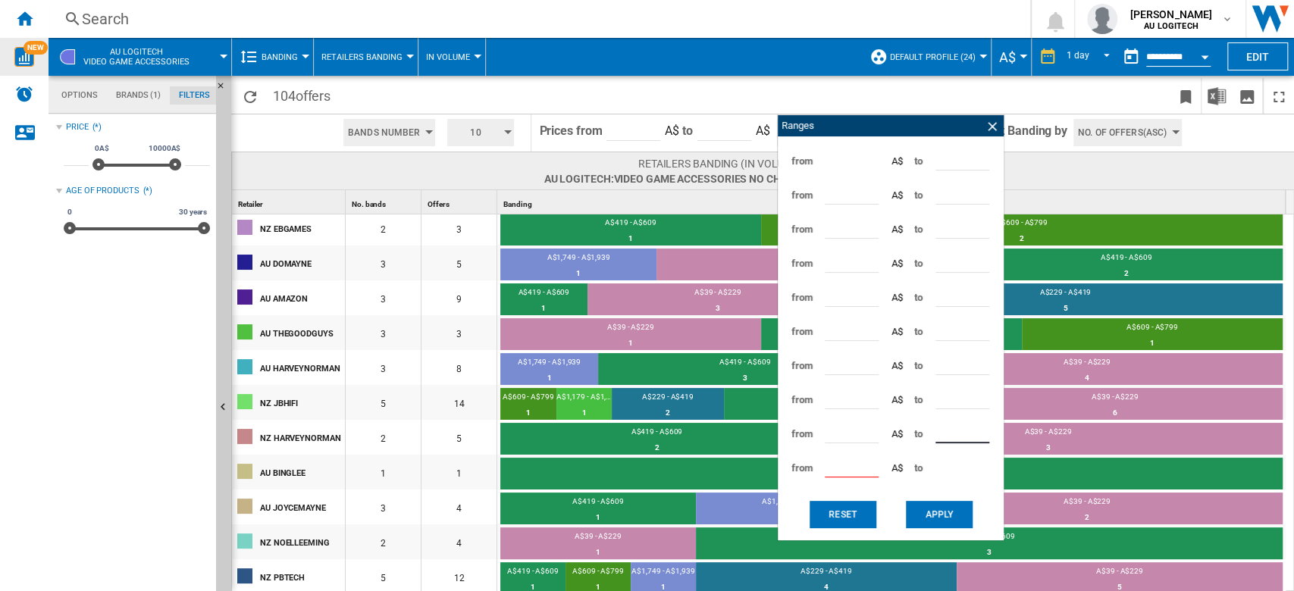
click at [952, 439] on input "****" at bounding box center [962, 432] width 54 height 23
type input "****"
click at [937, 443] on button "Apply" at bounding box center [939, 514] width 67 height 27
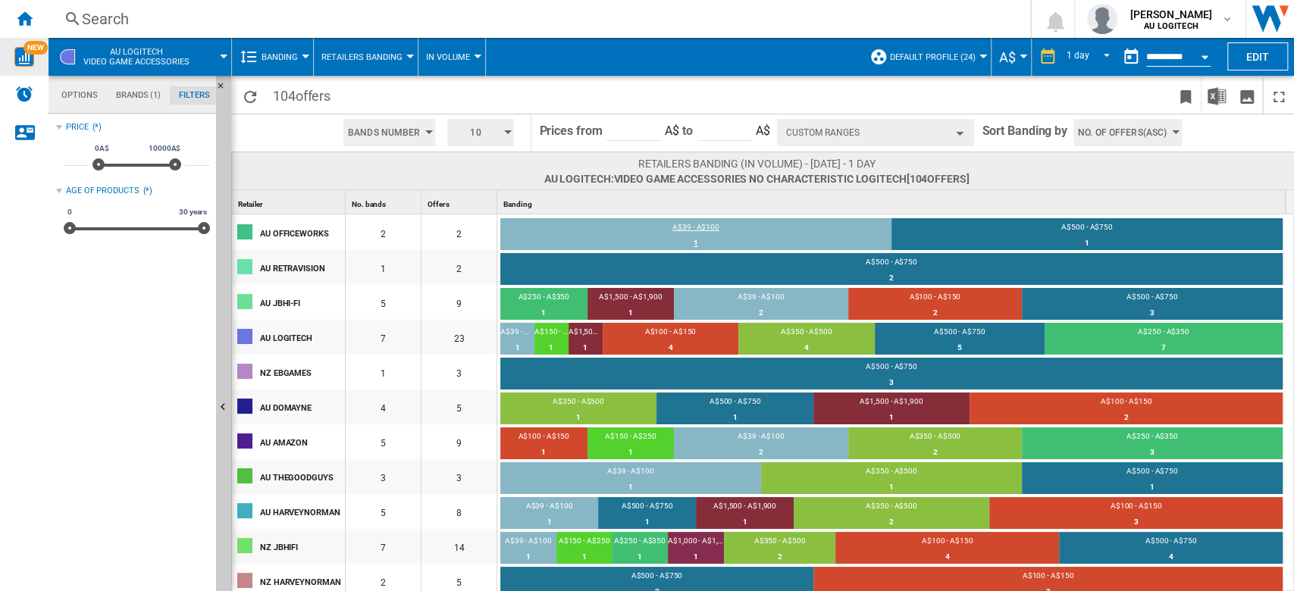
click at [699, 227] on div "A$39 - A$100" at bounding box center [695, 229] width 391 height 14
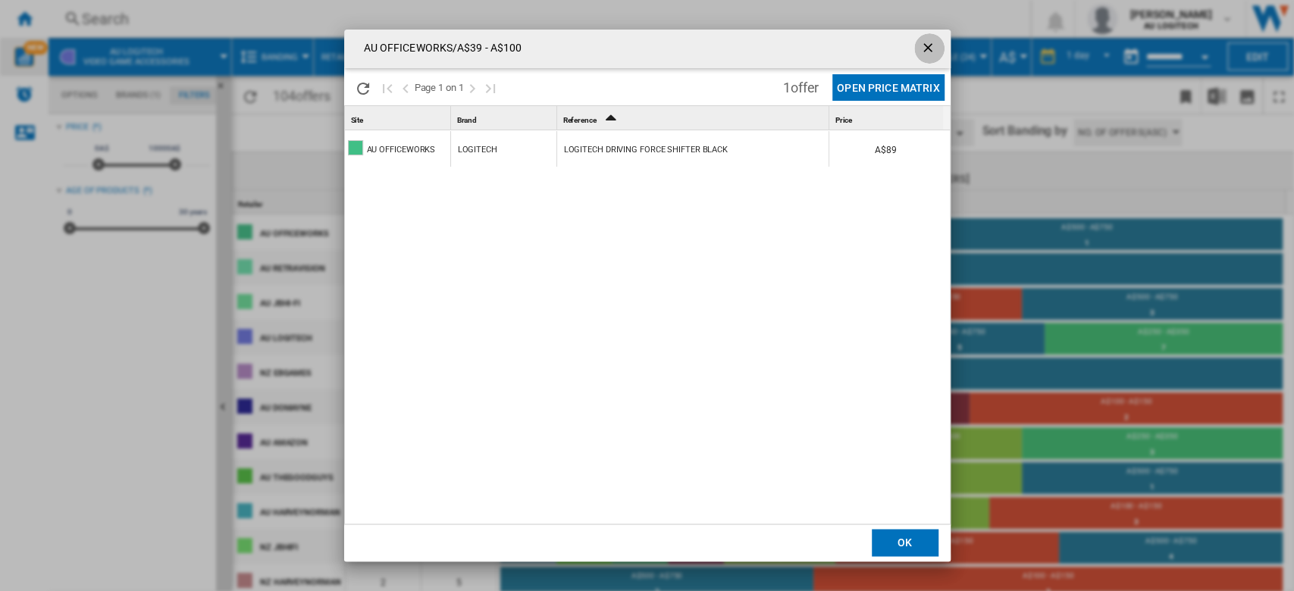
click at [939, 47] on button "Products list popup" at bounding box center [929, 48] width 30 height 30
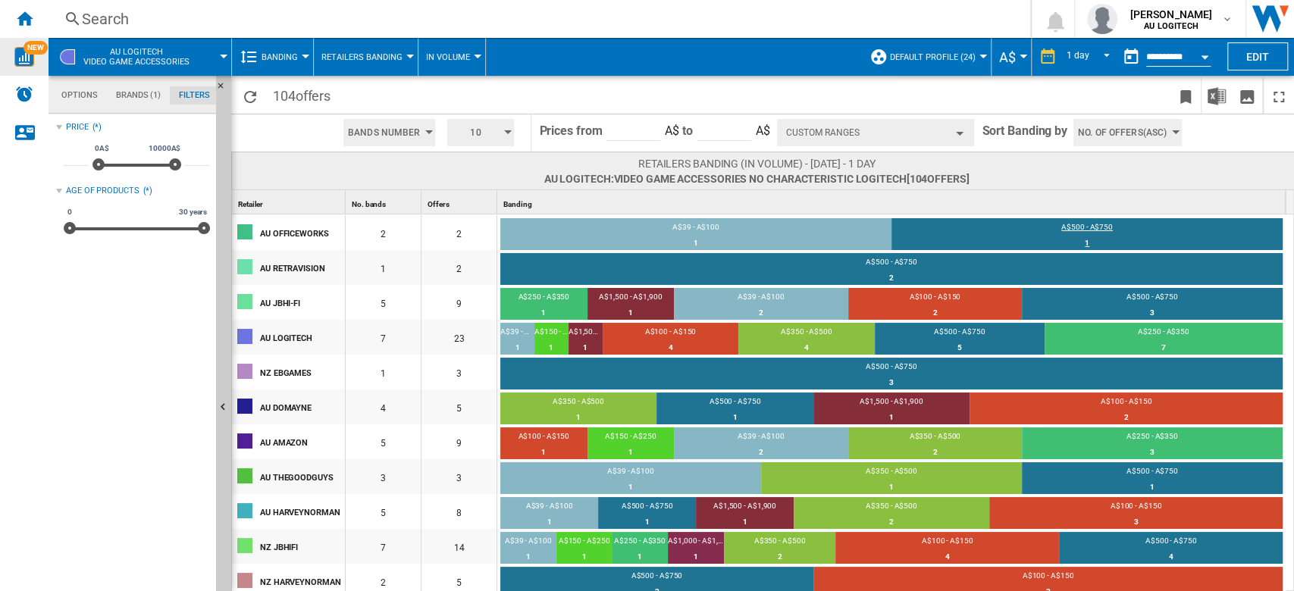
click at [969, 233] on div "A$500 - A$750" at bounding box center [1086, 229] width 391 height 14
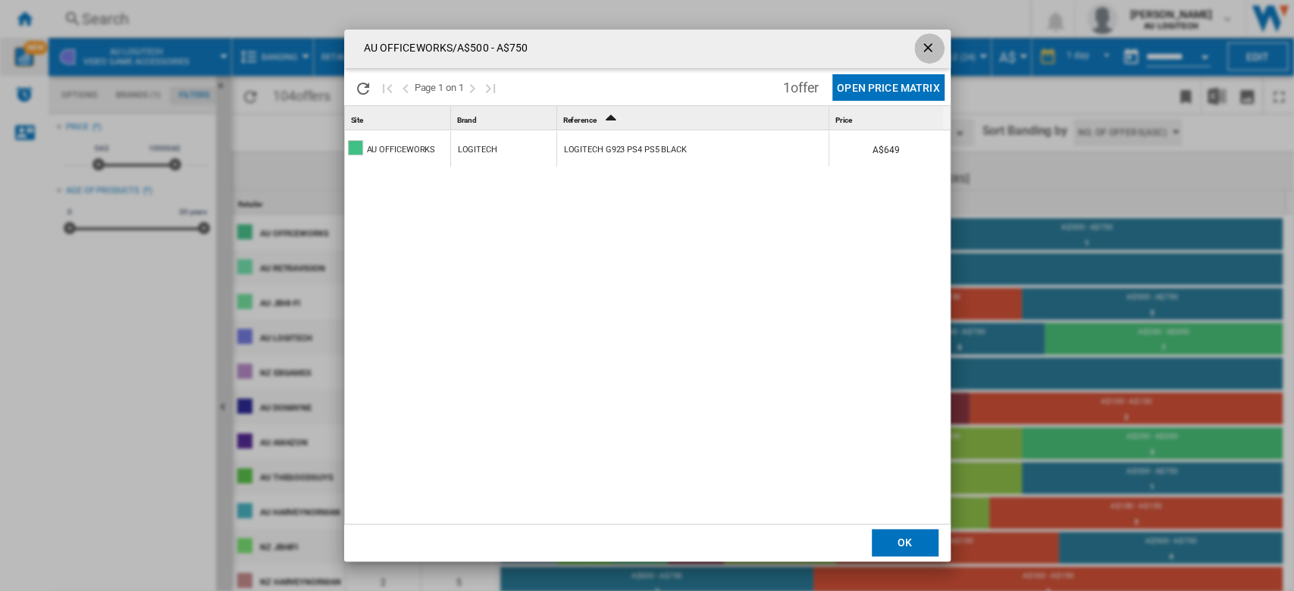
click at [929, 43] on ng-md-icon "getI18NText('BUTTONS.CLOSE_DIALOG')" at bounding box center [929, 49] width 18 height 18
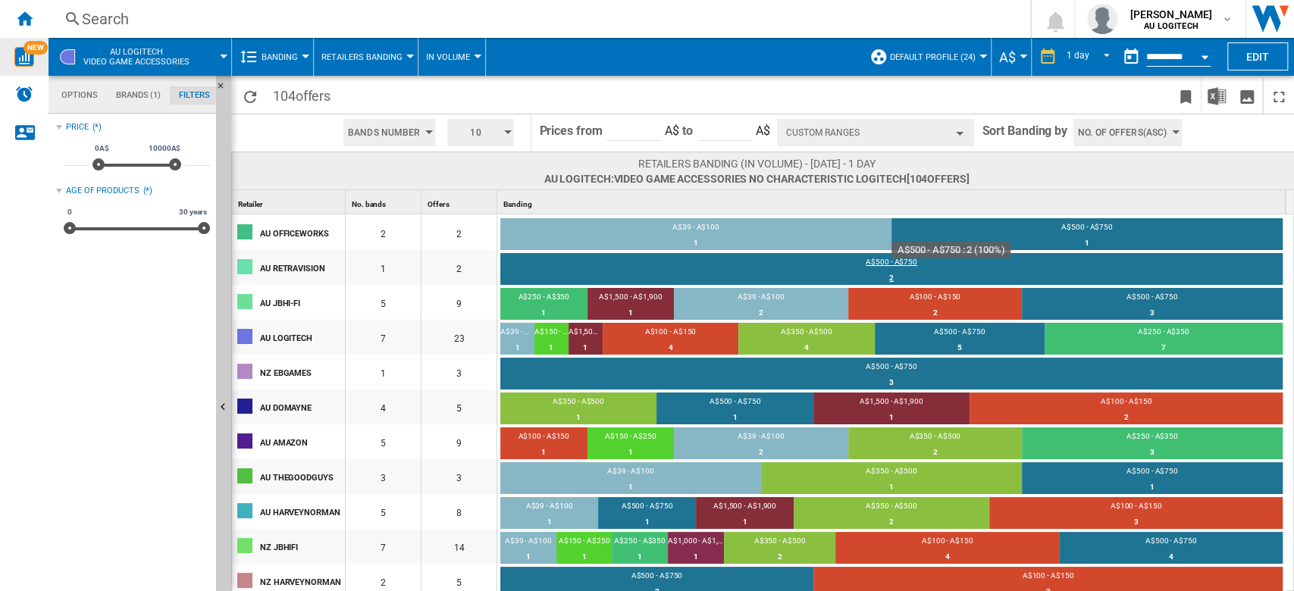
click at [889, 258] on div "A$500 - A$750" at bounding box center [891, 264] width 782 height 14
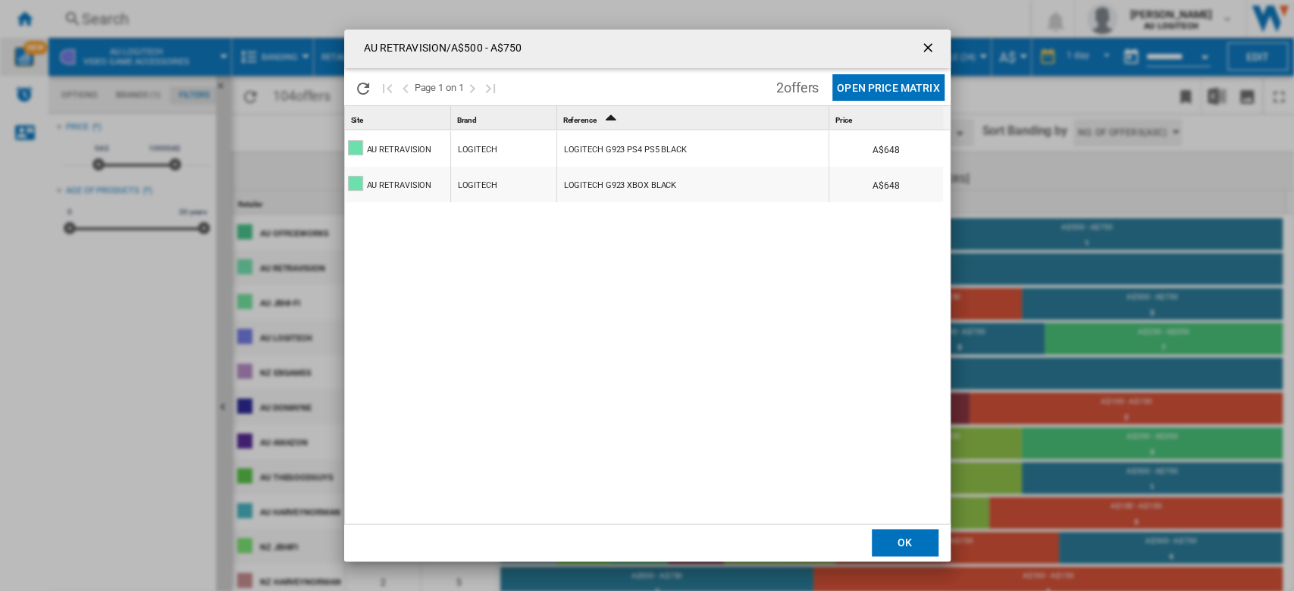
click at [935, 57] on ng-md-icon "getI18NText('BUTTONS.CLOSE_DIALOG')" at bounding box center [929, 49] width 18 height 18
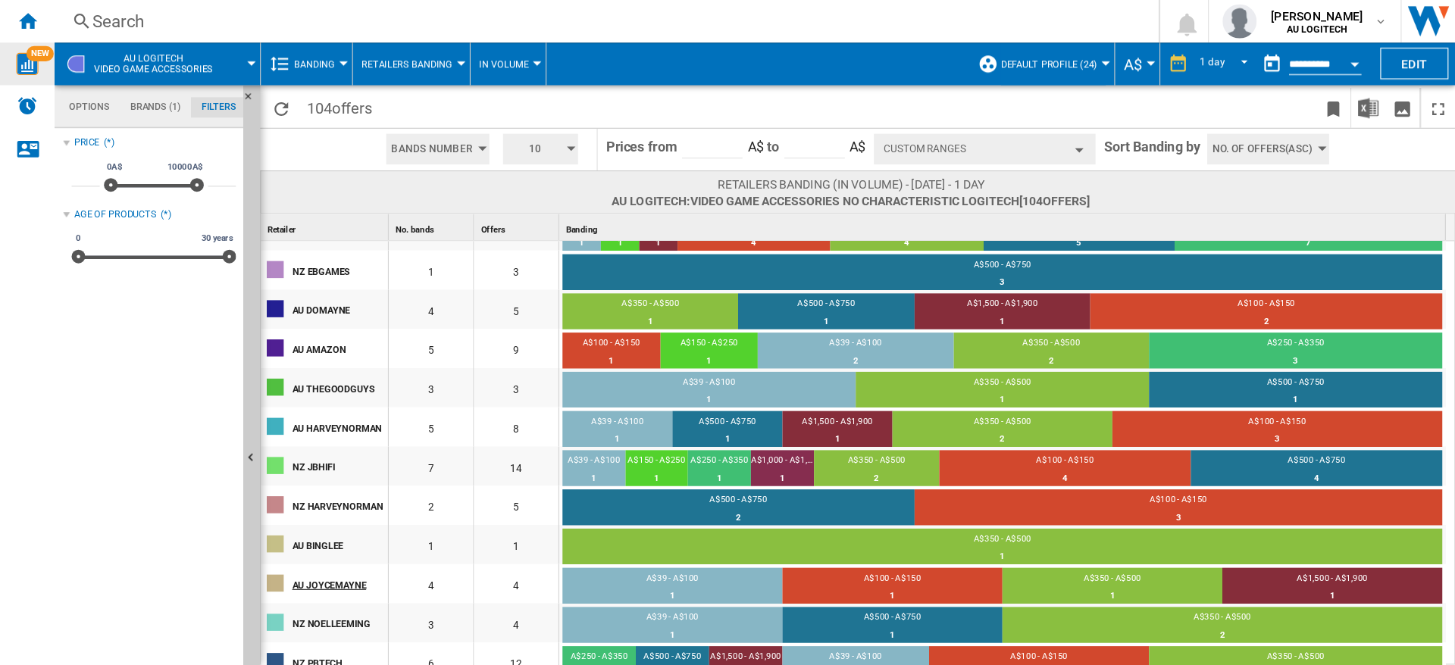
scroll to position [145, 0]
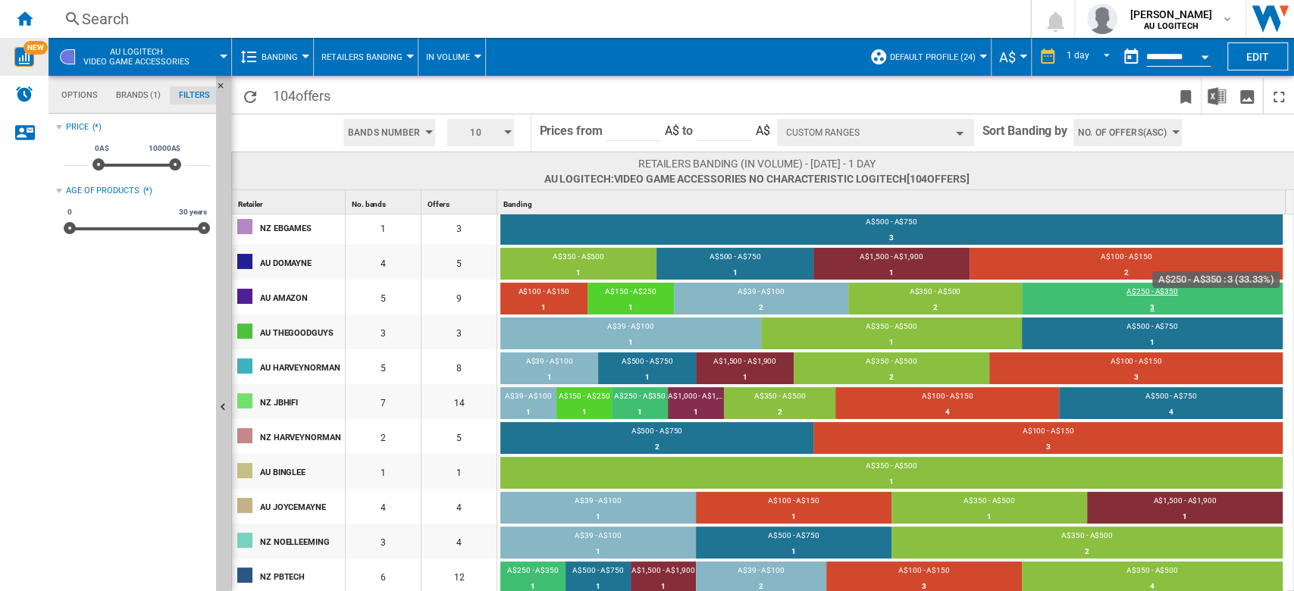
click at [969, 286] on div "A$250 - A$350" at bounding box center [1152, 293] width 261 height 14
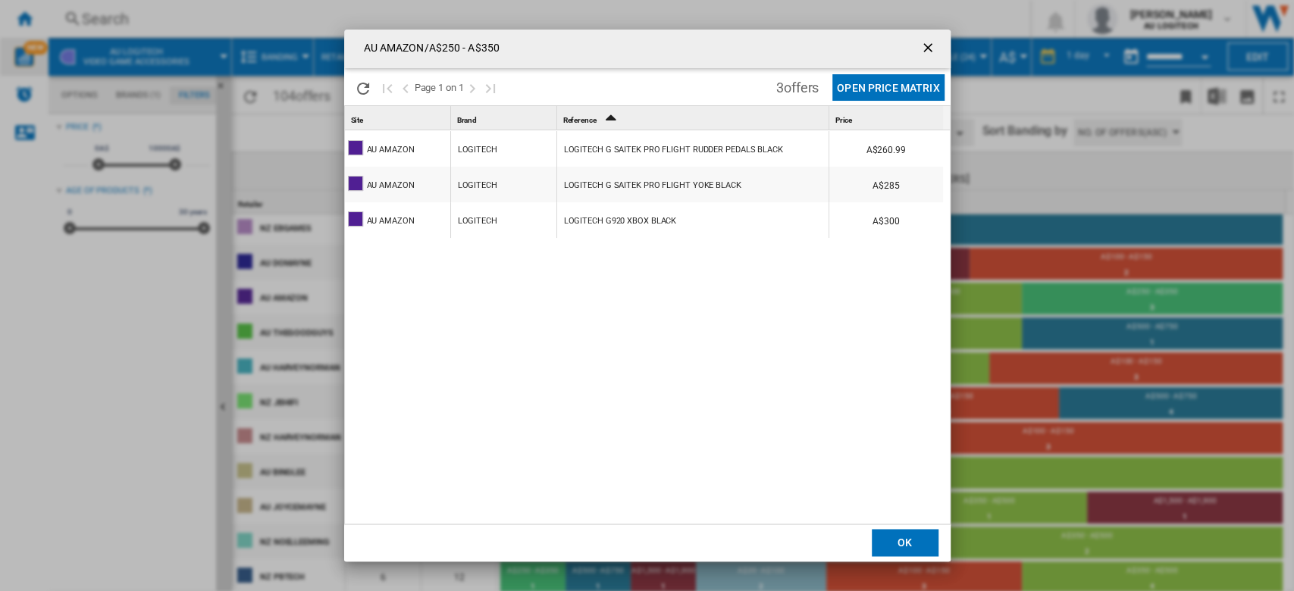
click at [933, 56] on ng-md-icon "getI18NText('BUTTONS.CLOSE_DIALOG')" at bounding box center [929, 49] width 18 height 18
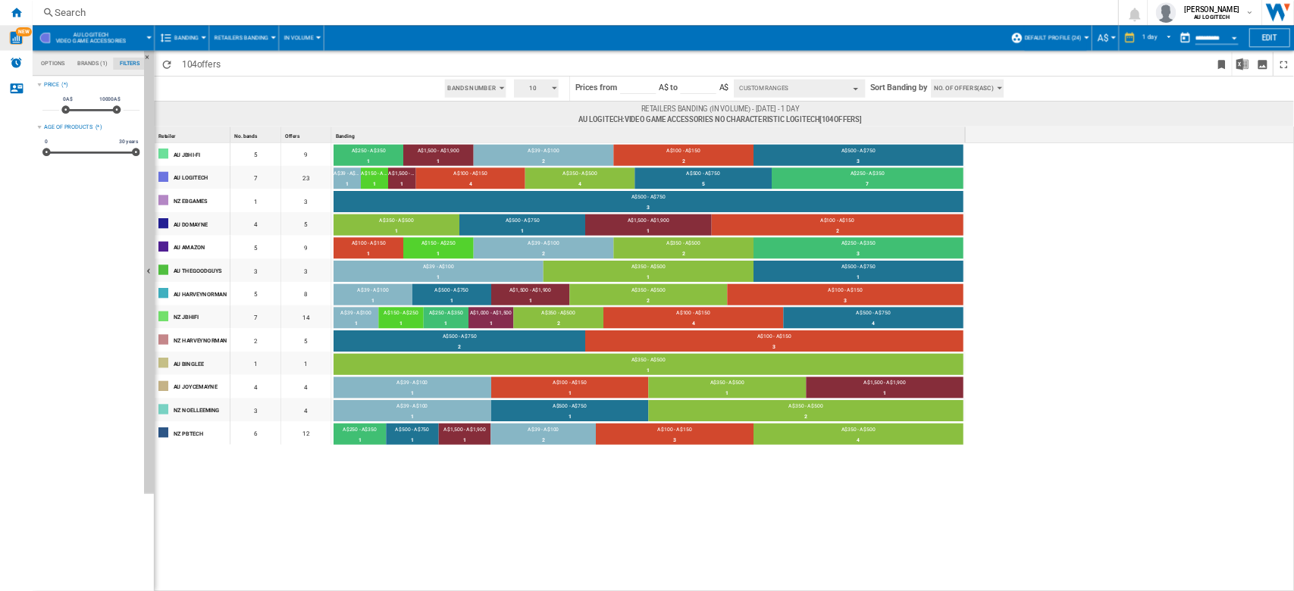
scroll to position [0, 0]
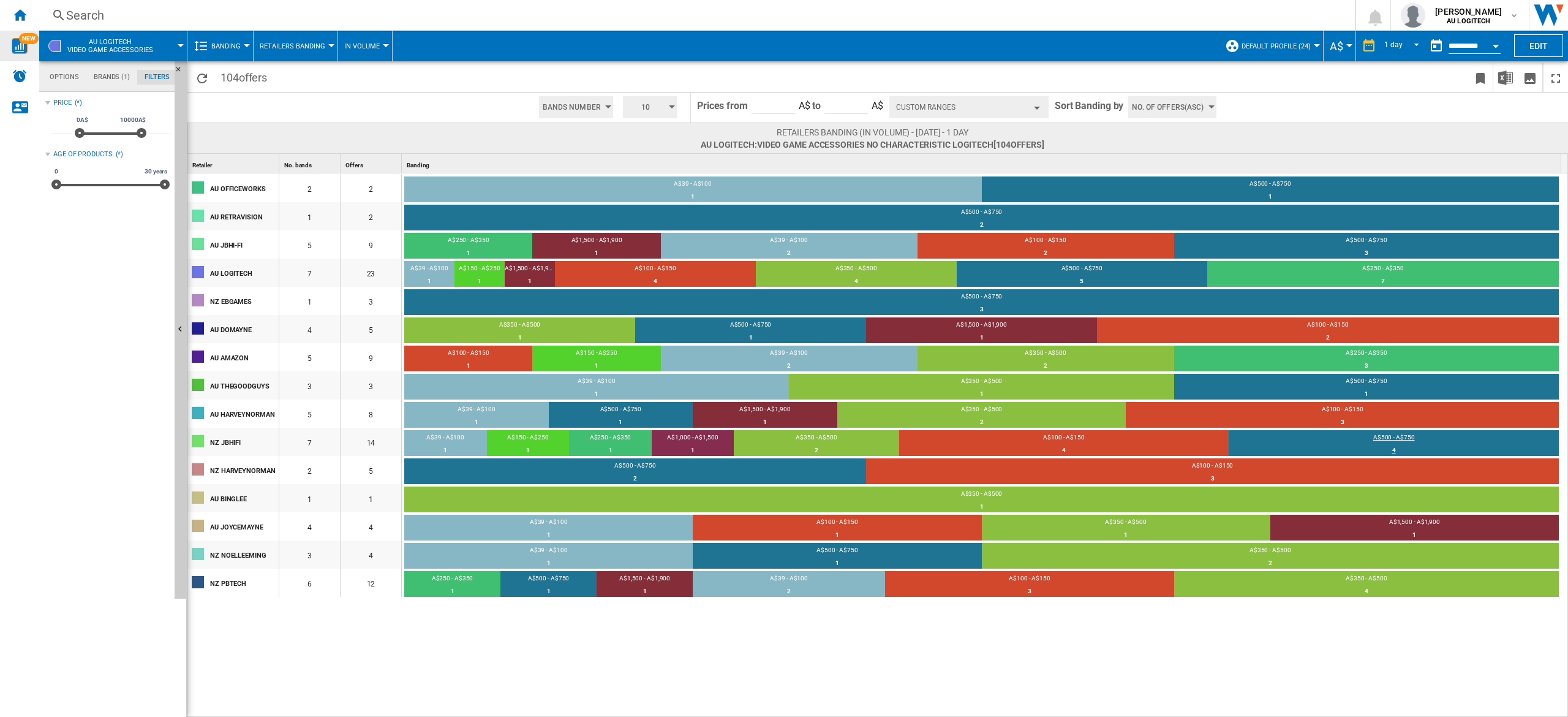
click at [783, 358] on div "A$500 - A$750" at bounding box center [1393, 439] width 330 height 11
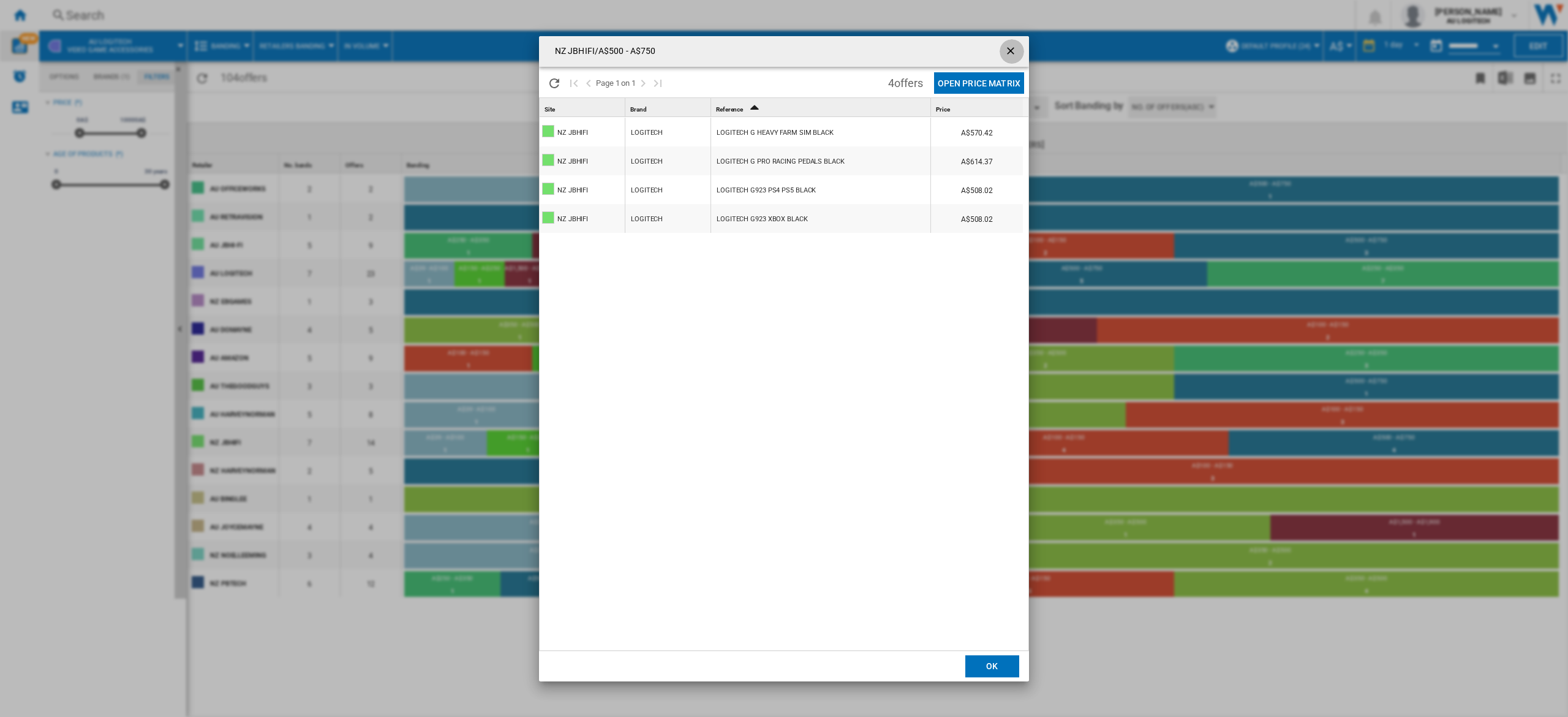
click at [783, 44] on button "Products list popup" at bounding box center [1012, 52] width 24 height 24
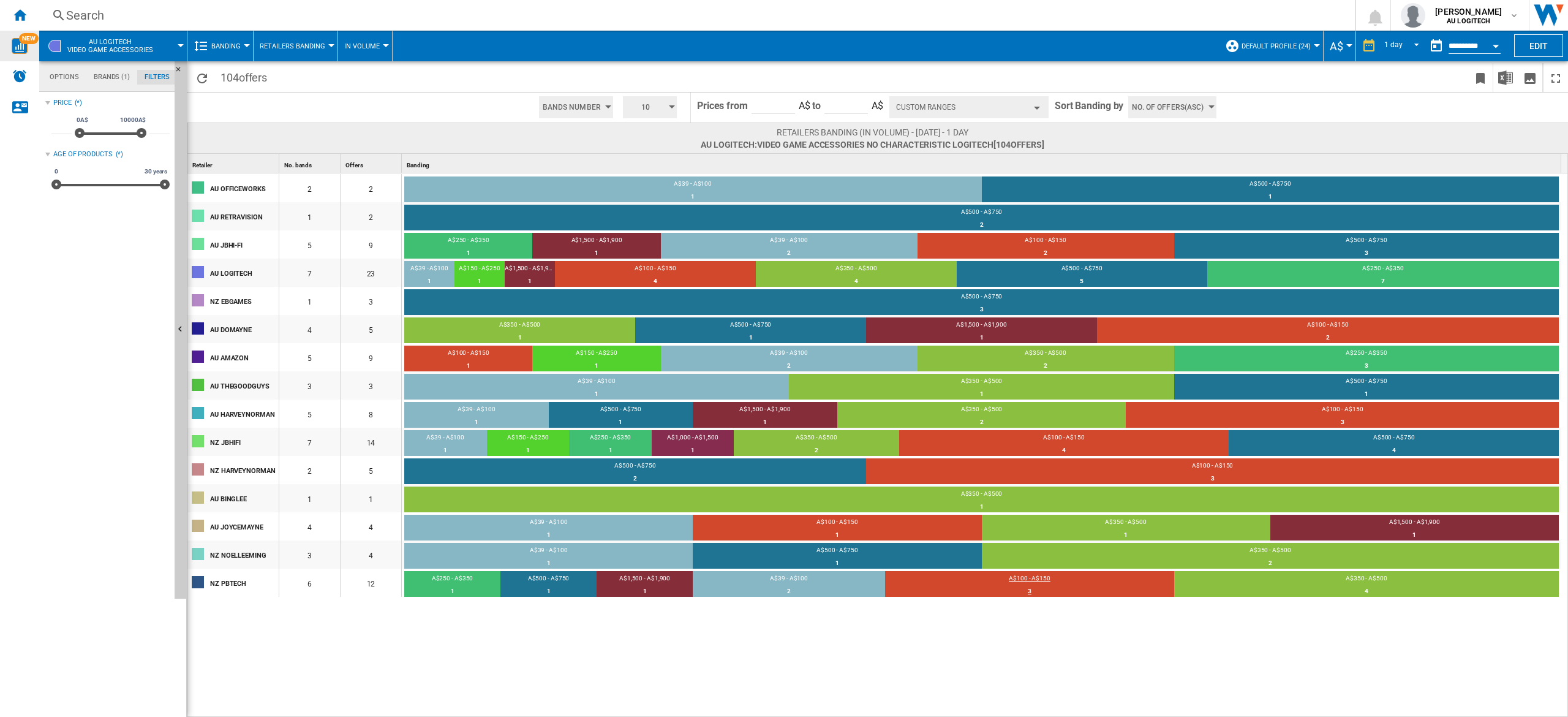
click at [783, 358] on div "A$100 - A$150" at bounding box center [1029, 580] width 289 height 11
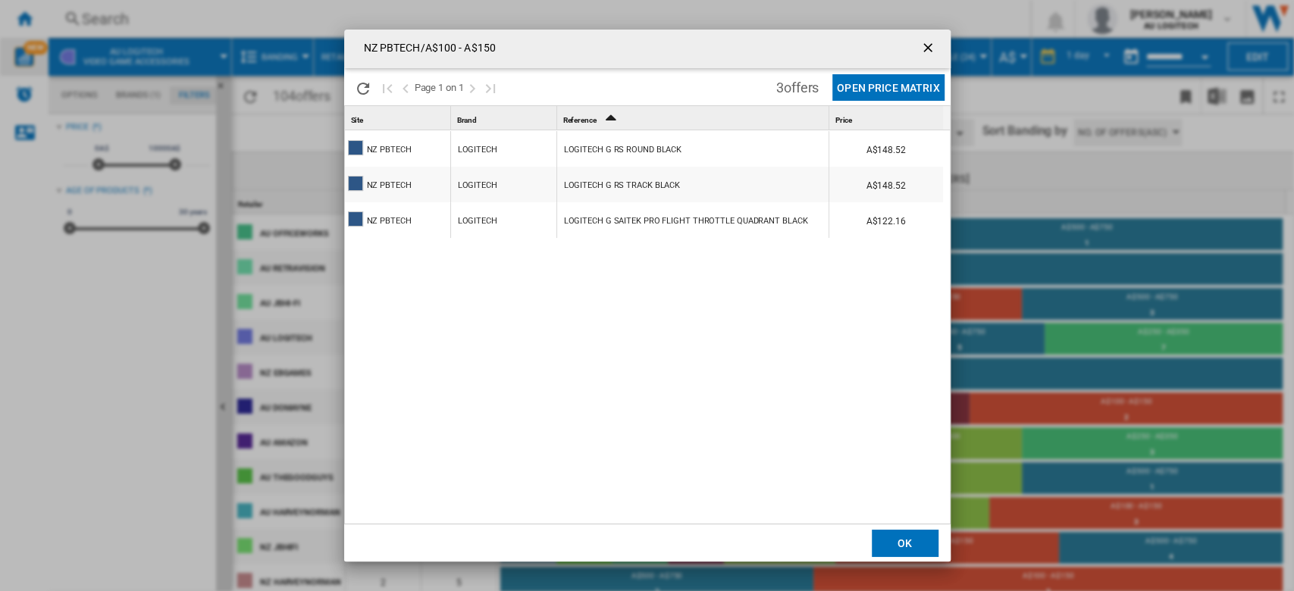
click at [969, 167] on div "NZ PBTECH/A$100 - A$150 Please wait... Page 1 on 1 3 offers Open Price Matrix S…" at bounding box center [647, 295] width 1294 height 591
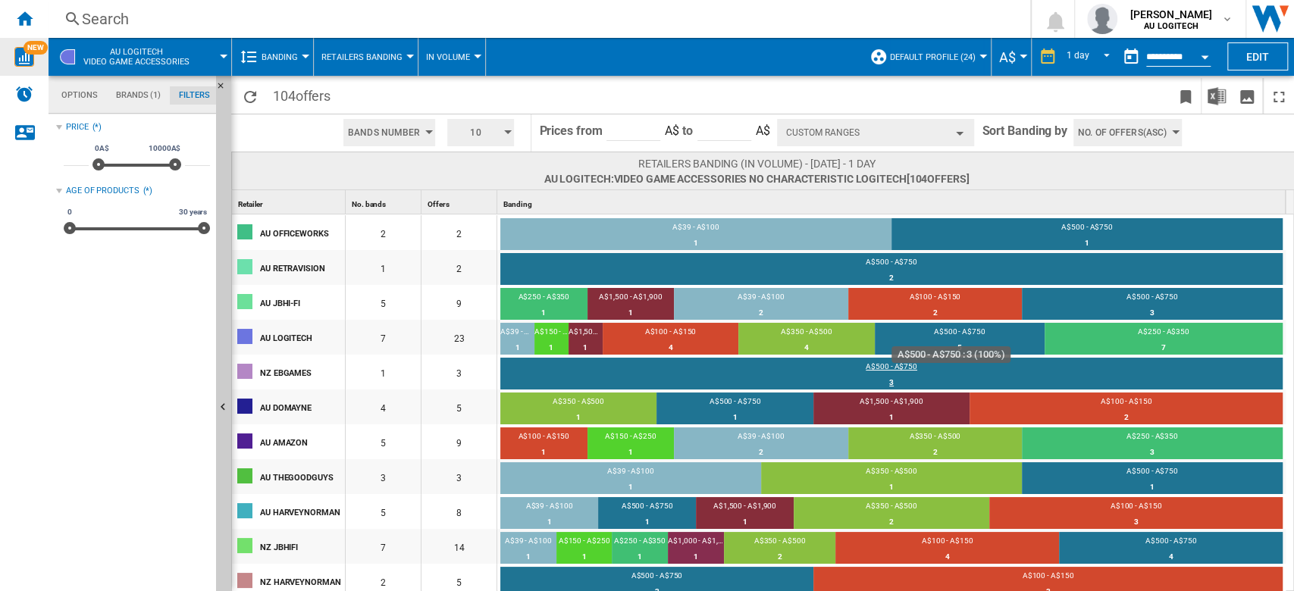
scroll to position [34, 0]
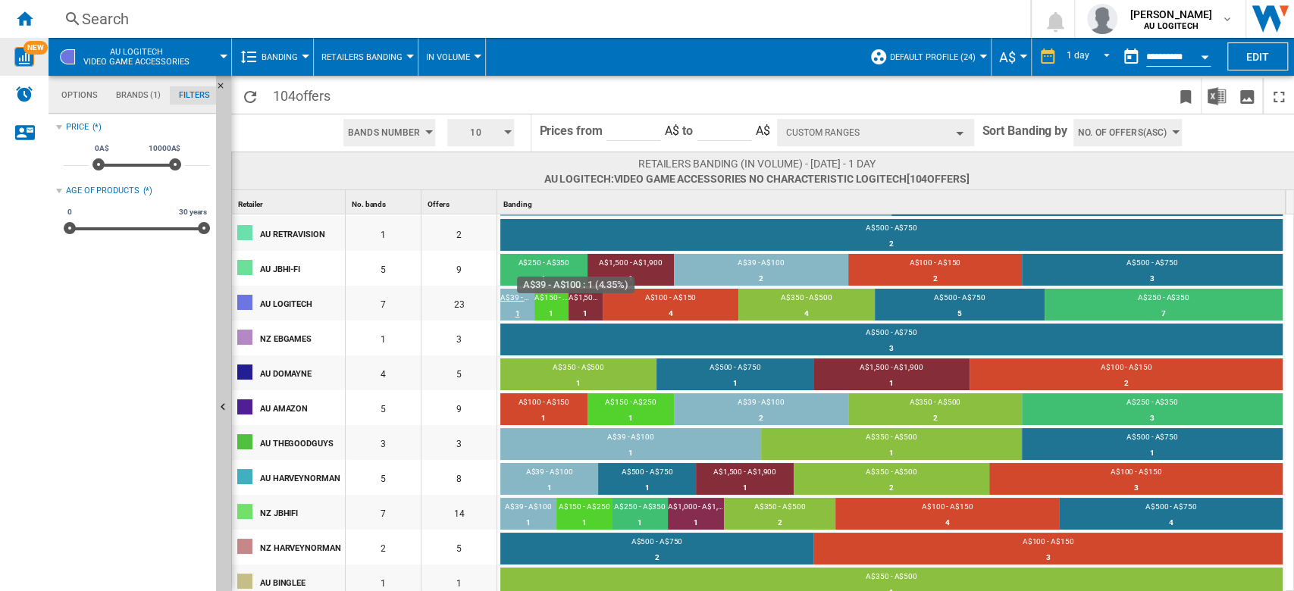
click at [518, 304] on div "A$39 - A$100" at bounding box center [517, 300] width 34 height 14
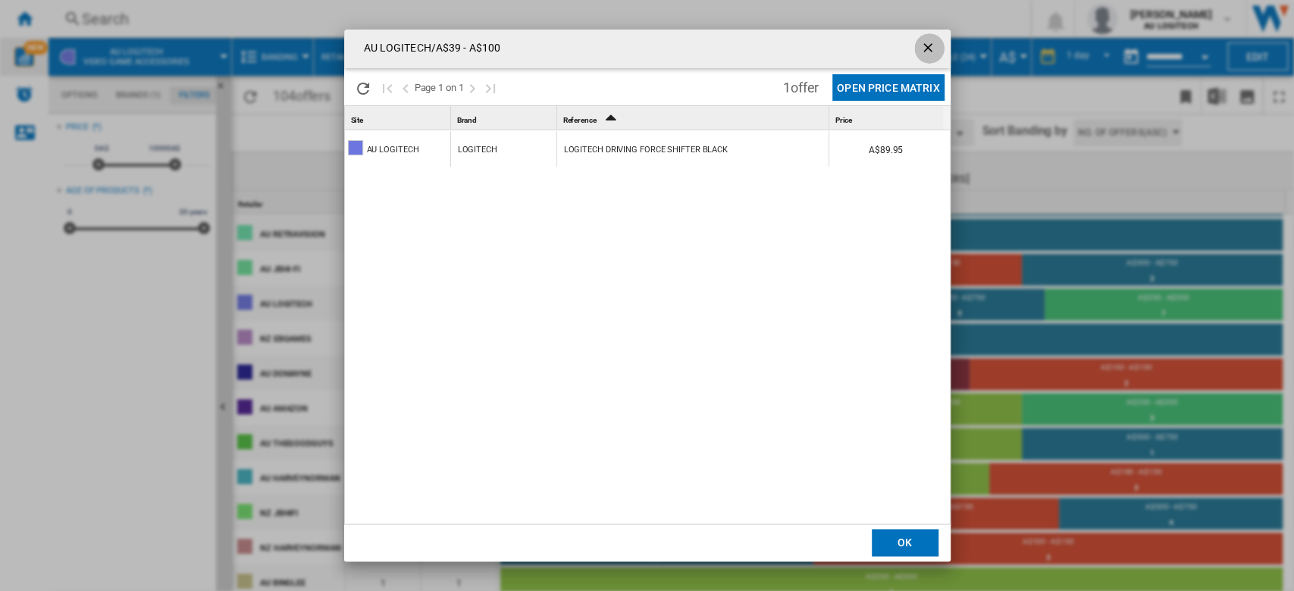
click at [929, 49] on ng-md-icon "getI18NText('BUTTONS.CLOSE_DIALOG')" at bounding box center [929, 49] width 18 height 18
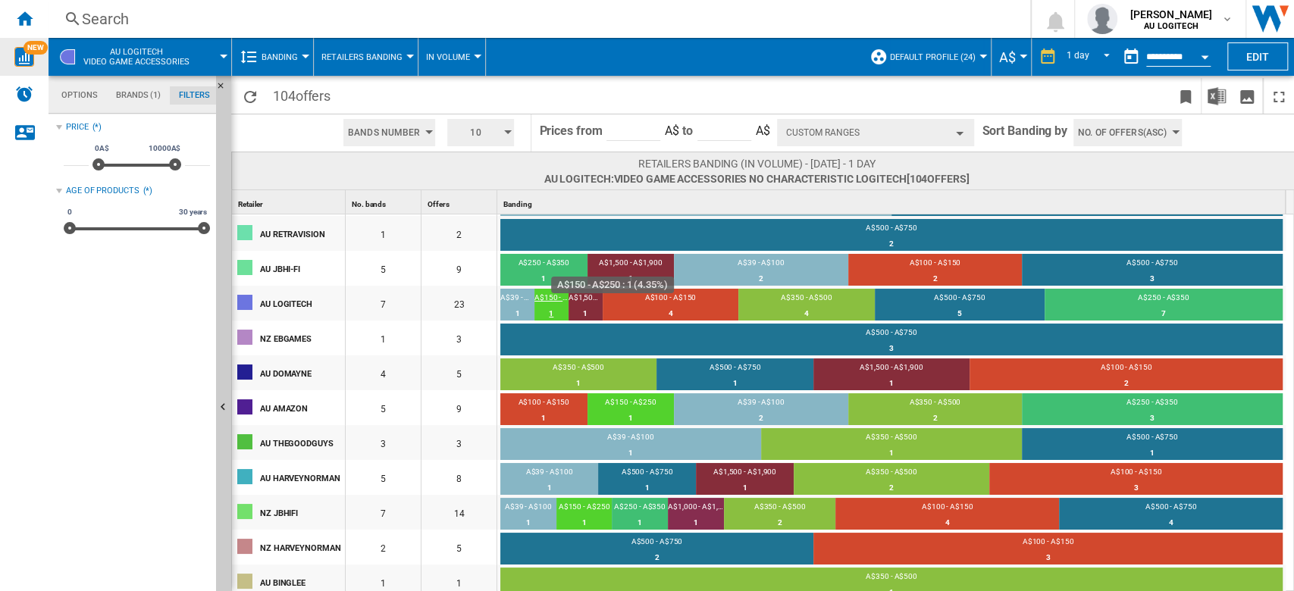
click at [556, 306] on div "1" at bounding box center [551, 313] width 34 height 15
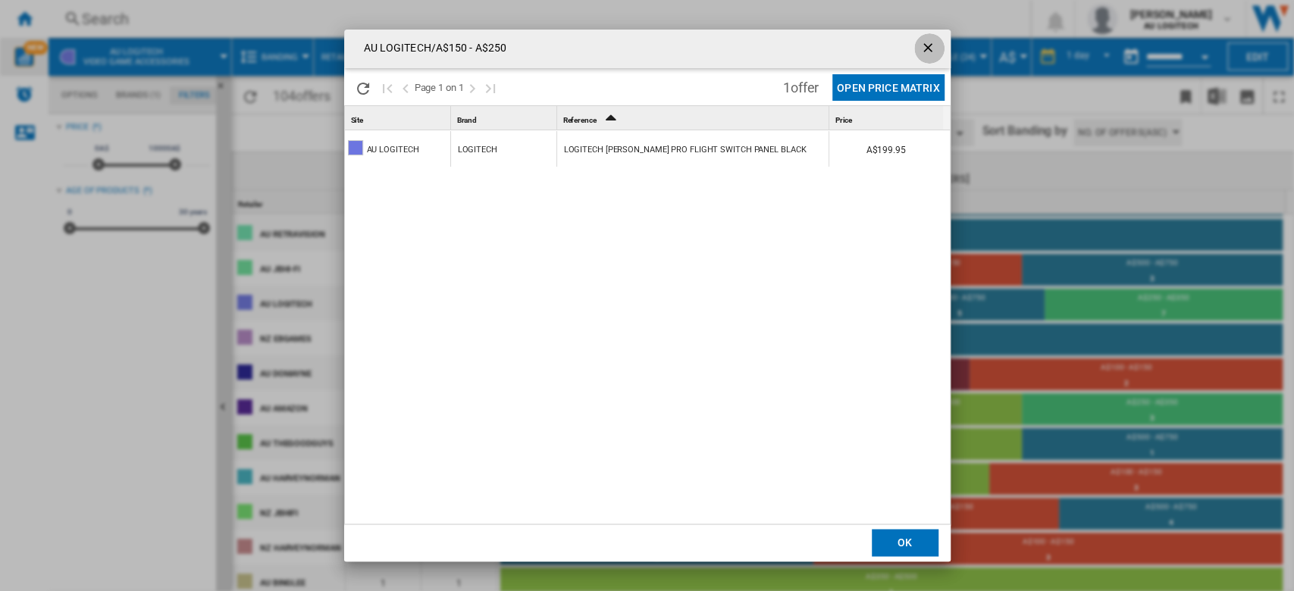
click at [925, 49] on ng-md-icon "getI18NText('BUTTONS.CLOSE_DIALOG')" at bounding box center [929, 49] width 18 height 18
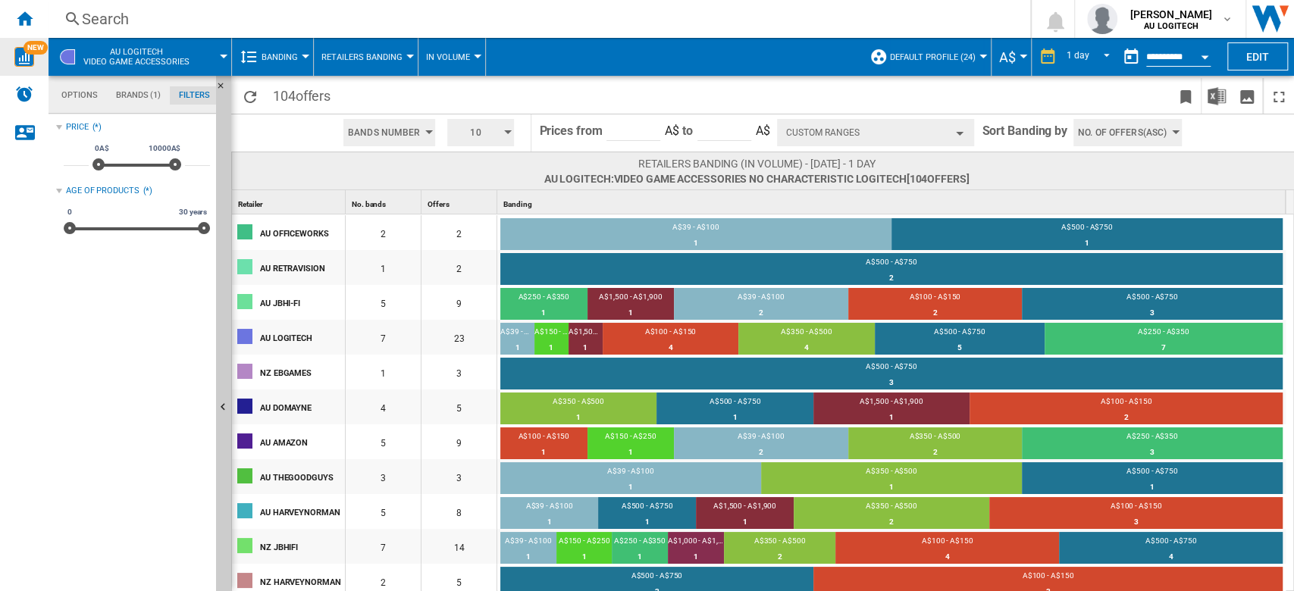
scroll to position [145, 0]
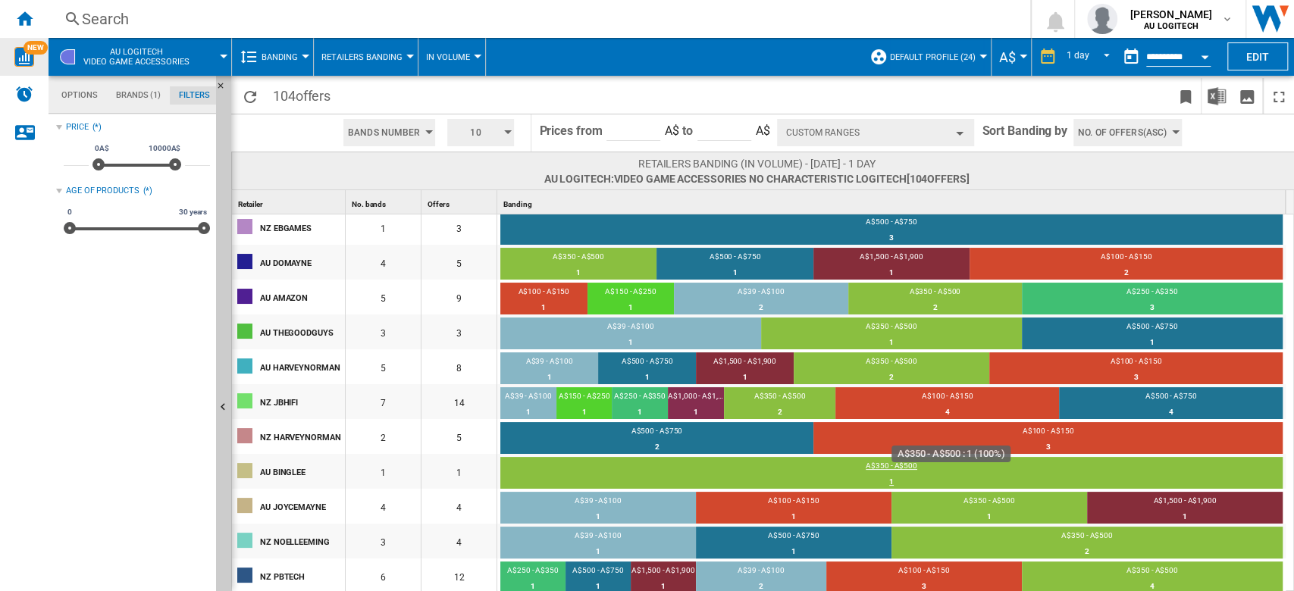
click at [897, 443] on div "A$350 - A$500" at bounding box center [891, 468] width 782 height 14
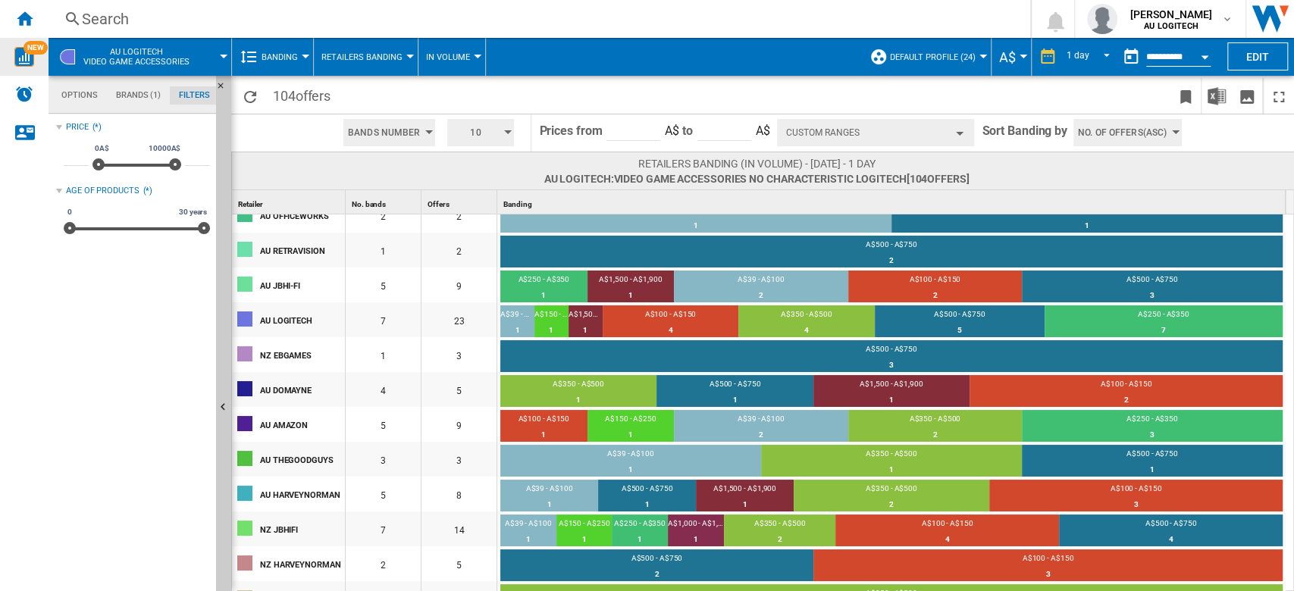
scroll to position [18, 0]
click at [271, 67] on button "Banding" at bounding box center [283, 57] width 44 height 38
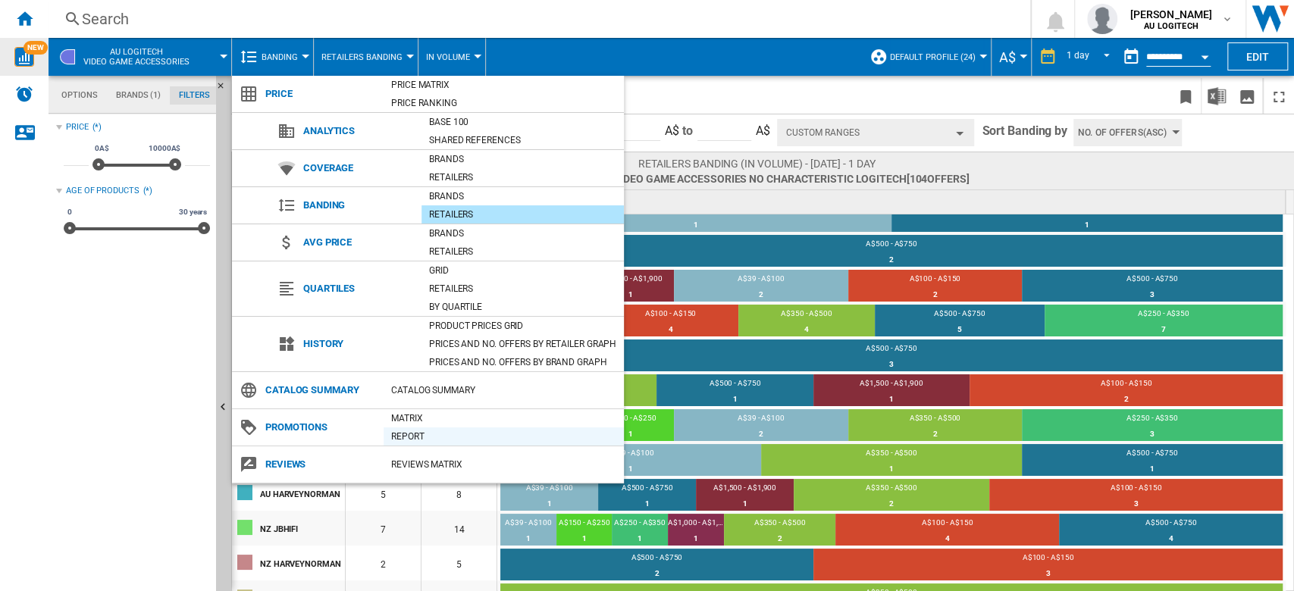
click at [414, 430] on div "Report" at bounding box center [503, 436] width 240 height 15
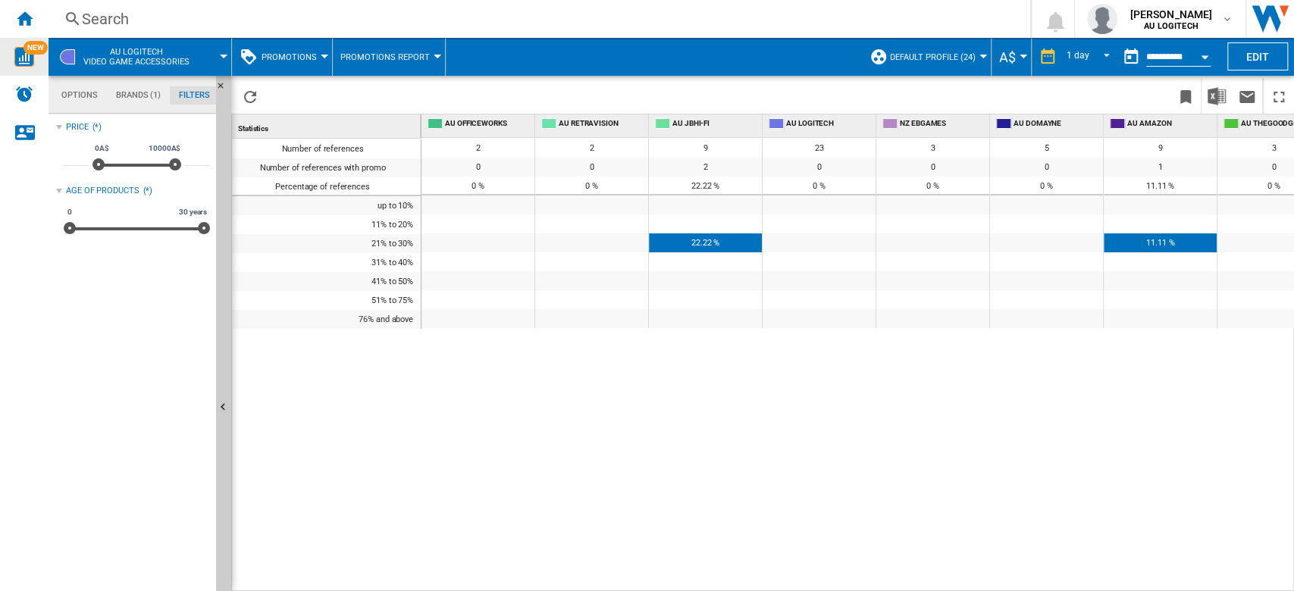
click at [694, 239] on span "22.22 %" at bounding box center [705, 243] width 28 height 10
drag, startPoint x: 694, startPoint y: 239, endPoint x: 1127, endPoint y: 215, distance: 433.4
click at [969, 215] on div "2 2 9 23 3 5 9 3 8 14 5 1 4 4 12 0 0 2 0 0 0 1 0 0 0 0 0 0 0 0 0 % 0 % 22.22 % …" at bounding box center [1273, 232] width 1705 height 189
click at [969, 287] on div at bounding box center [1046, 280] width 113 height 19
drag, startPoint x: 674, startPoint y: 123, endPoint x: 709, endPoint y: 336, distance: 216.7
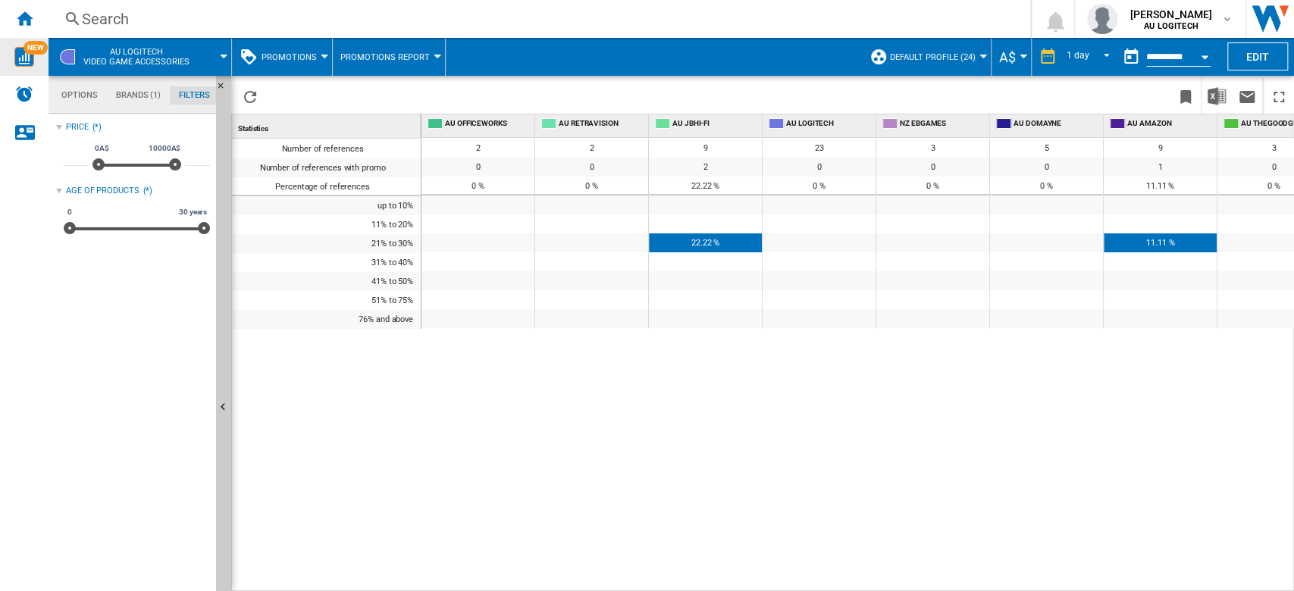
click at [709, 336] on div "AU OFFICEWORKS AU RETRAVISION AU JBHI-FI AU LOGITECH NZ EBGAMES AU DOMAYNE AU A…" at bounding box center [857, 352] width 872 height 476
click at [709, 240] on span "22.22 %" at bounding box center [705, 243] width 28 height 10
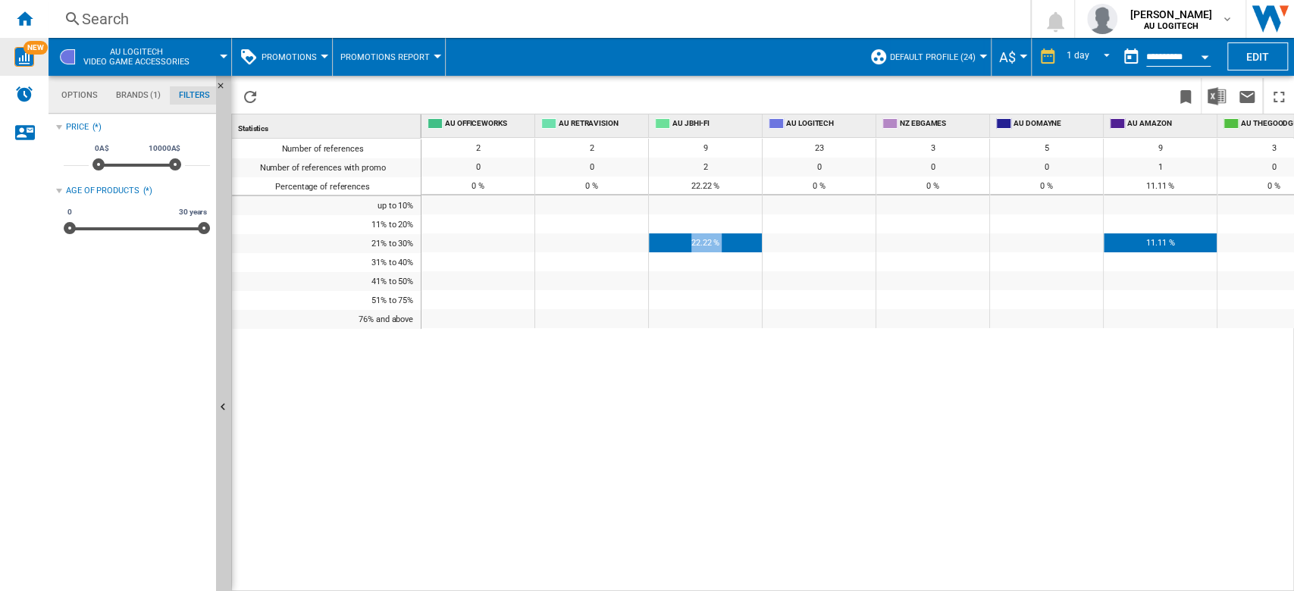
click at [709, 240] on span "22.22 %" at bounding box center [705, 243] width 28 height 10
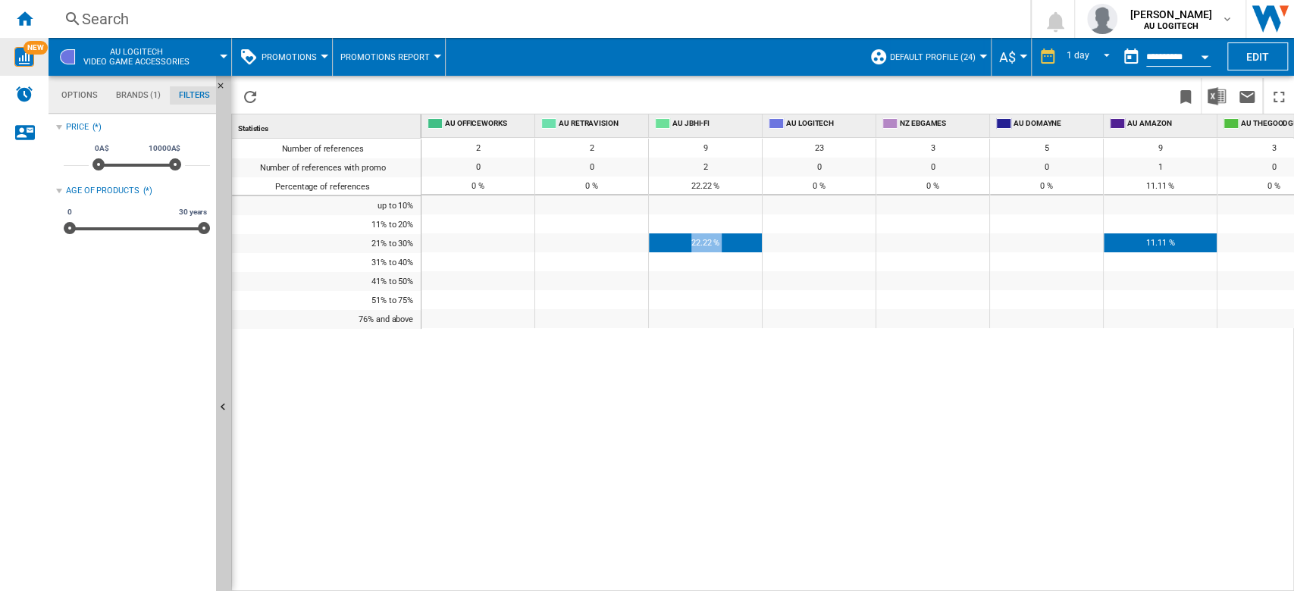
click at [709, 240] on span "22.22 %" at bounding box center [705, 243] width 28 height 10
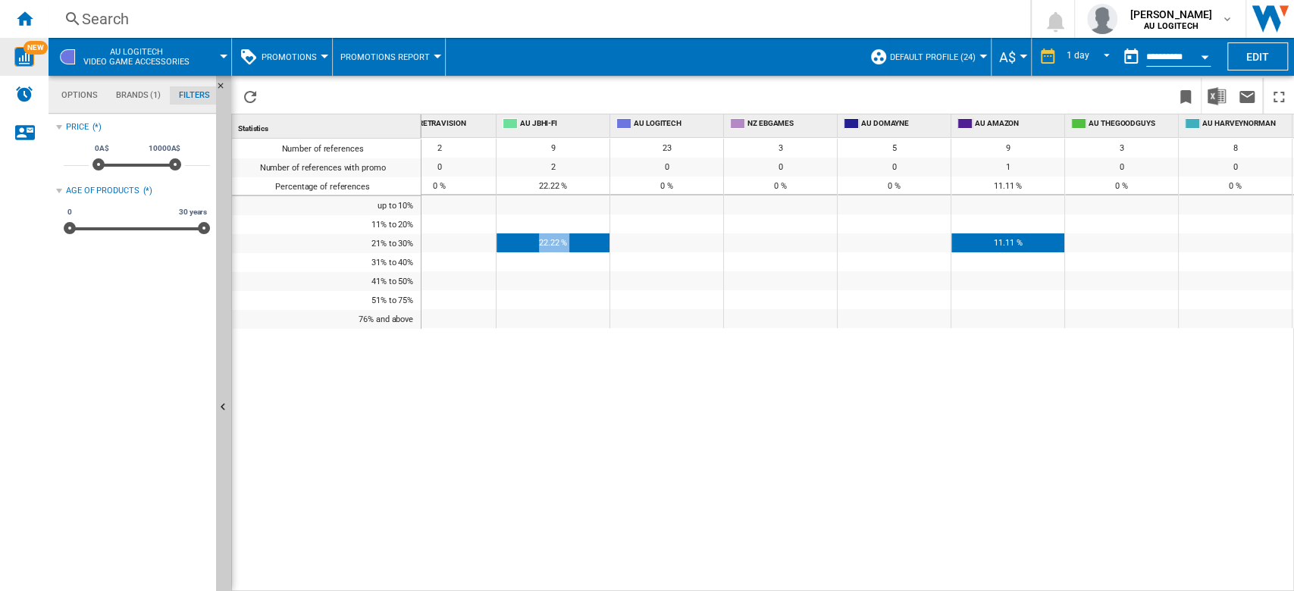
scroll to position [0, 261]
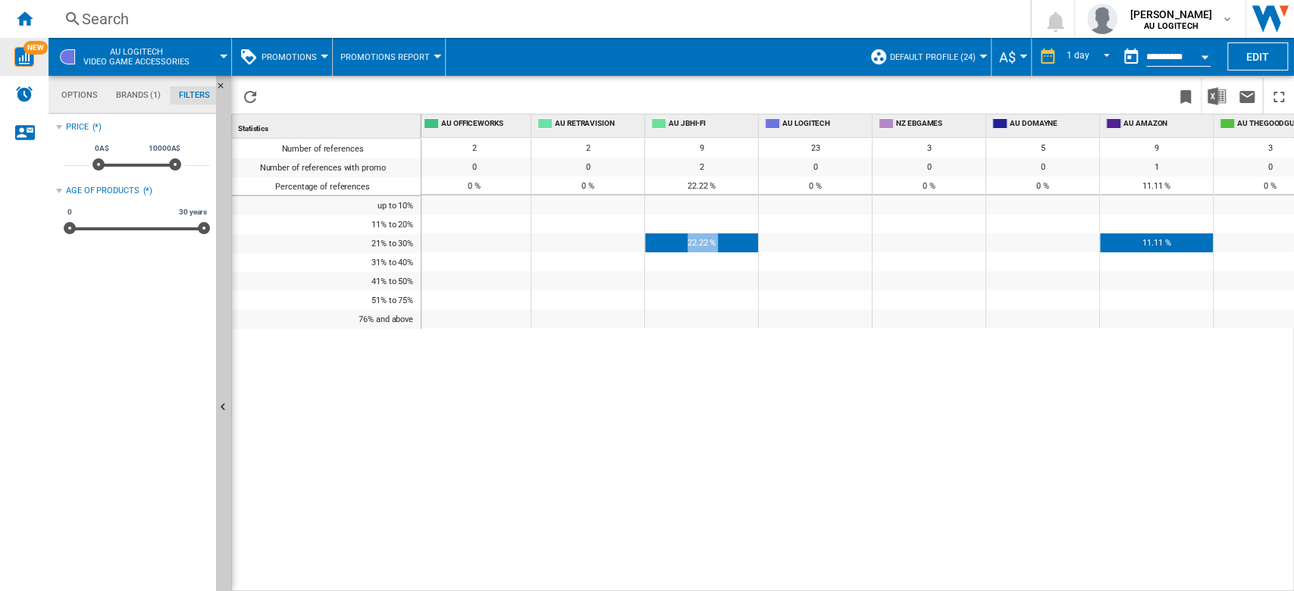
click at [687, 121] on span "AU JBHI-FI" at bounding box center [711, 123] width 86 height 11
click at [680, 182] on div "22.22 %" at bounding box center [701, 185] width 113 height 17
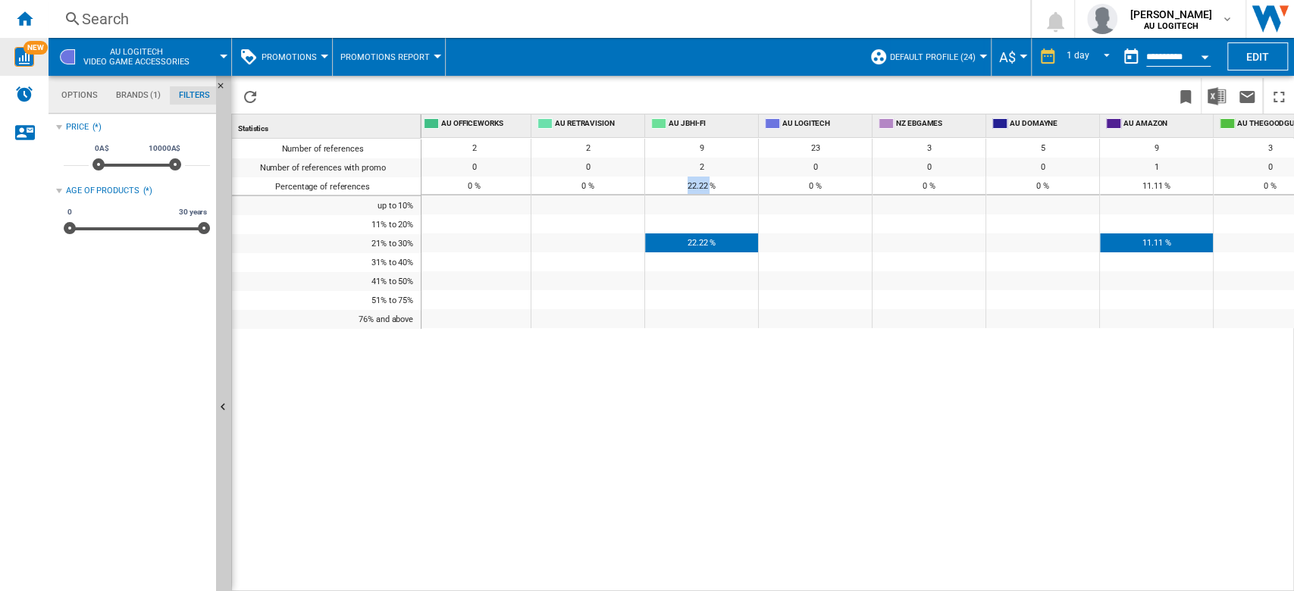
click at [680, 182] on div "22.22 %" at bounding box center [701, 185] width 113 height 17
click at [264, 57] on span "Promotions" at bounding box center [288, 57] width 55 height 10
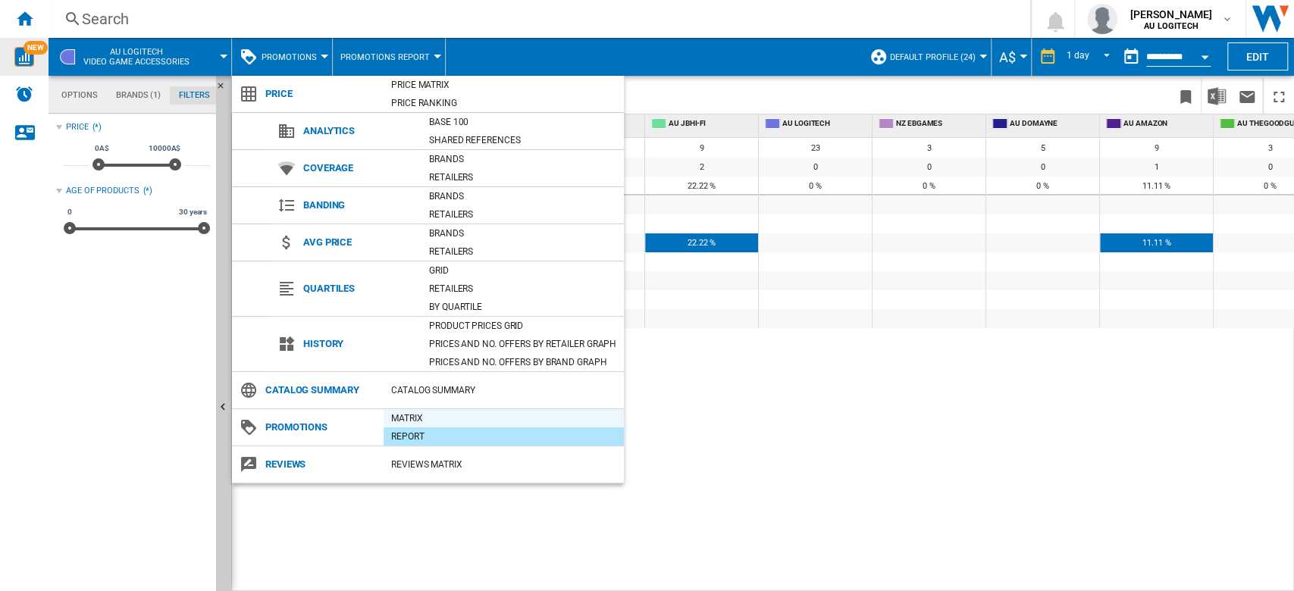
click at [439, 415] on div "Matrix" at bounding box center [503, 418] width 240 height 15
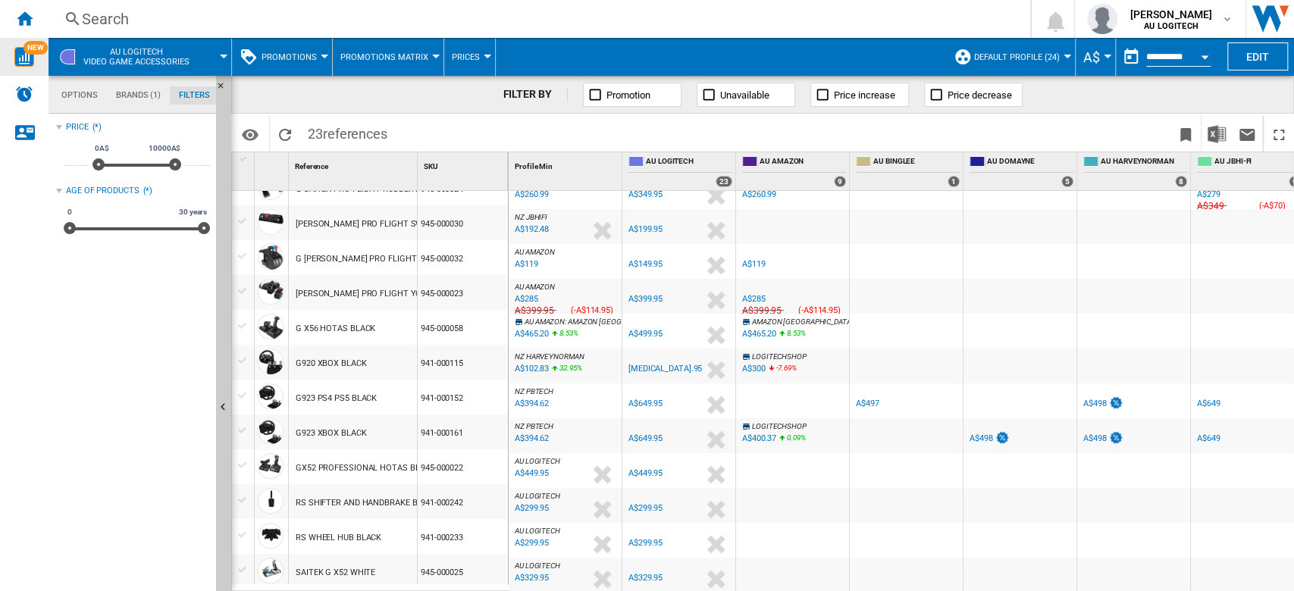
click at [573, 333] on span "8.53" at bounding box center [566, 333] width 14 height 8
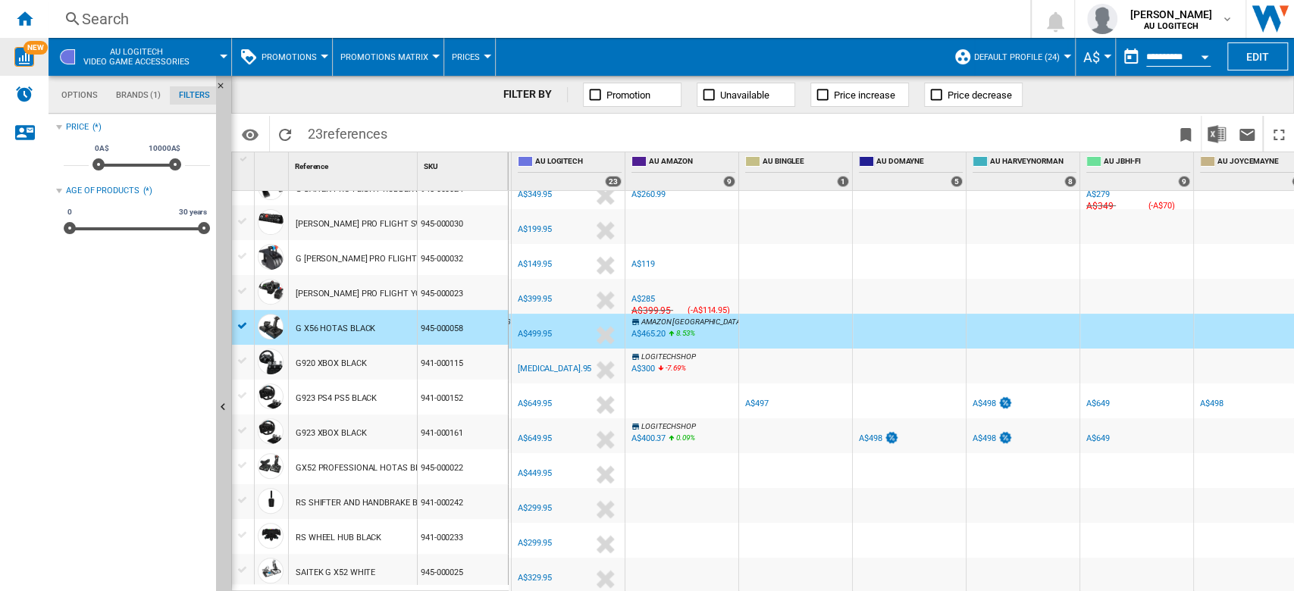
click at [656, 361] on icon at bounding box center [660, 370] width 9 height 18
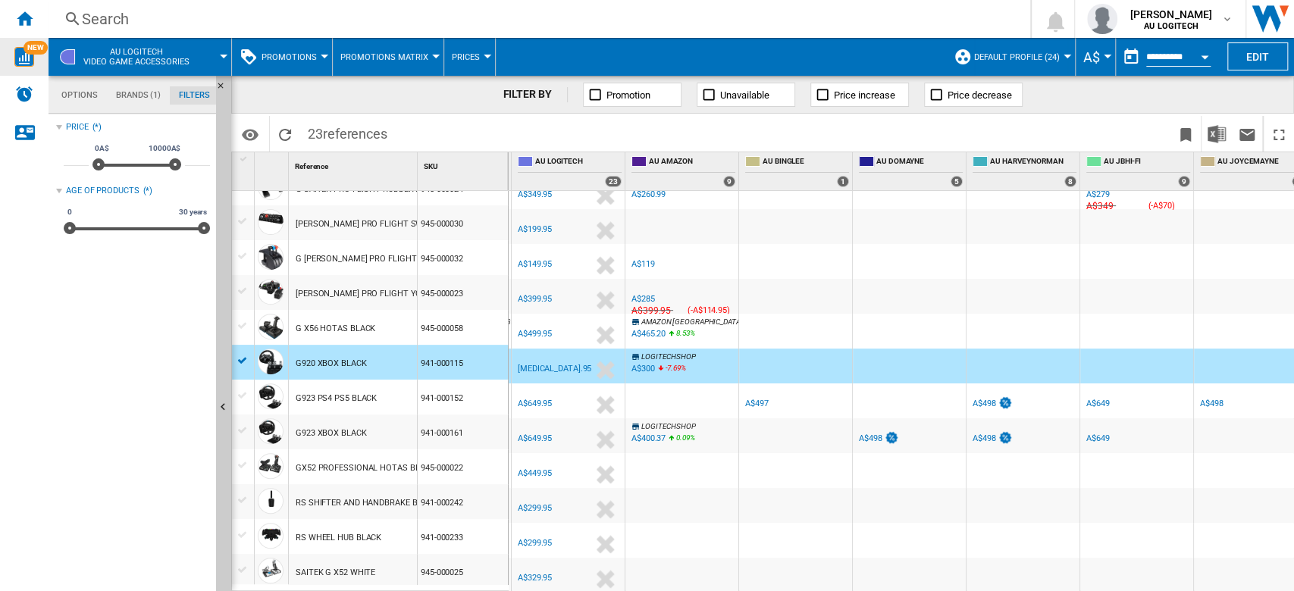
click at [656, 361] on icon at bounding box center [660, 370] width 9 height 18
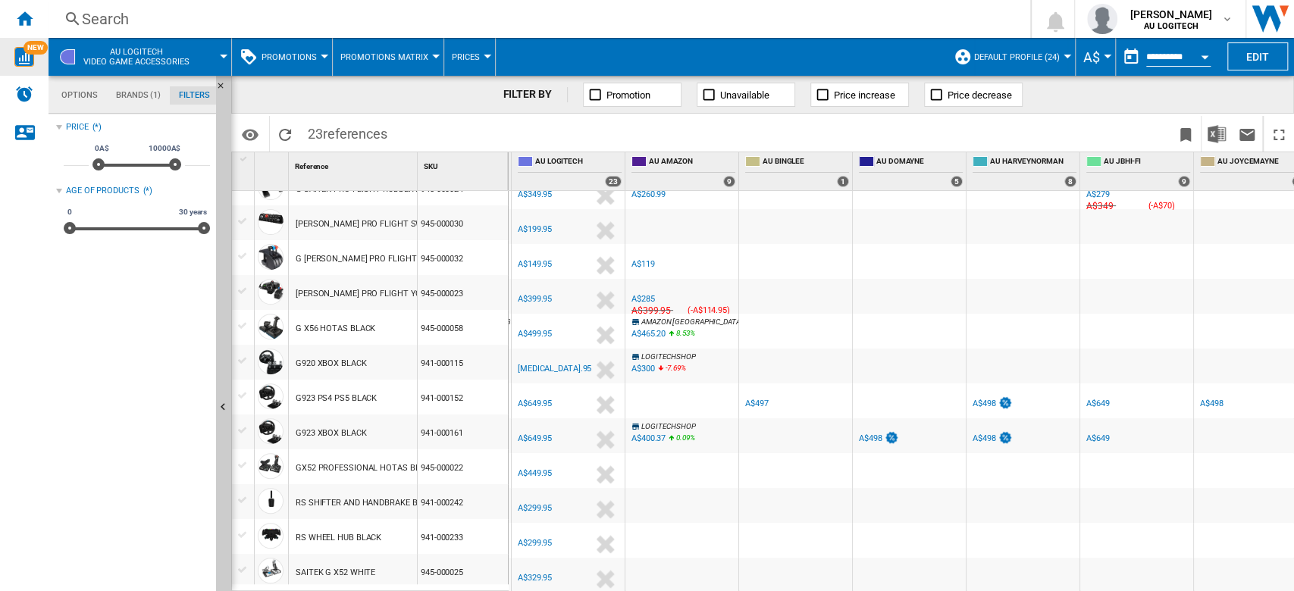
click at [656, 361] on icon at bounding box center [660, 370] width 9 height 18
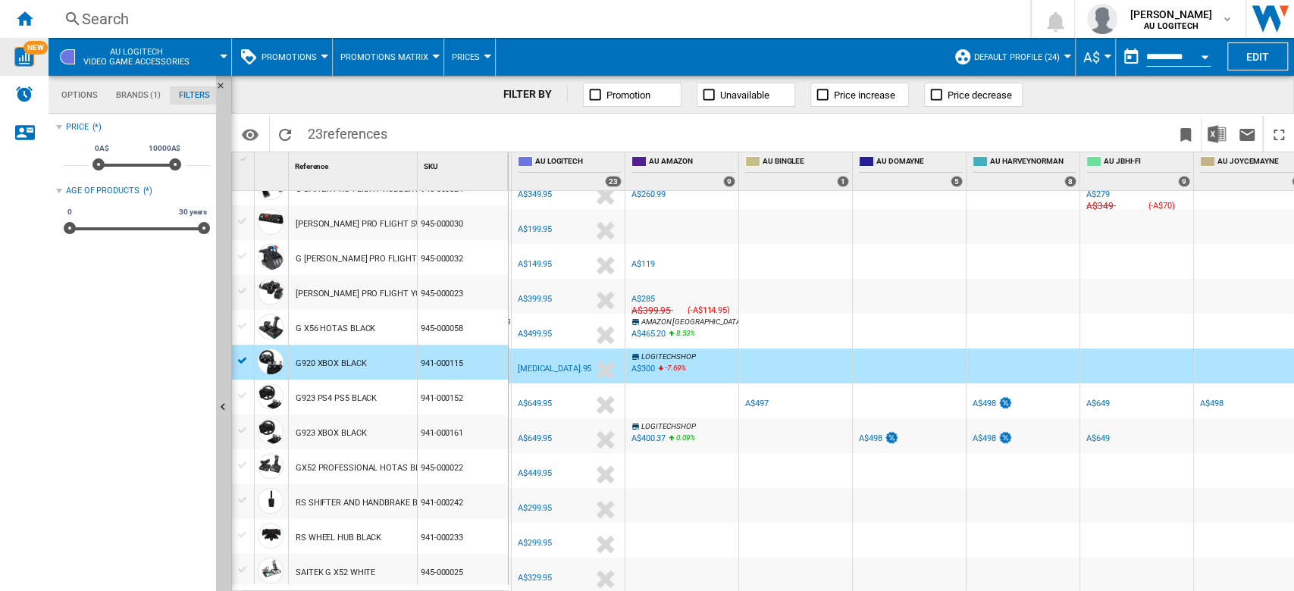
click at [656, 361] on icon at bounding box center [660, 370] width 9 height 18
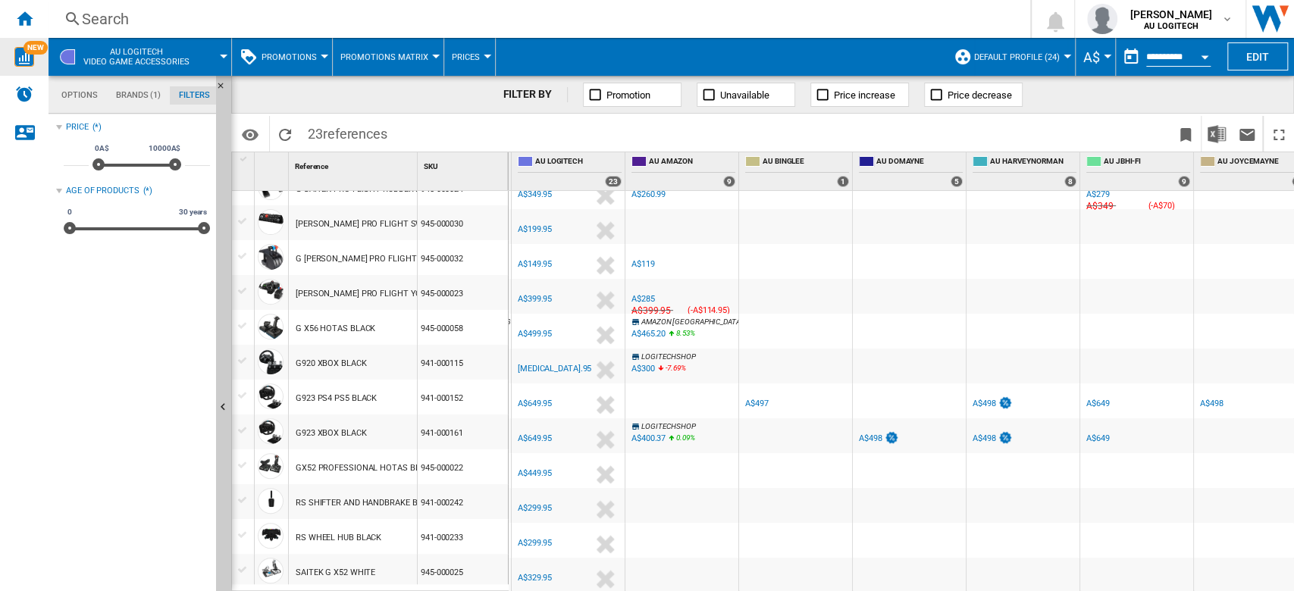
click at [646, 364] on div "A$300" at bounding box center [642, 369] width 23 height 10
click at [643, 365] on div "A$300" at bounding box center [644, 369] width 23 height 10
click at [371, 63] on button "Promotions Matrix" at bounding box center [387, 57] width 95 height 38
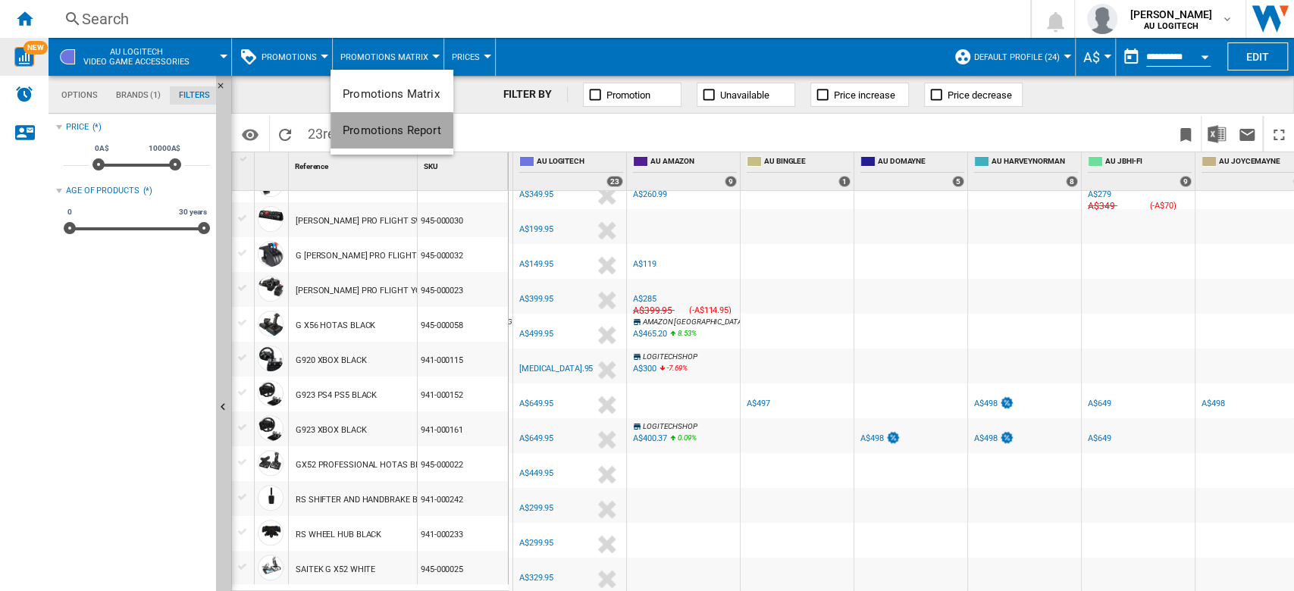
click at [384, 133] on span "Promotions Report" at bounding box center [392, 131] width 99 height 14
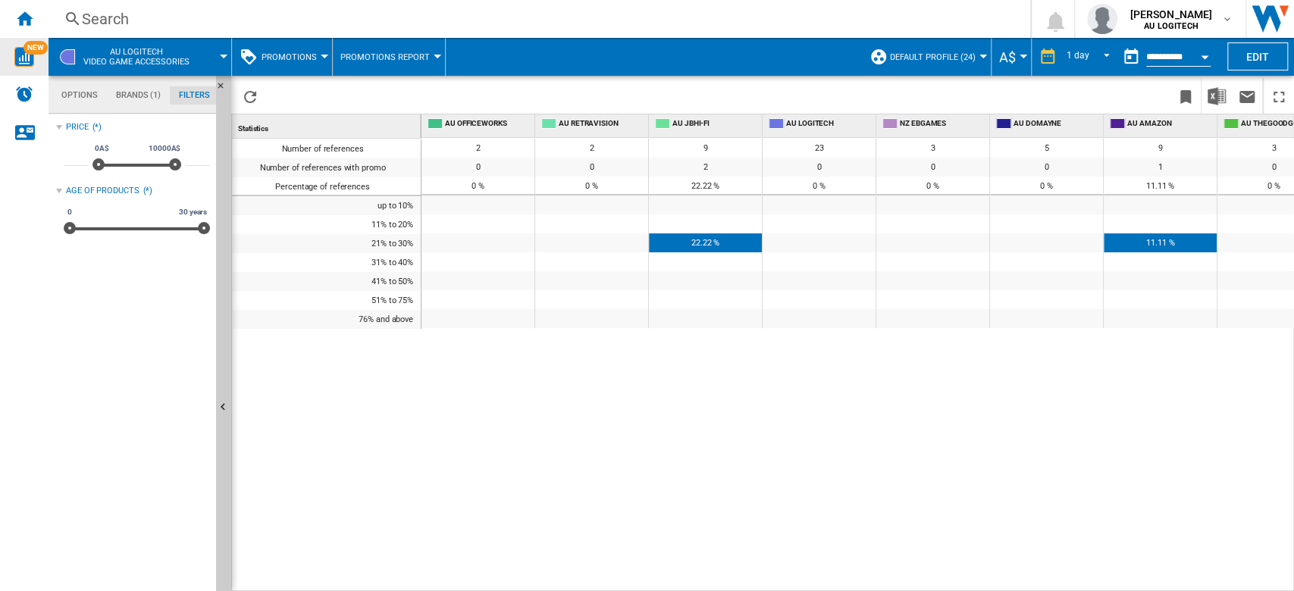
click at [703, 238] on span "22.22 %" at bounding box center [705, 243] width 28 height 10
click at [402, 64] on button "Promotions Report" at bounding box center [388, 57] width 97 height 38
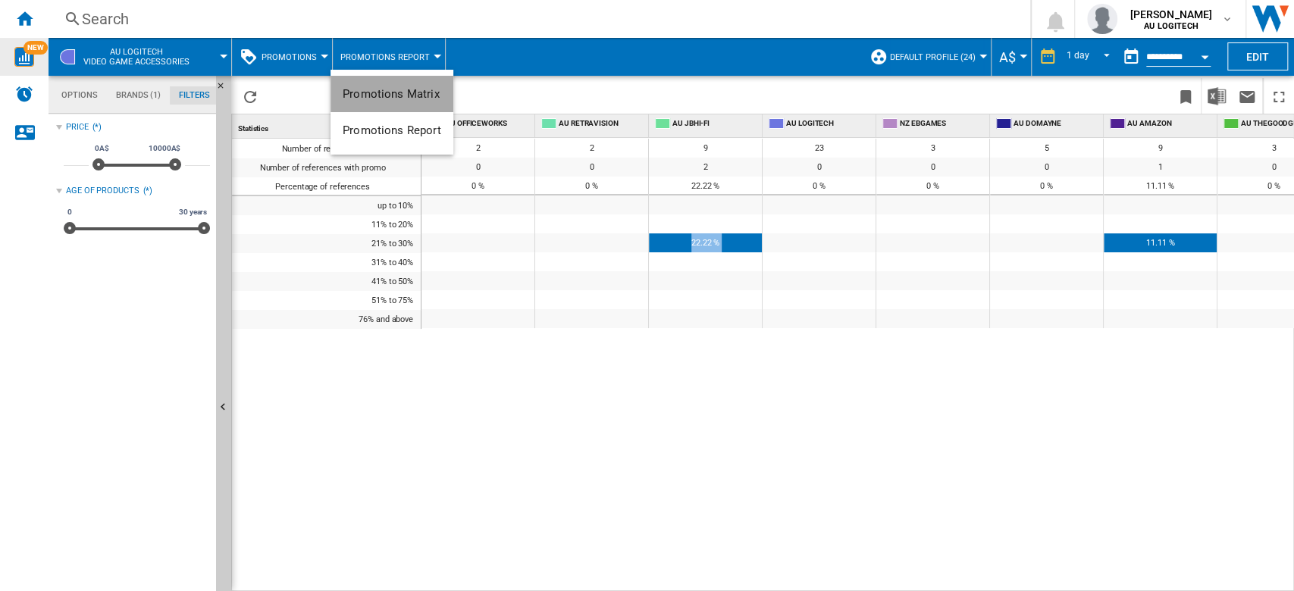
click at [422, 91] on span "Promotions Matrix" at bounding box center [391, 94] width 97 height 14
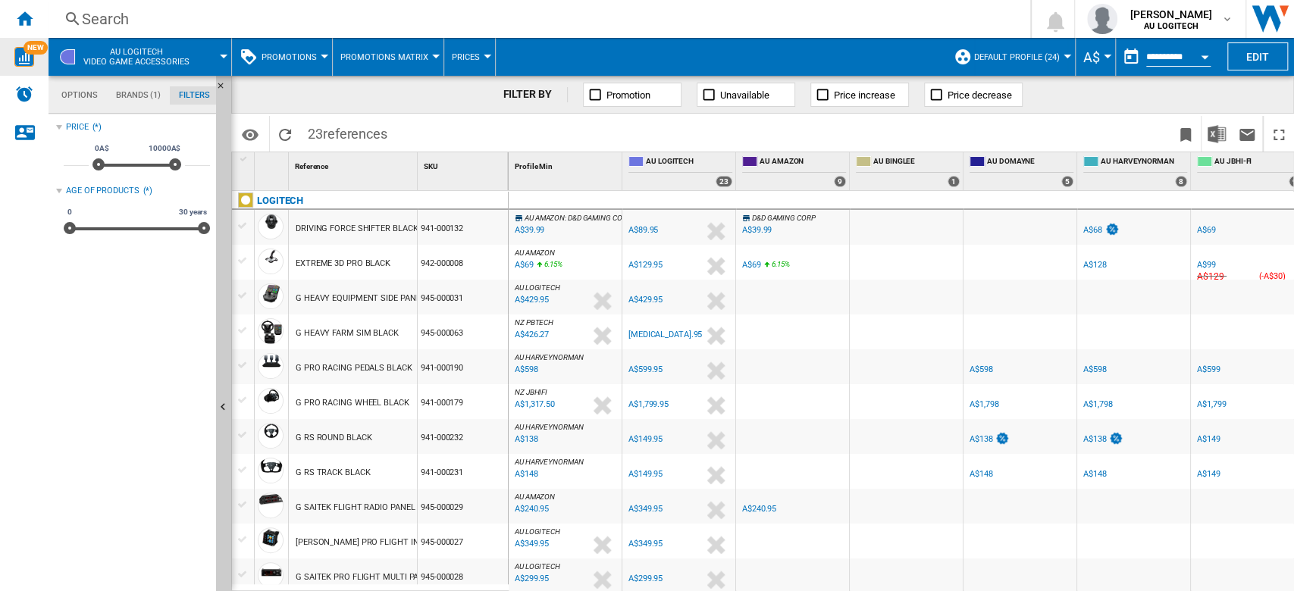
click at [969, 45] on button "Default profile (24)" at bounding box center [1020, 57] width 93 height 38
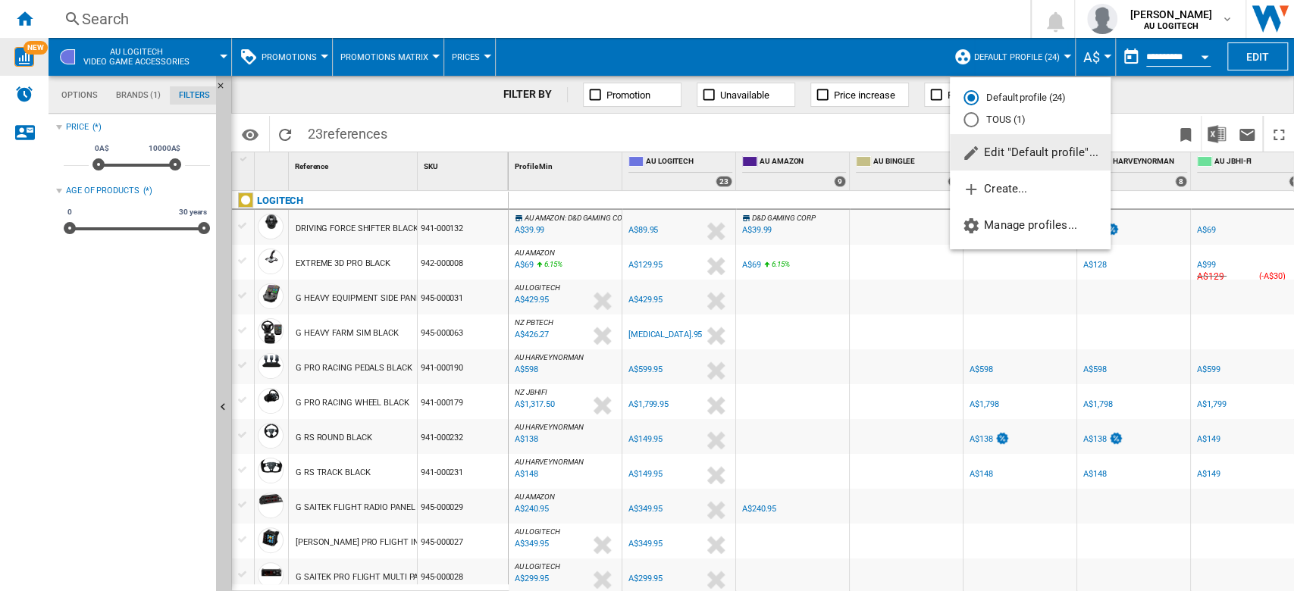
click at [473, 52] on md-backdrop at bounding box center [647, 295] width 1294 height 591
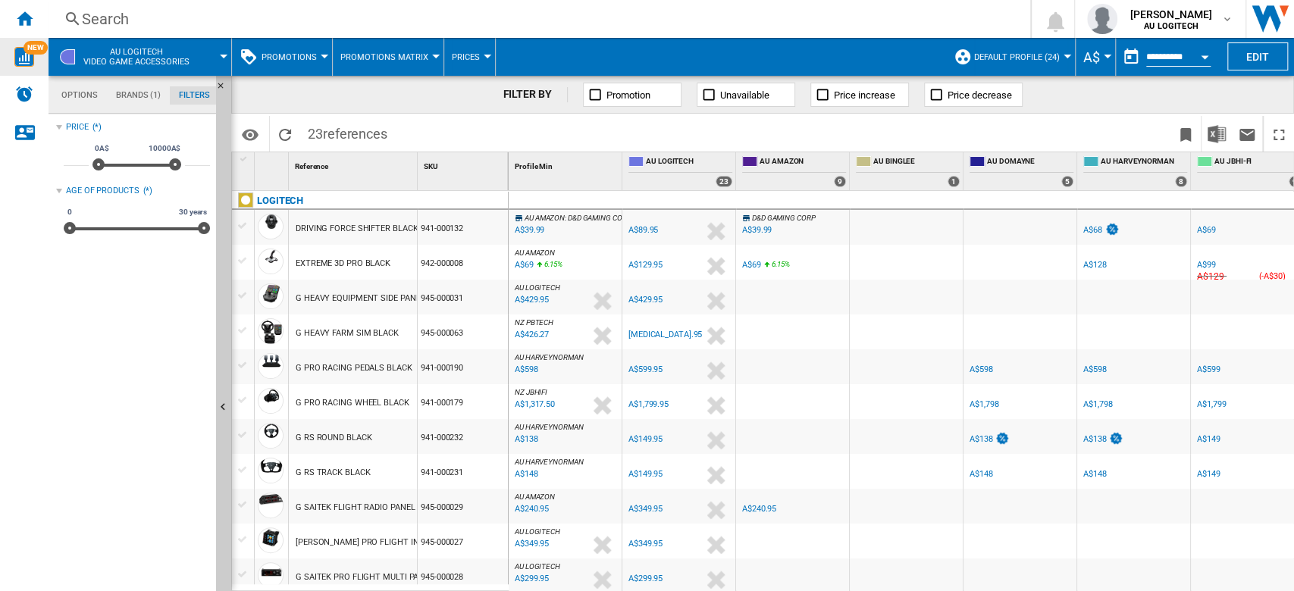
click at [473, 52] on span "Prices" at bounding box center [466, 57] width 28 height 10
click at [394, 58] on md-backdrop at bounding box center [647, 295] width 1294 height 591
click at [394, 58] on span "Promotions Matrix" at bounding box center [384, 57] width 88 height 10
click at [308, 53] on md-backdrop at bounding box center [647, 295] width 1294 height 591
click at [308, 53] on span "Promotions" at bounding box center [288, 57] width 55 height 10
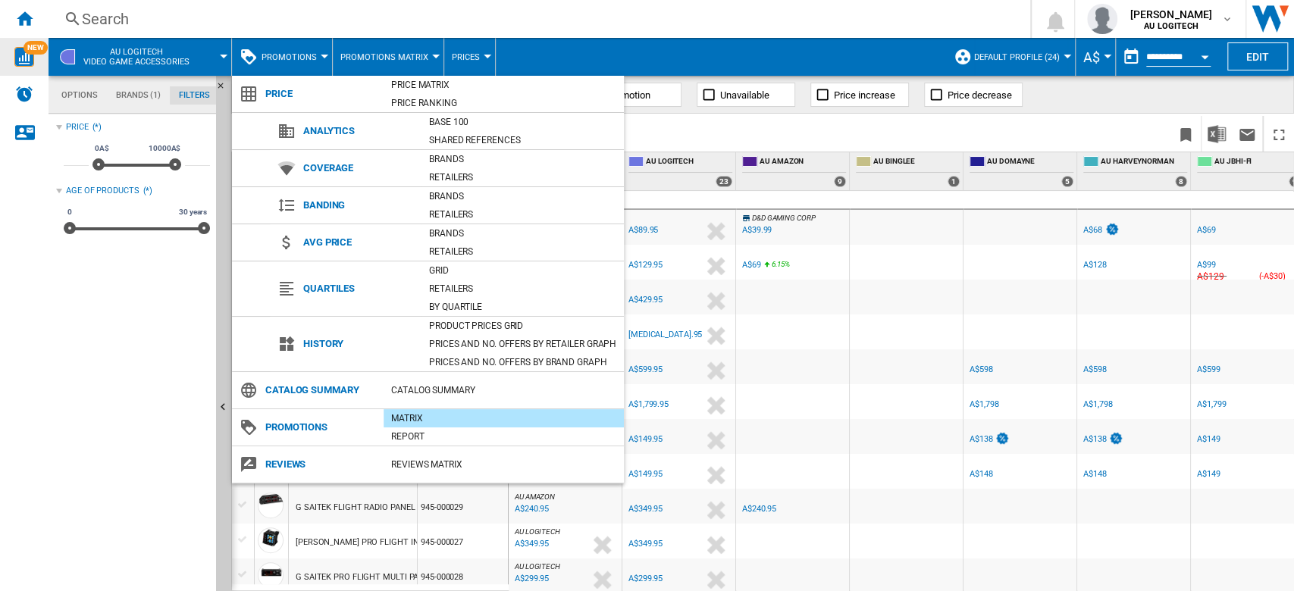
click at [308, 53] on md-backdrop at bounding box center [647, 295] width 1294 height 591
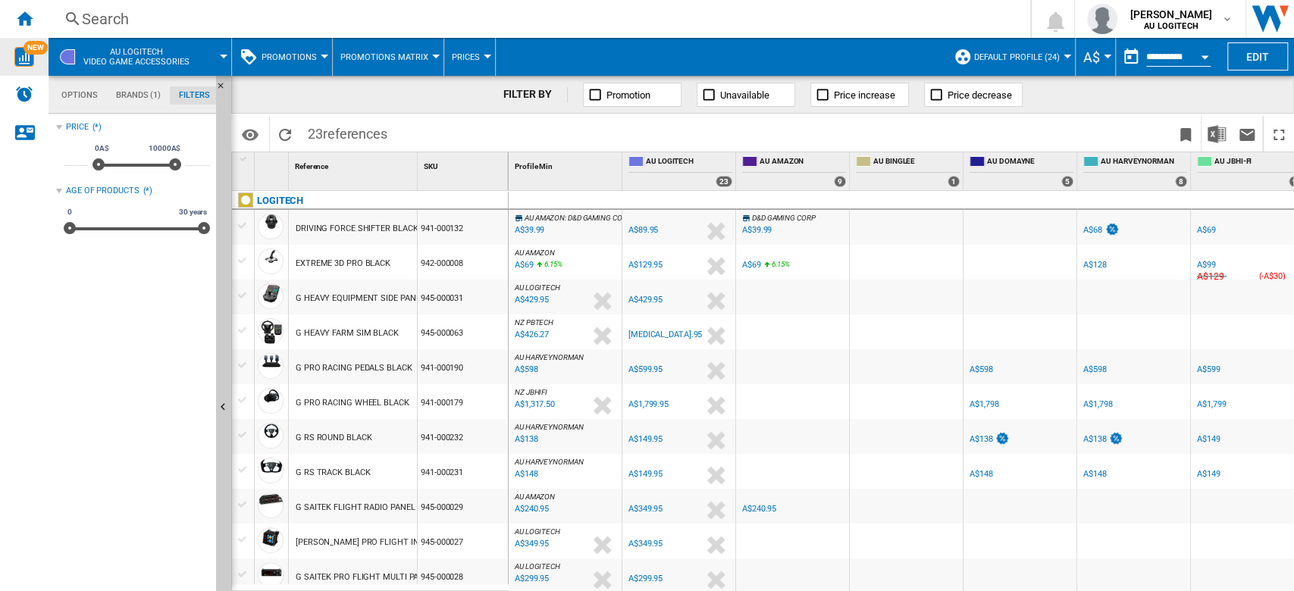
scroll to position [97, 0]
click at [152, 106] on md-tabs-canvas "Options Brands (1) Filters Options Brands (1) Filters" at bounding box center [140, 95] width 182 height 38
click at [146, 92] on md-tab-item "Brands (1)" at bounding box center [138, 95] width 63 height 18
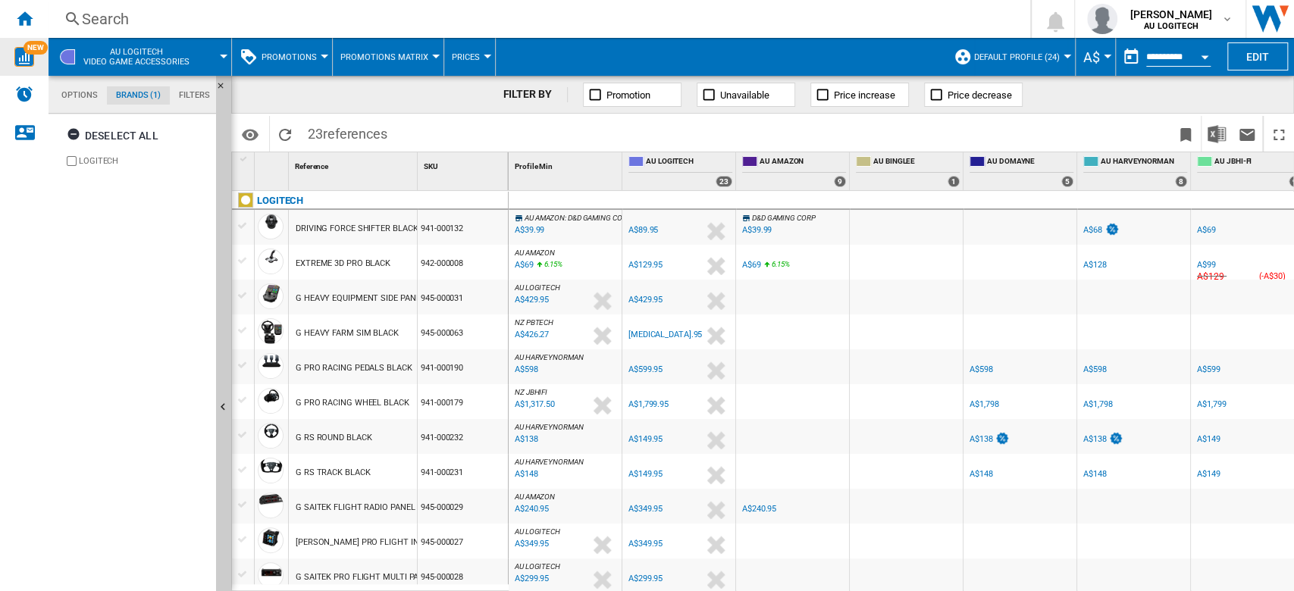
scroll to position [58, 0]
click at [71, 89] on md-tab-item "Options" at bounding box center [79, 95] width 55 height 18
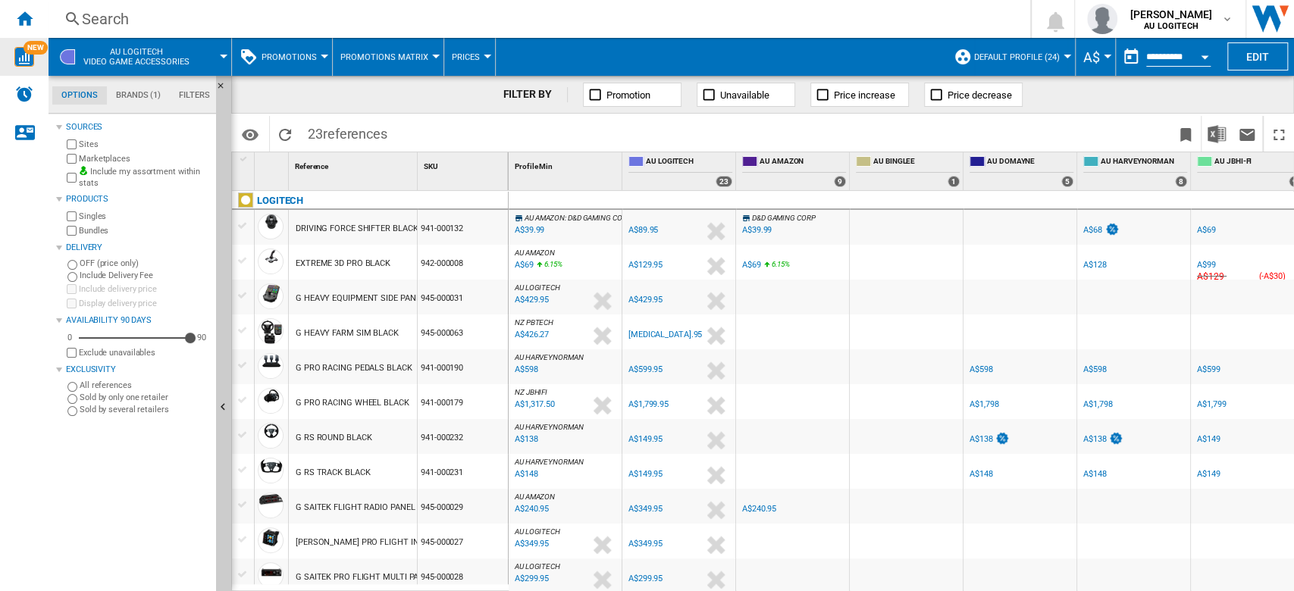
scroll to position [17, 0]
click at [30, 99] on img "Alerts" at bounding box center [24, 94] width 18 height 18
